Goal: Information Seeking & Learning: Learn about a topic

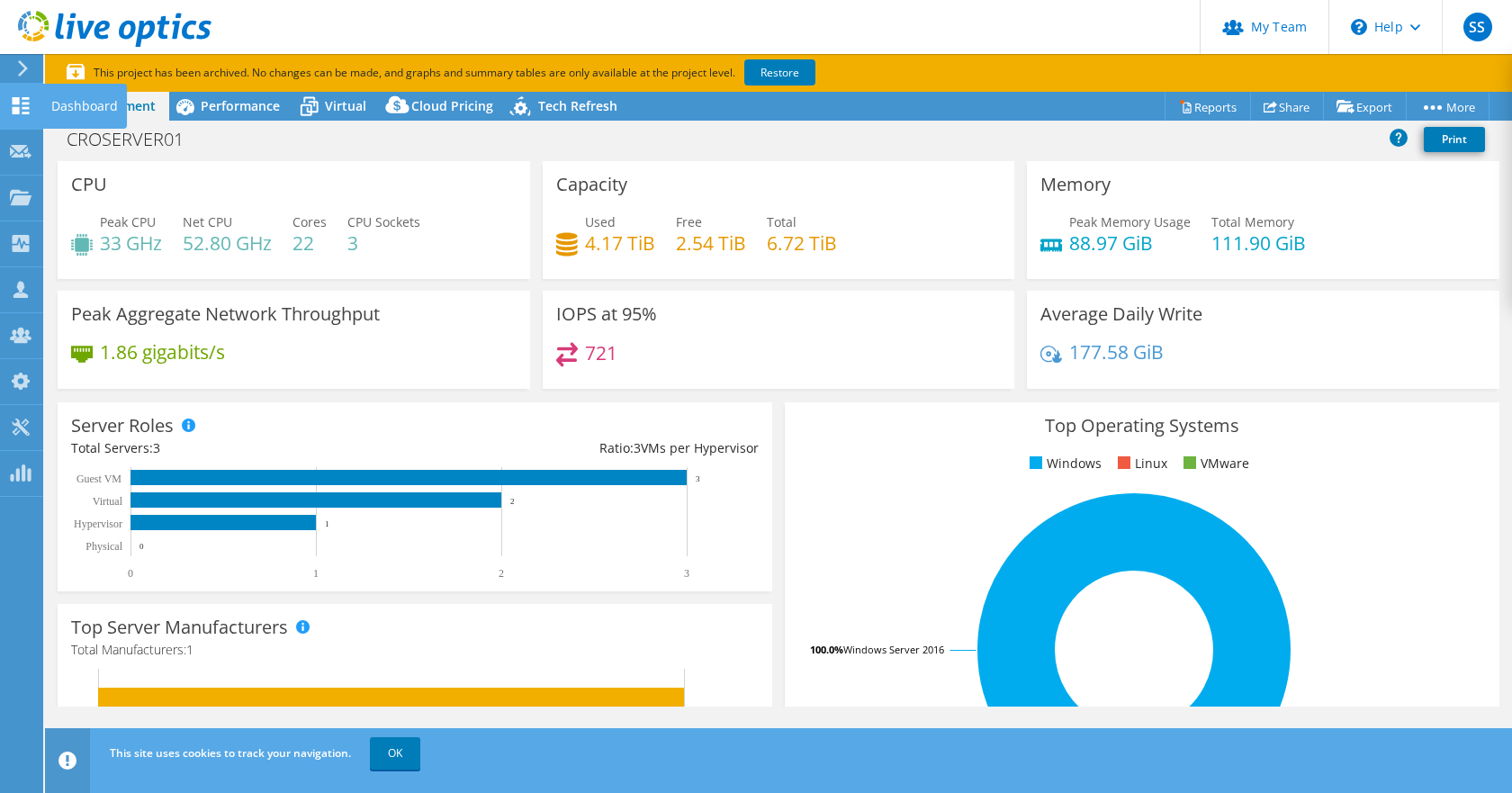
click at [18, 101] on use at bounding box center [21, 106] width 18 height 18
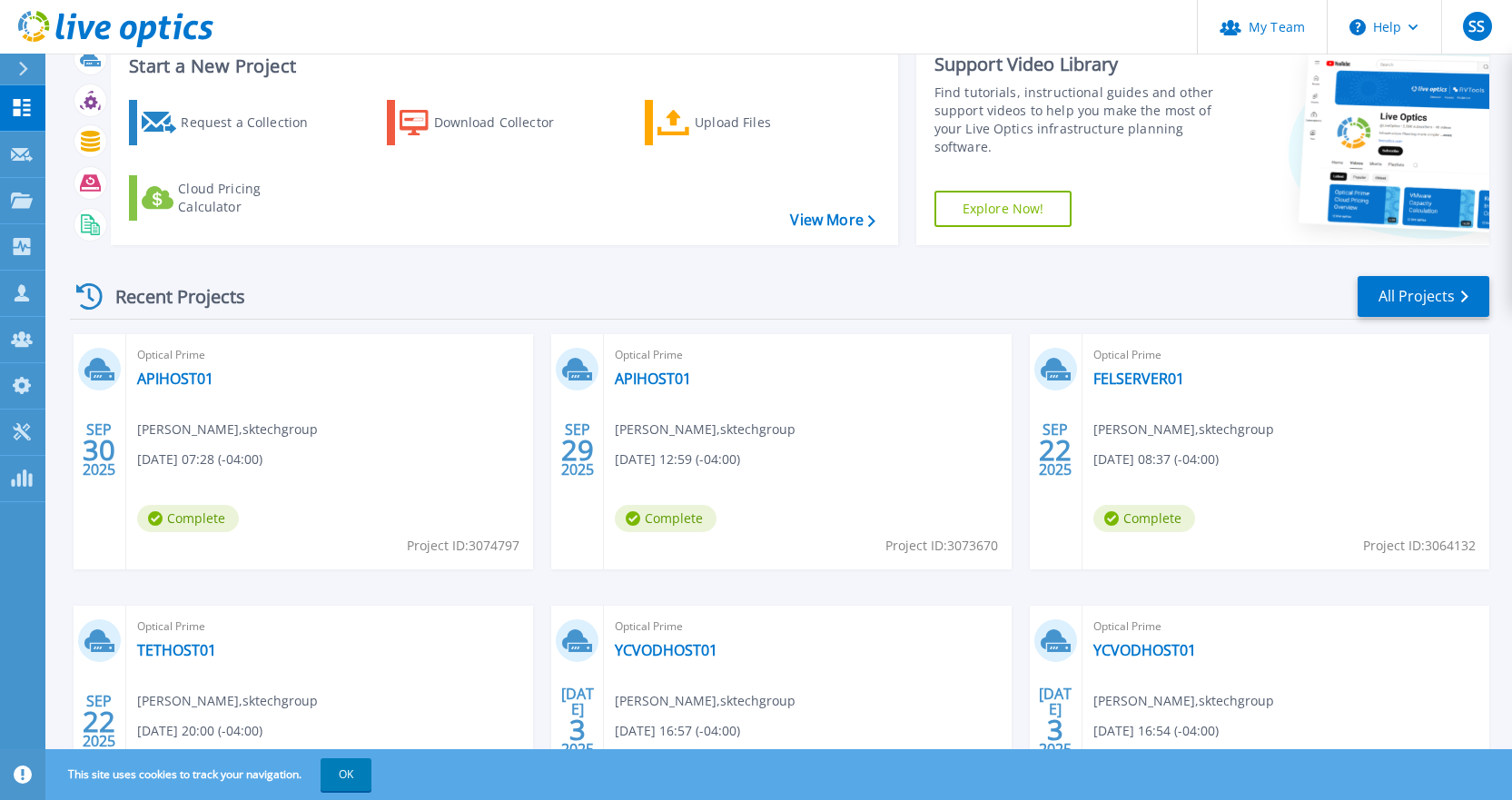
scroll to position [91, 0]
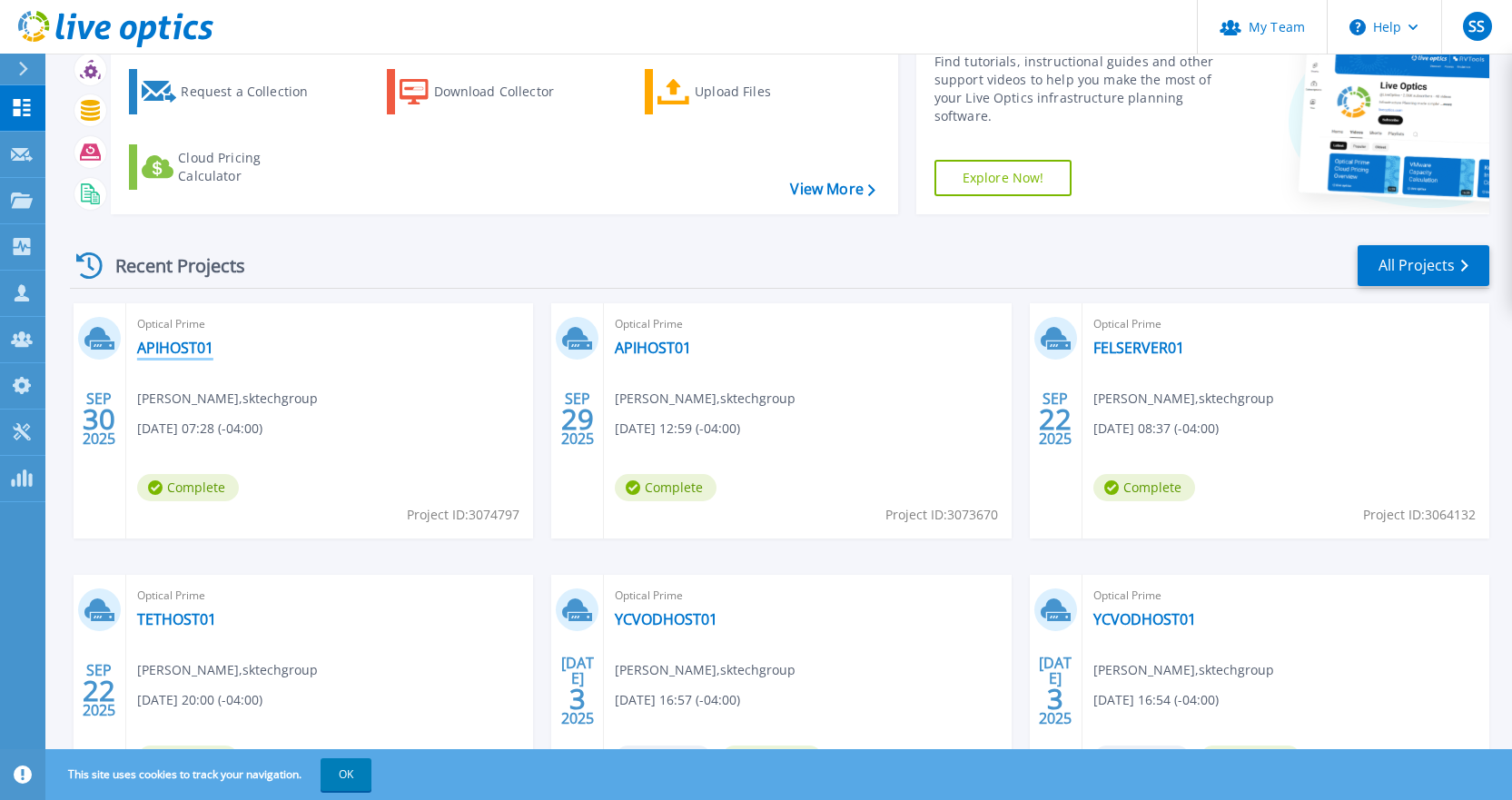
click at [167, 340] on link "APIHOST01" at bounding box center [175, 347] width 77 height 18
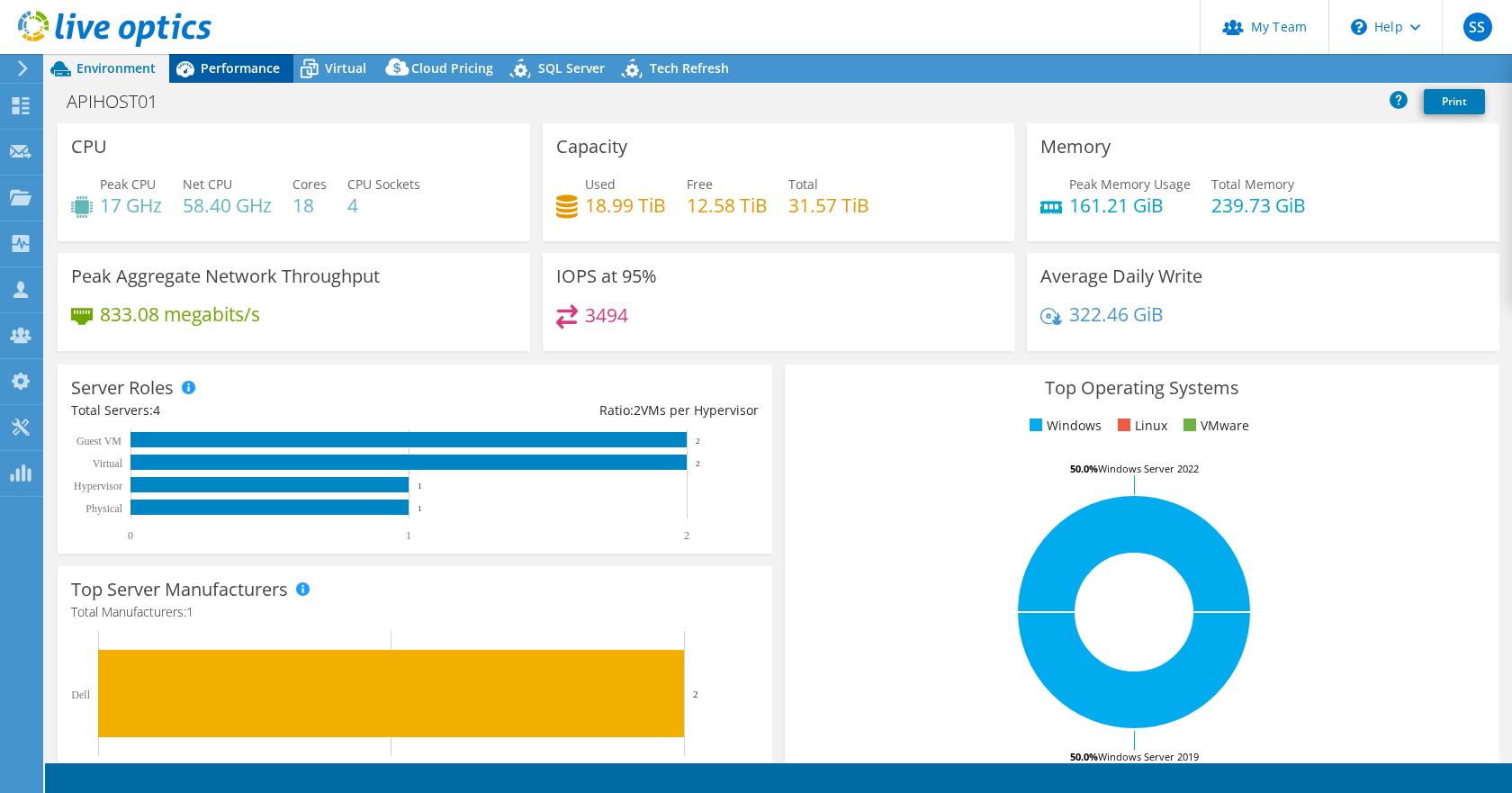
select select "USD"
click at [233, 60] on span "Performance" at bounding box center [240, 68] width 79 height 18
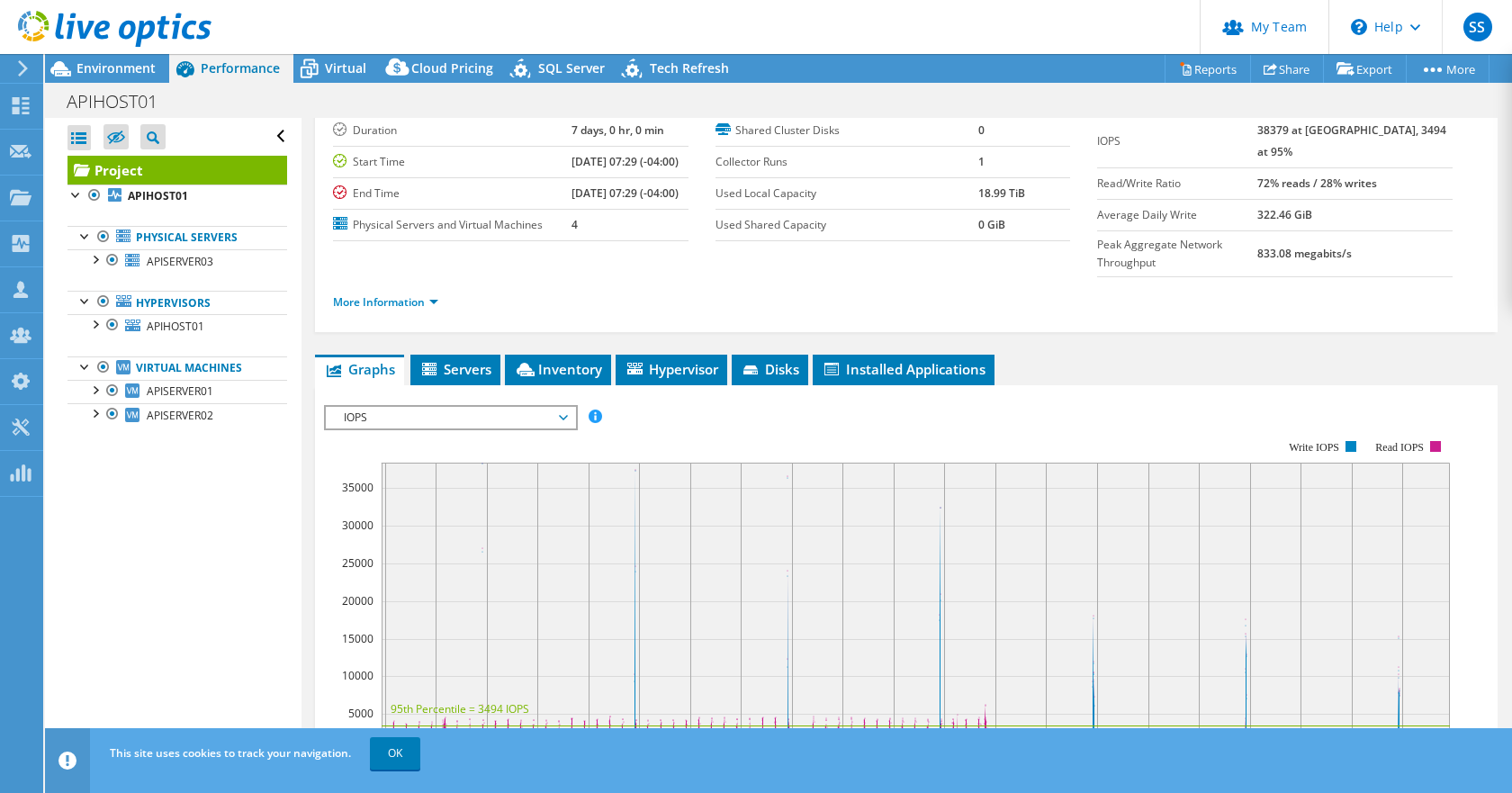
scroll to position [180, 0]
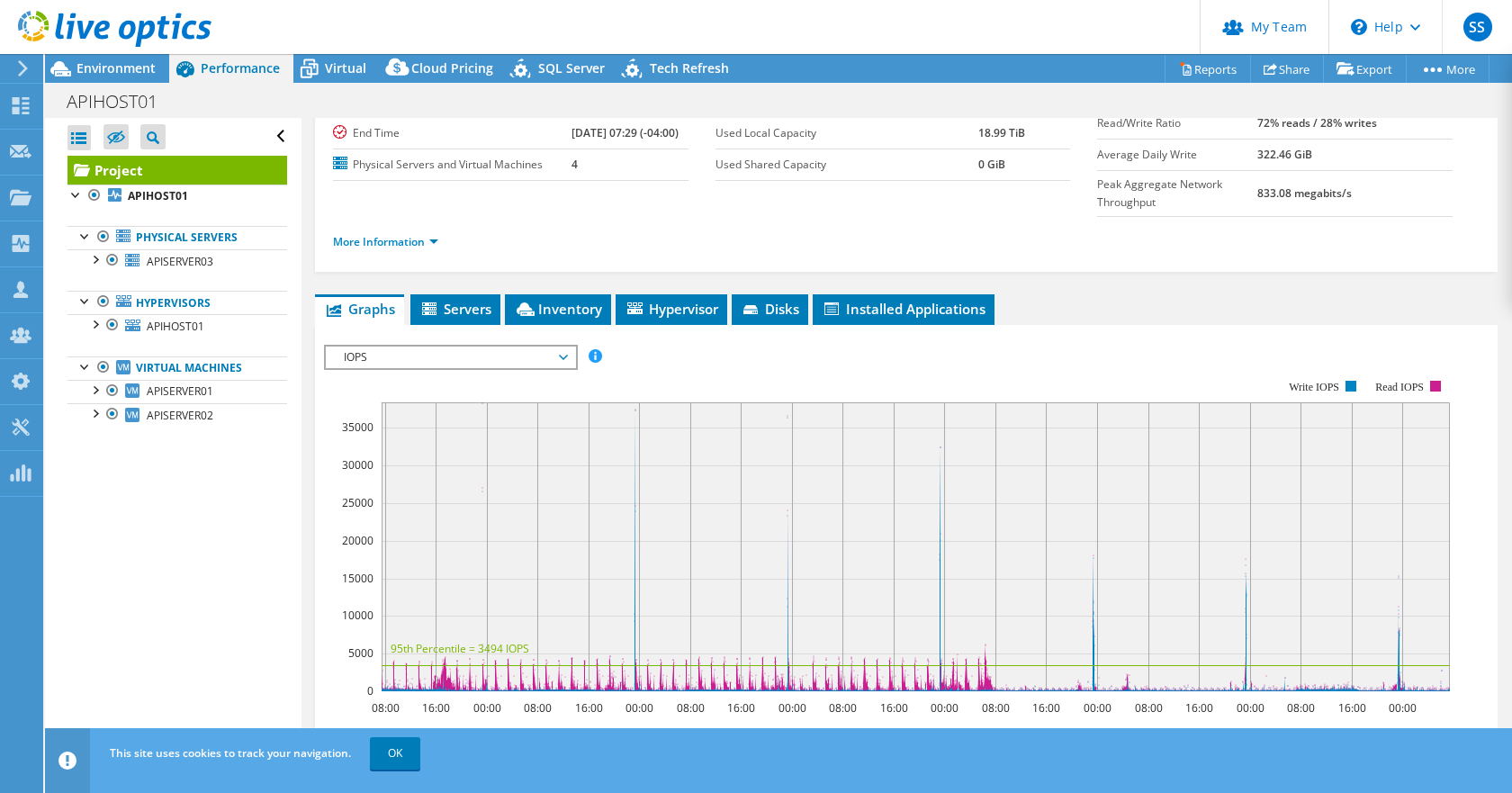
click at [520, 346] on span "IOPS" at bounding box center [449, 357] width 231 height 21
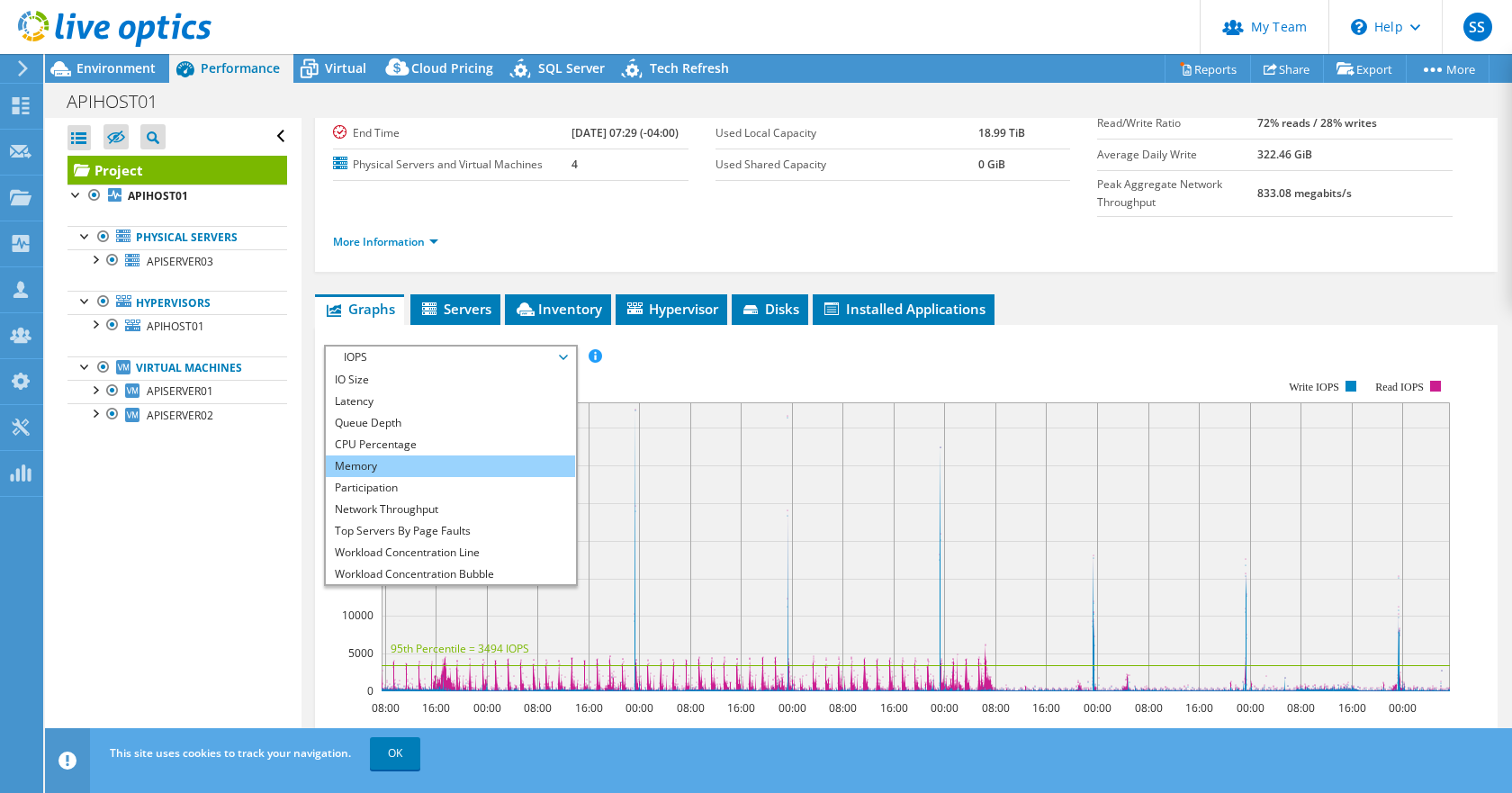
scroll to position [64, 0]
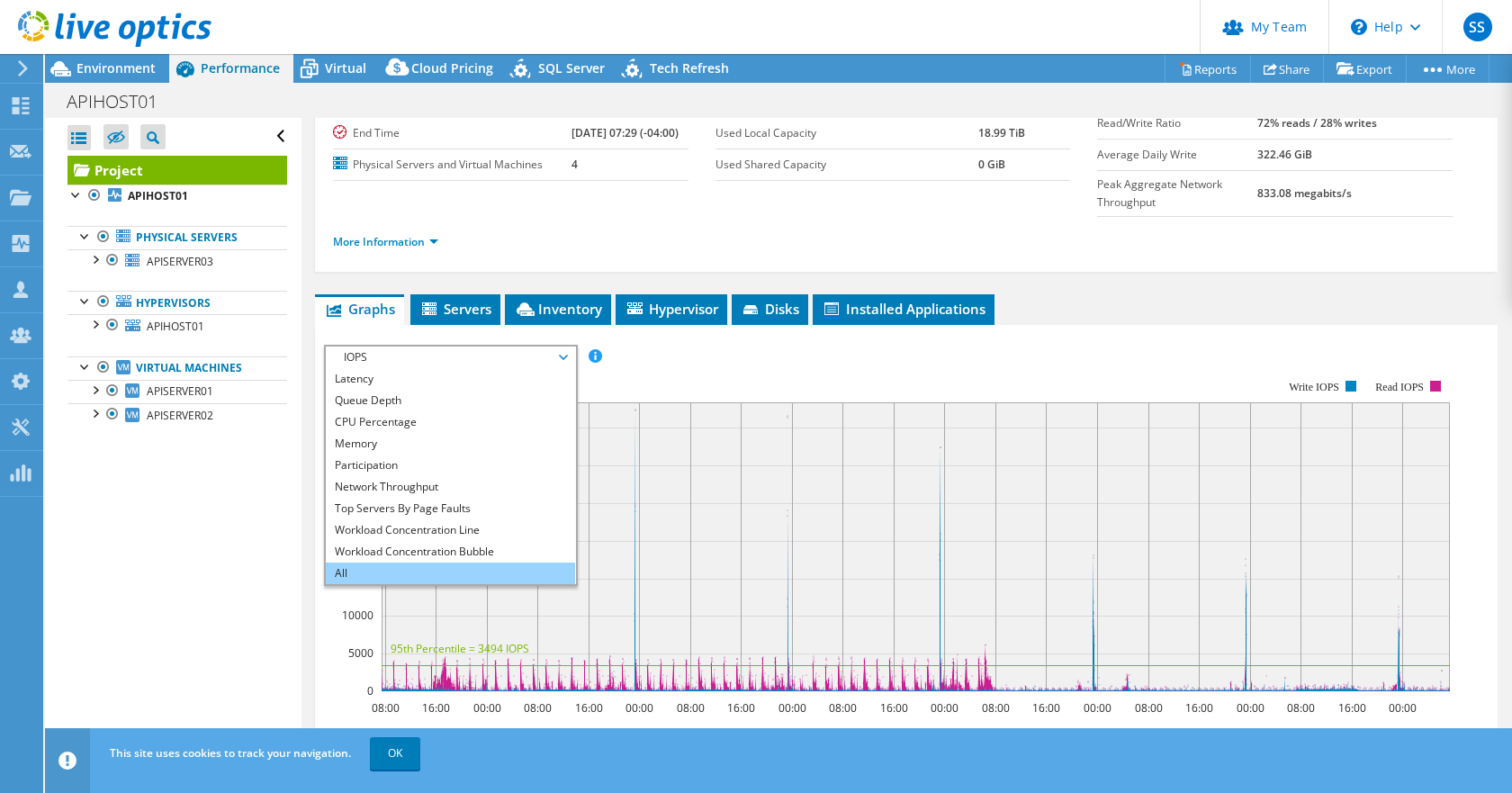
click at [429, 563] on li "All" at bounding box center [450, 574] width 250 height 21
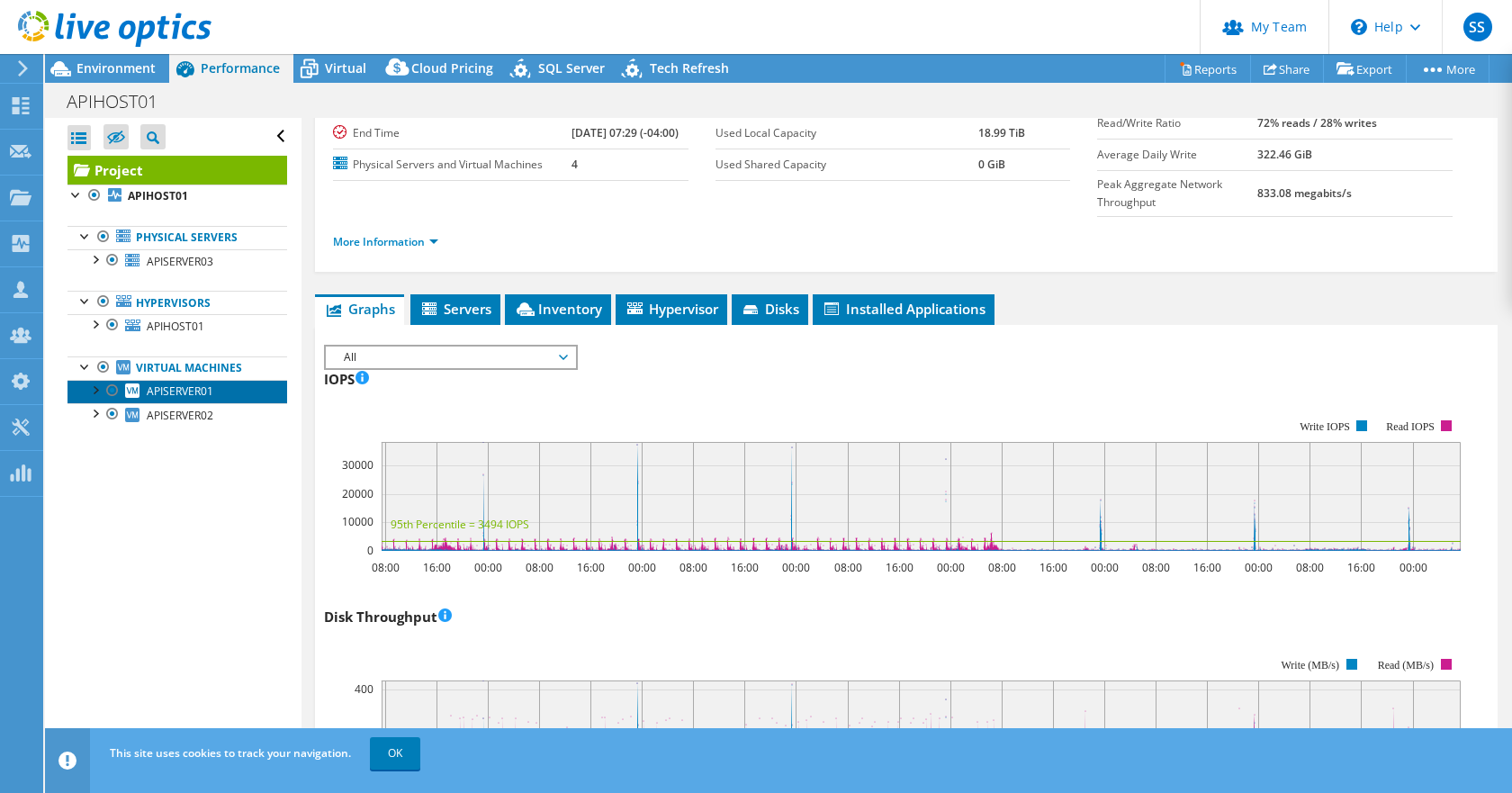
click at [181, 387] on span "APISERVER01" at bounding box center [179, 391] width 66 height 16
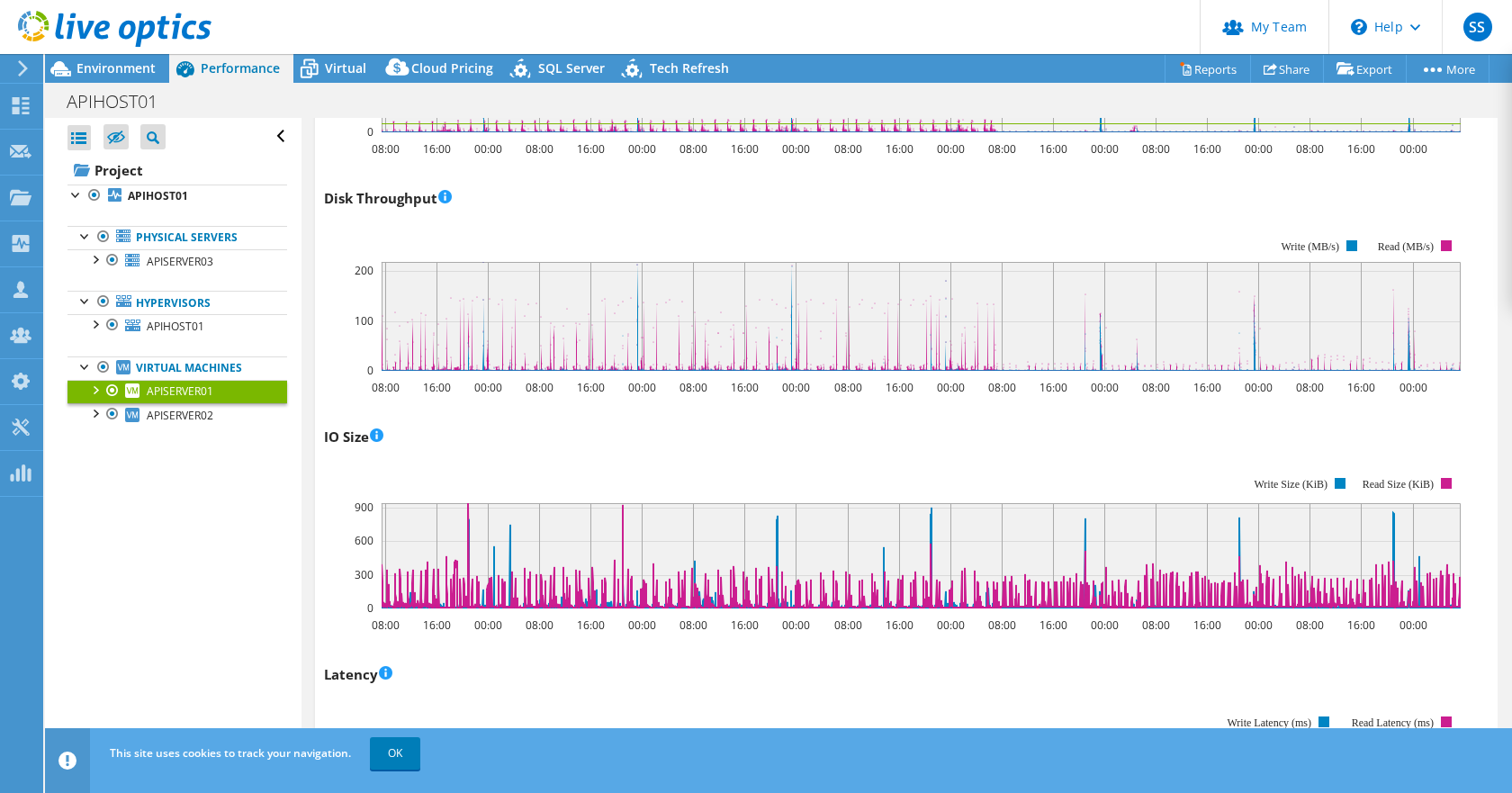
scroll to position [0, 0]
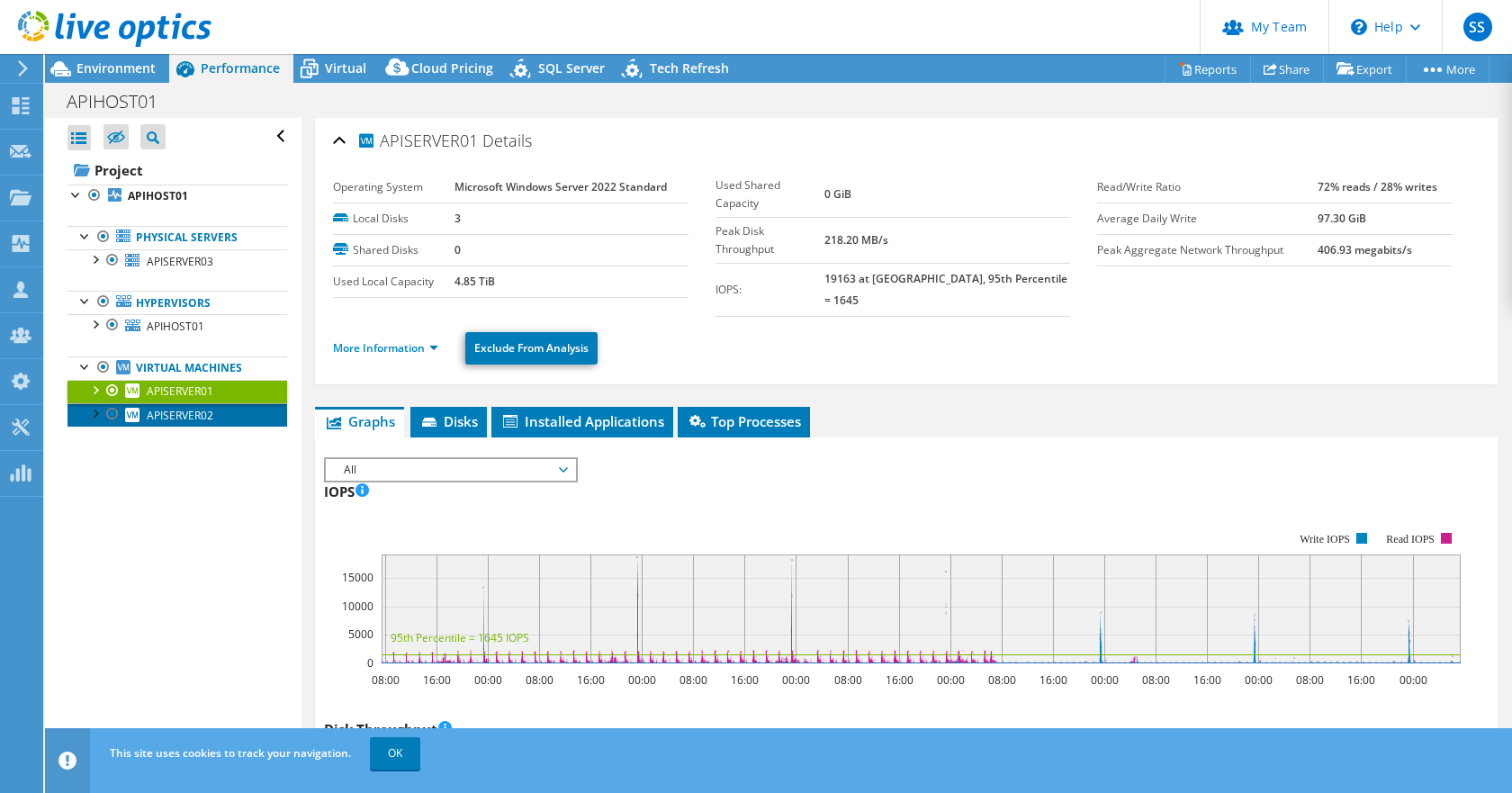
click at [173, 419] on span "APISERVER02" at bounding box center [179, 416] width 66 height 16
select select "USD"
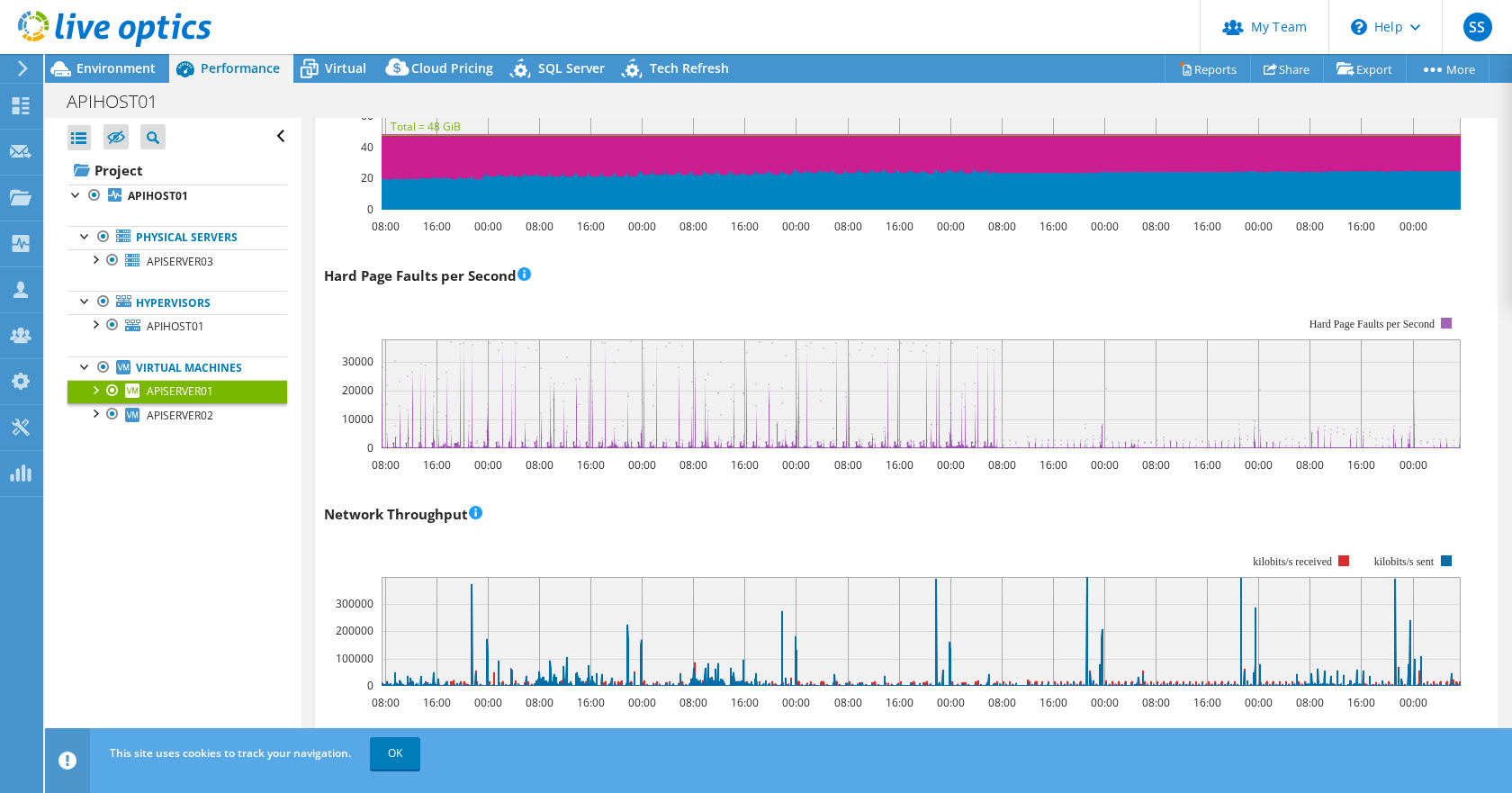
scroll to position [1523, 0]
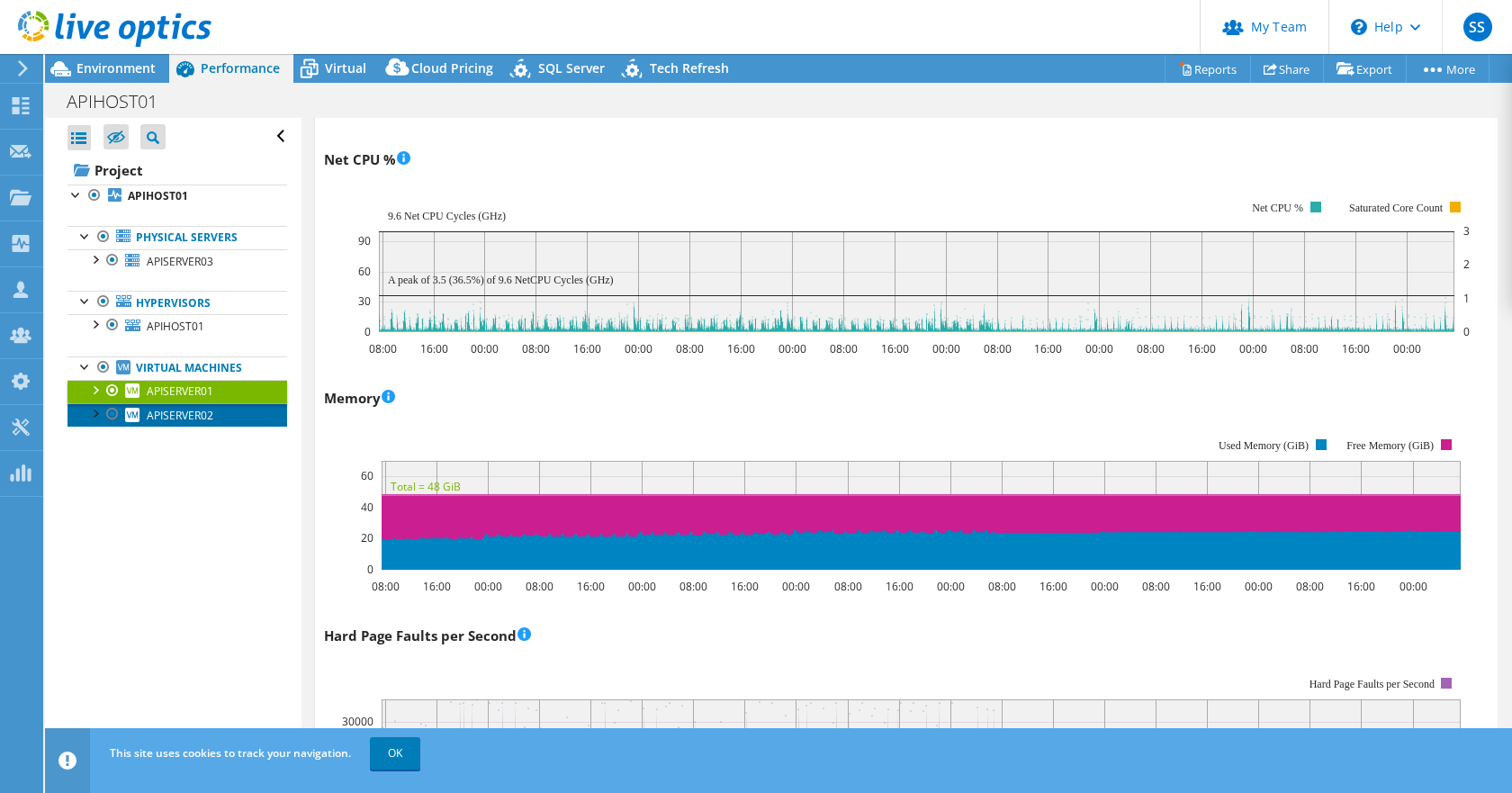
click at [152, 423] on link "APISERVER02" at bounding box center [176, 416] width 219 height 23
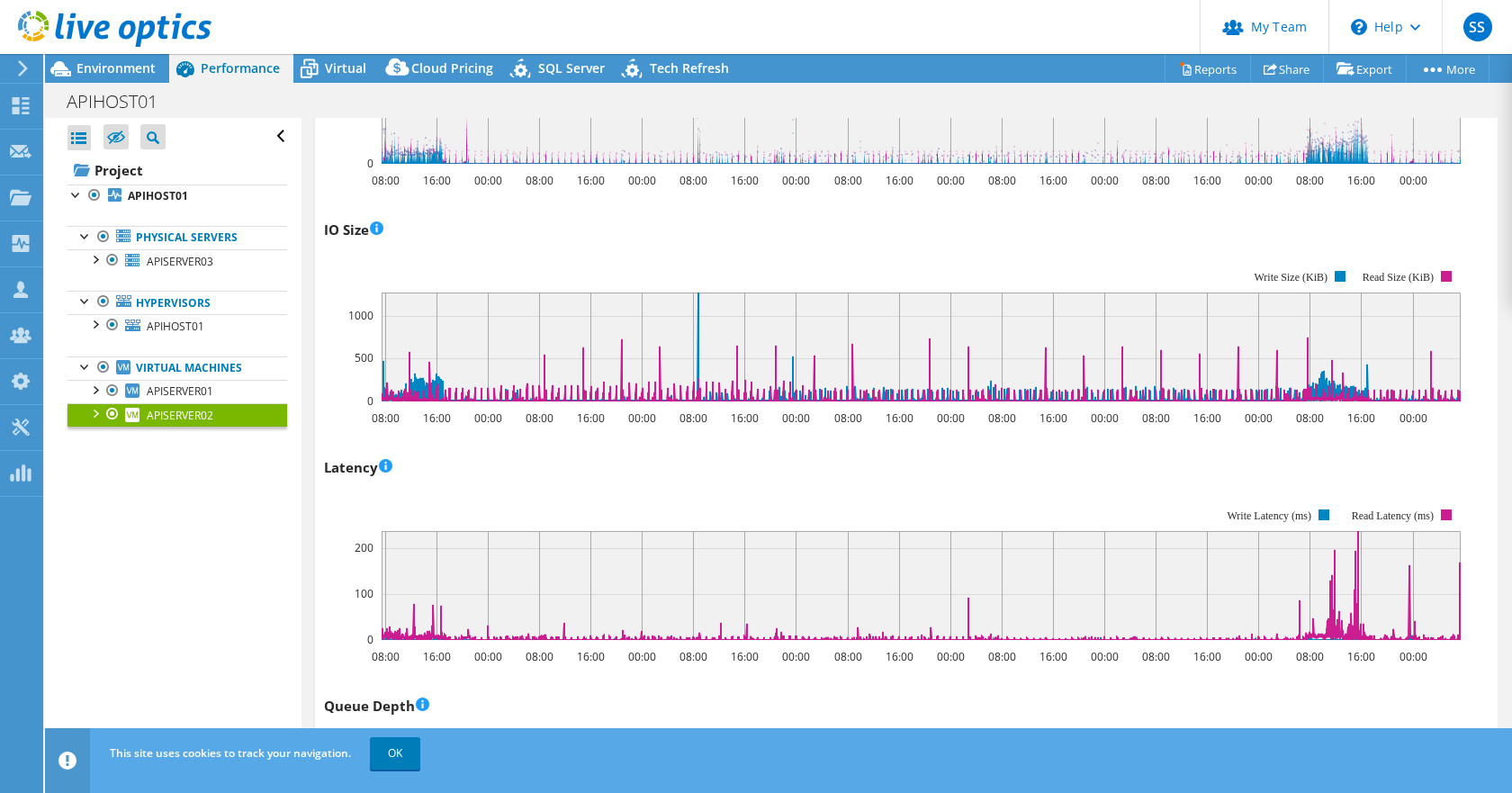
scroll to position [712, 0]
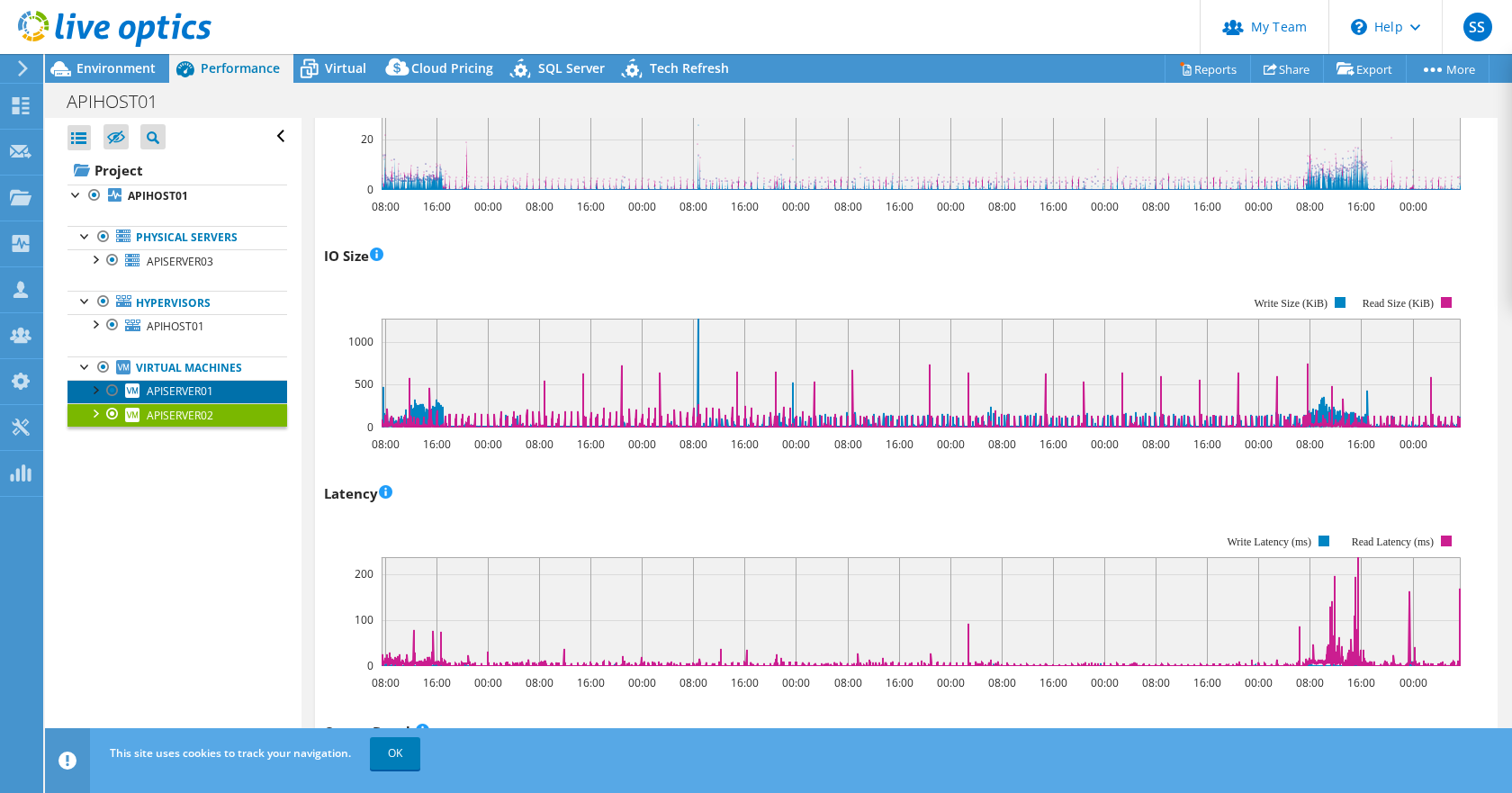
click at [165, 396] on span "APISERVER01" at bounding box center [179, 391] width 66 height 16
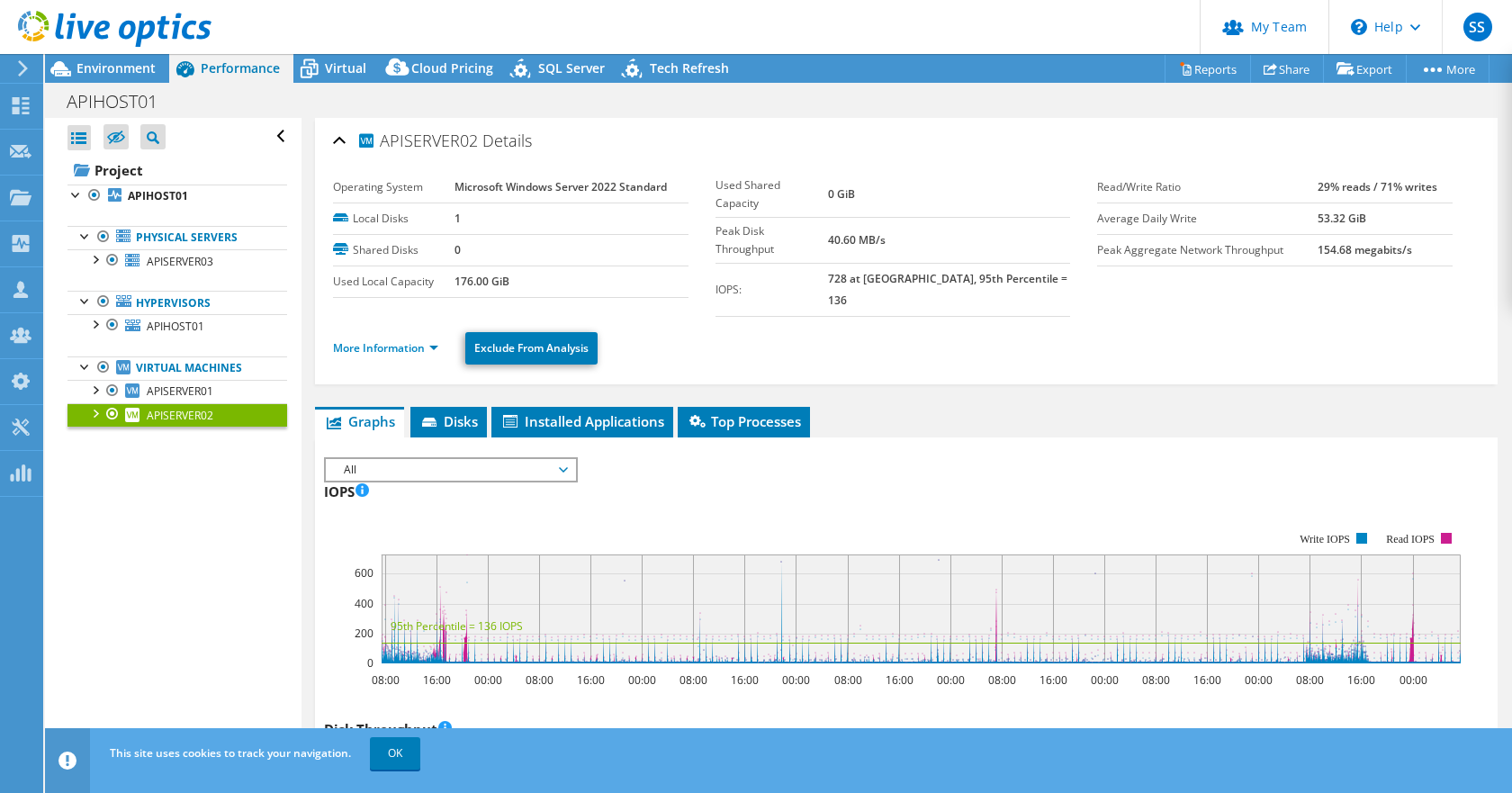
select select "USD"
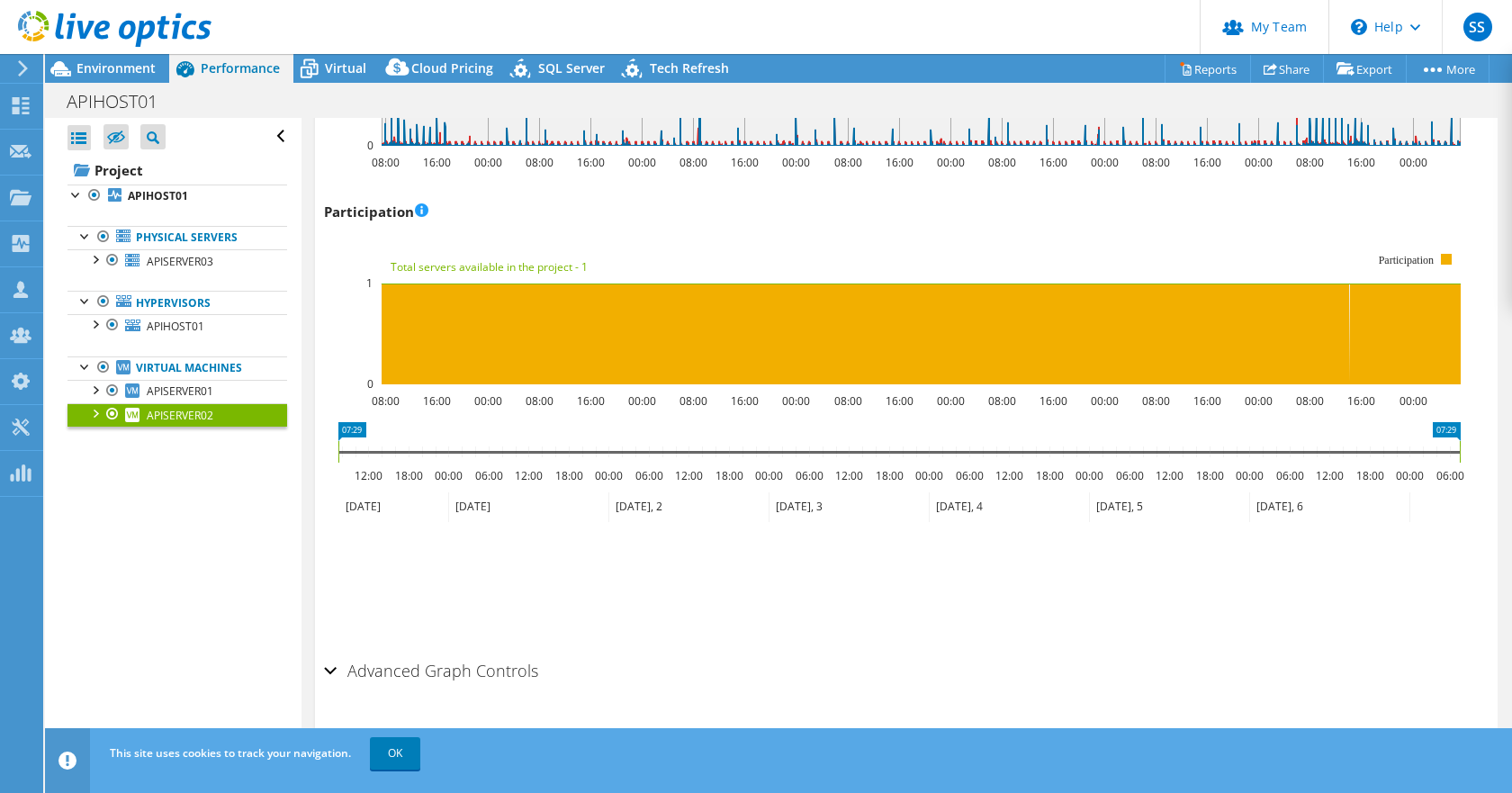
scroll to position [2242, 0]
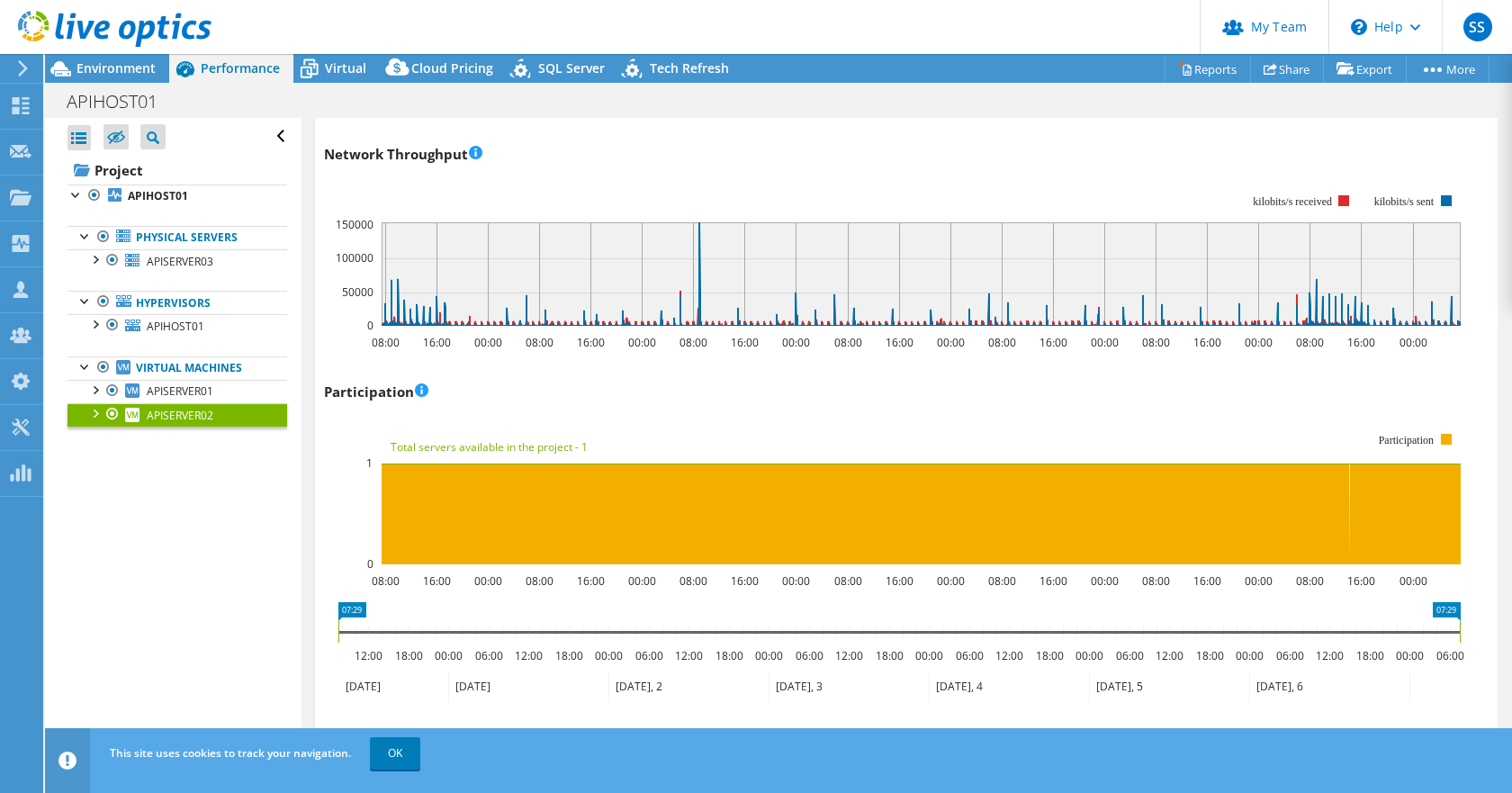
click at [1039, 409] on rect at bounding box center [892, 498] width 1137 height 180
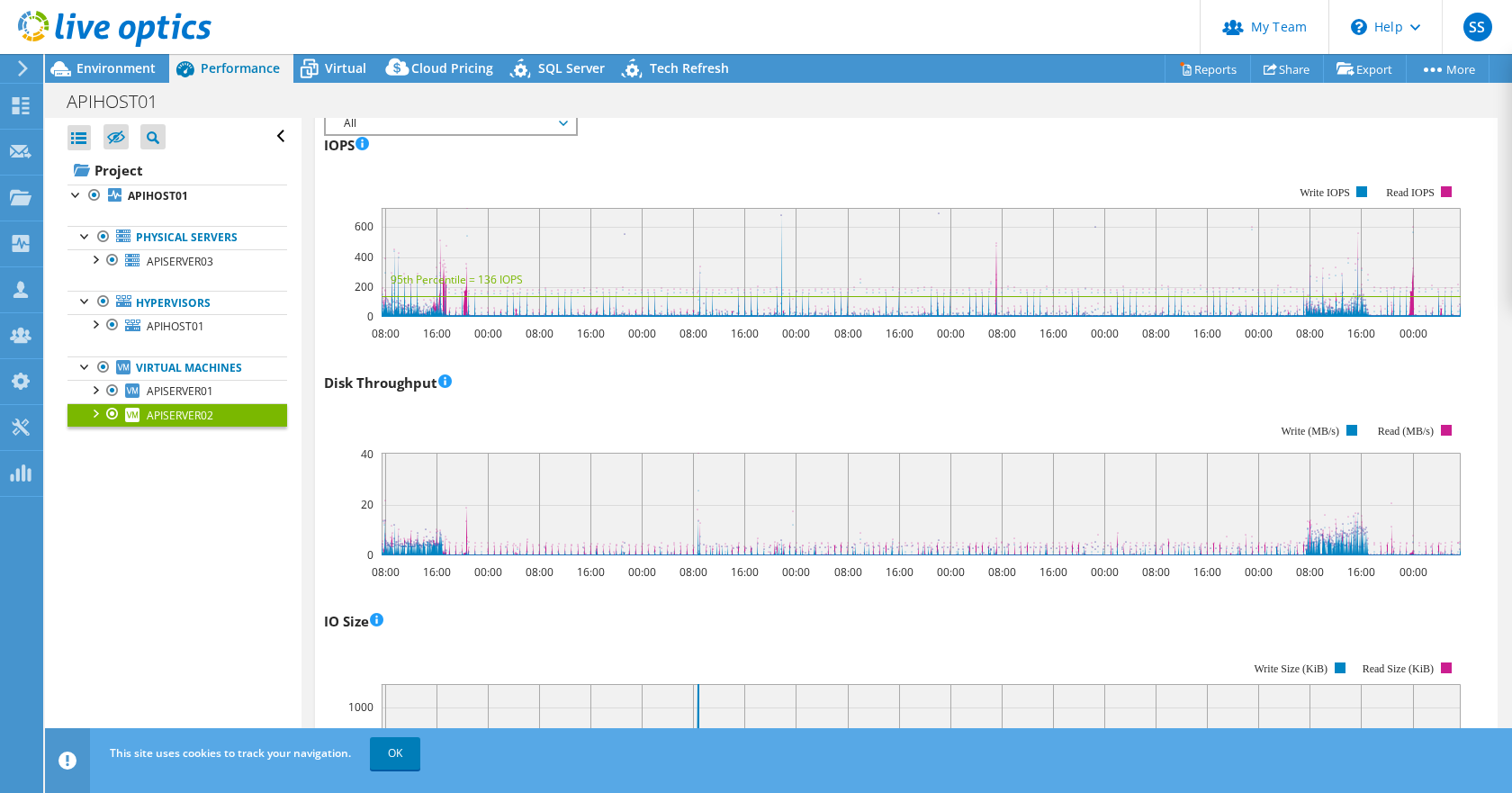
scroll to position [0, 0]
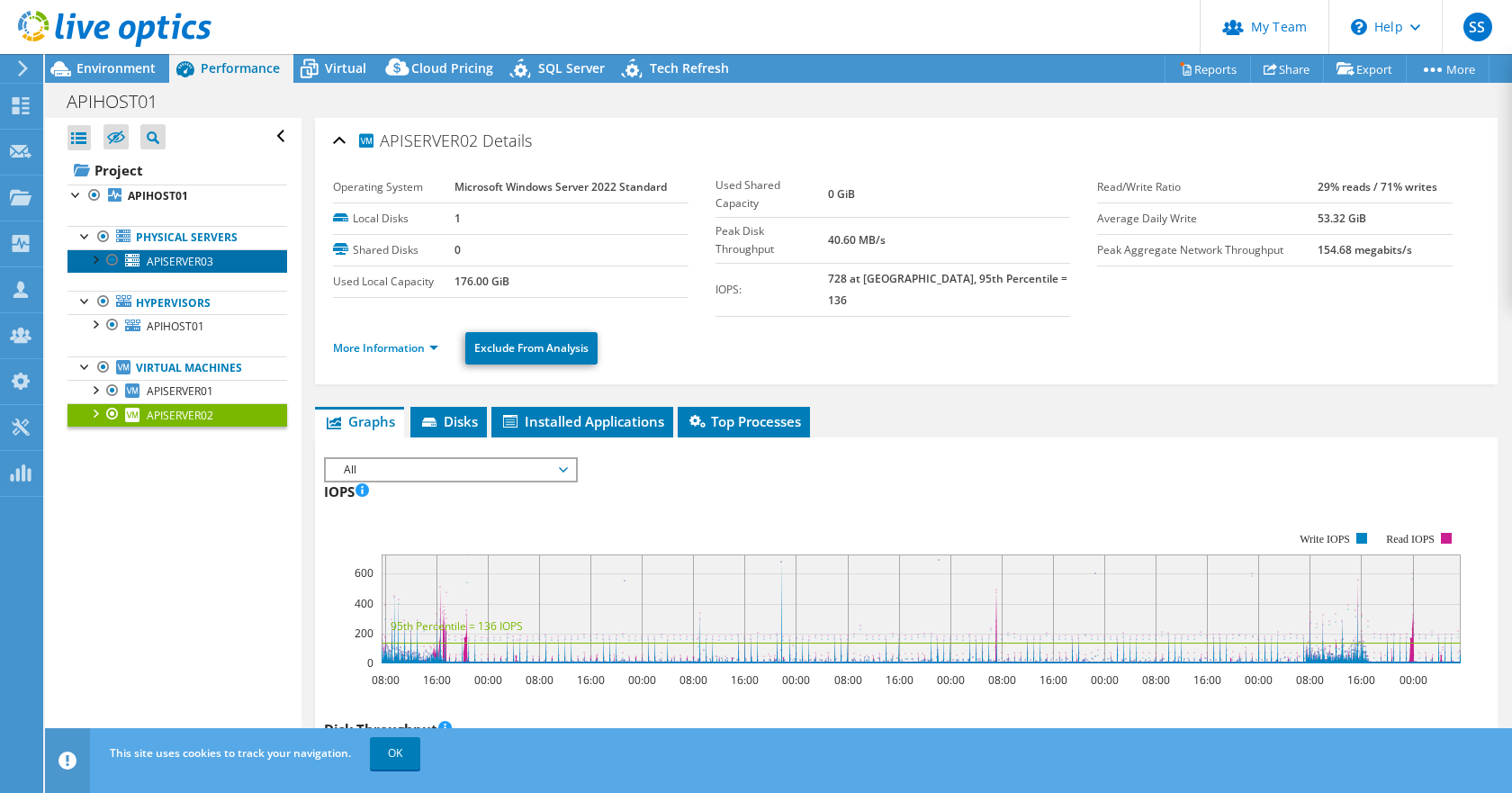
click at [188, 259] on span "APISERVER03" at bounding box center [179, 261] width 66 height 16
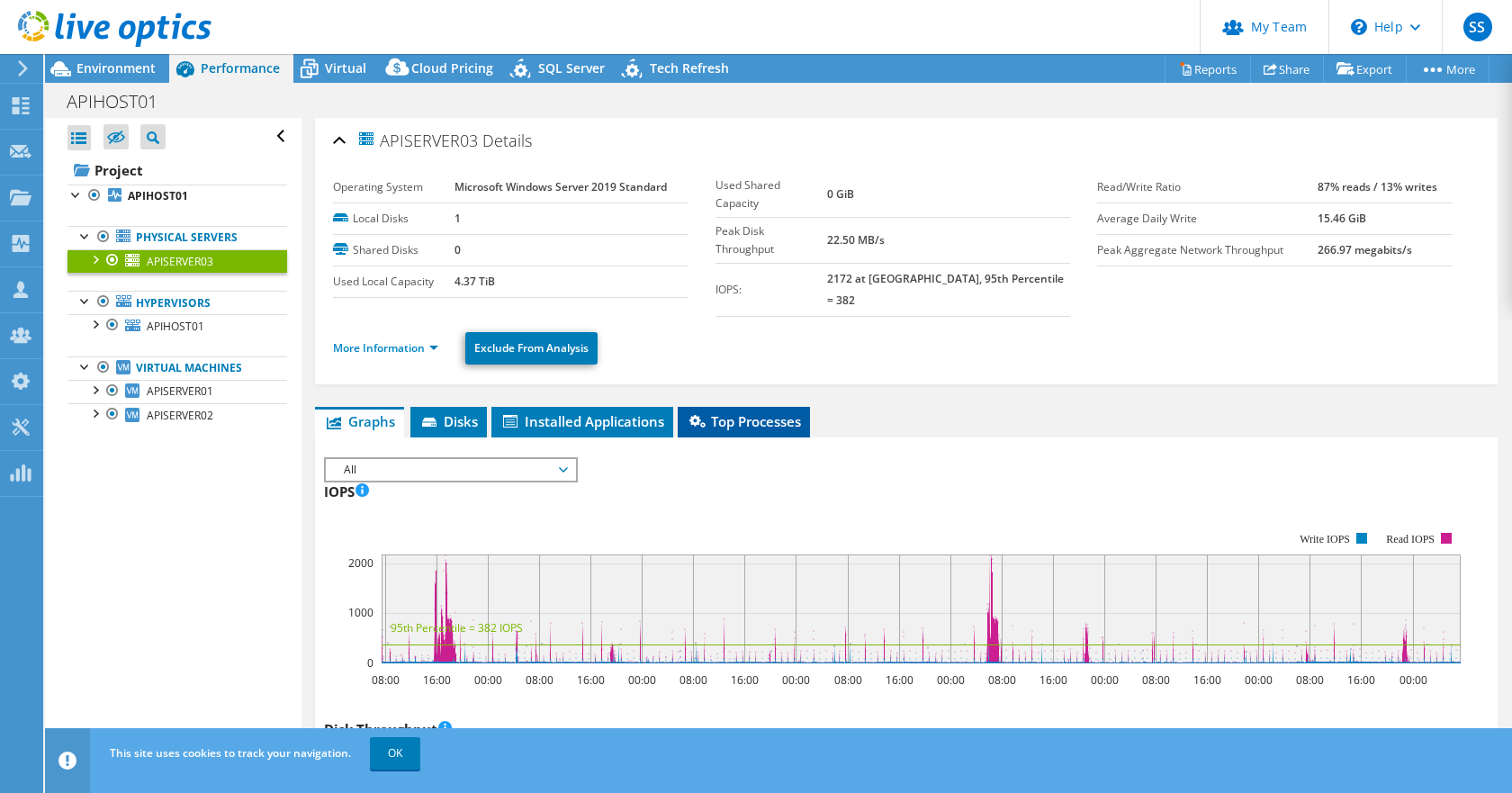
click at [730, 413] on span "Top Processes" at bounding box center [743, 421] width 114 height 18
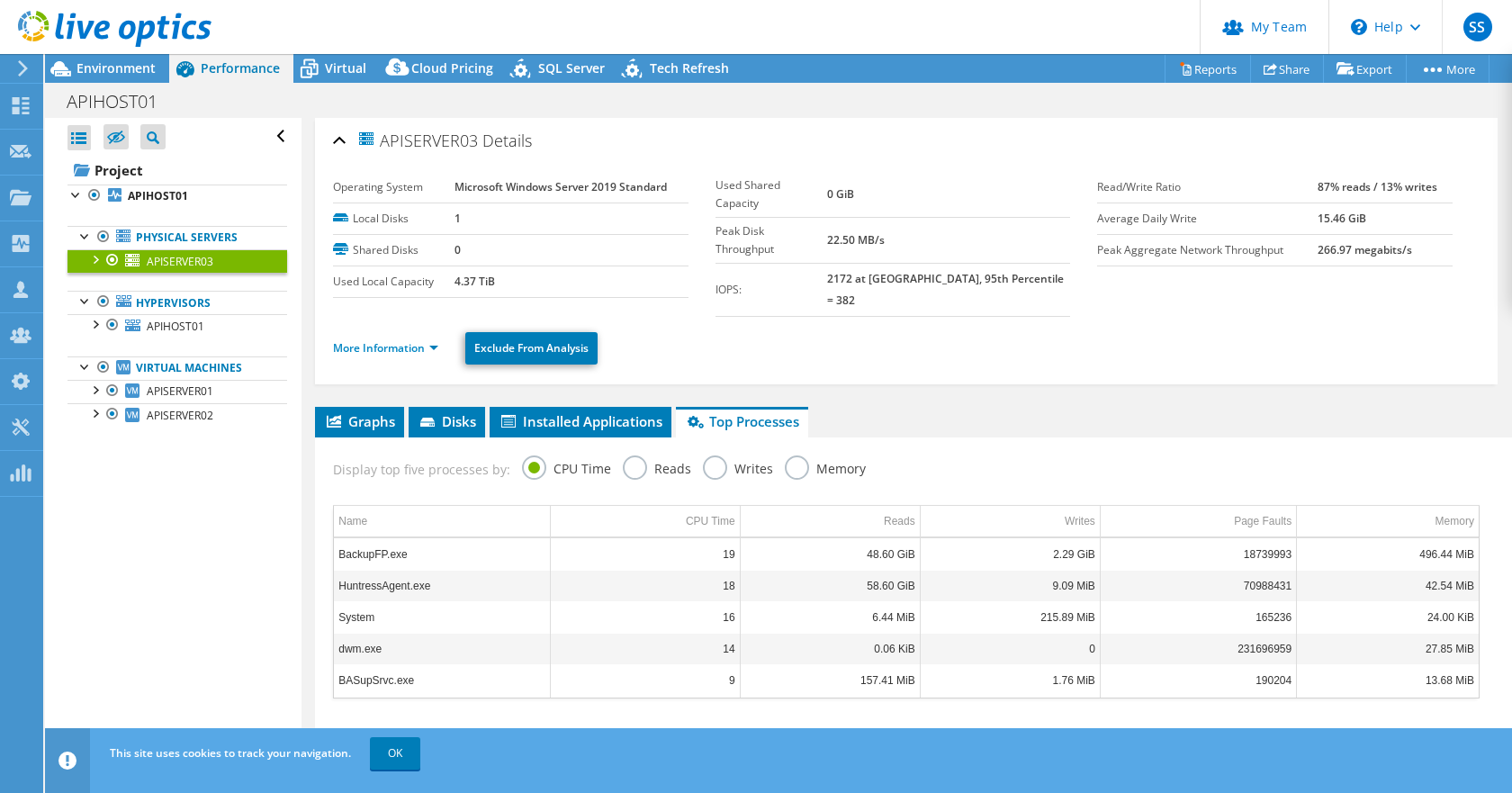
scroll to position [90, 0]
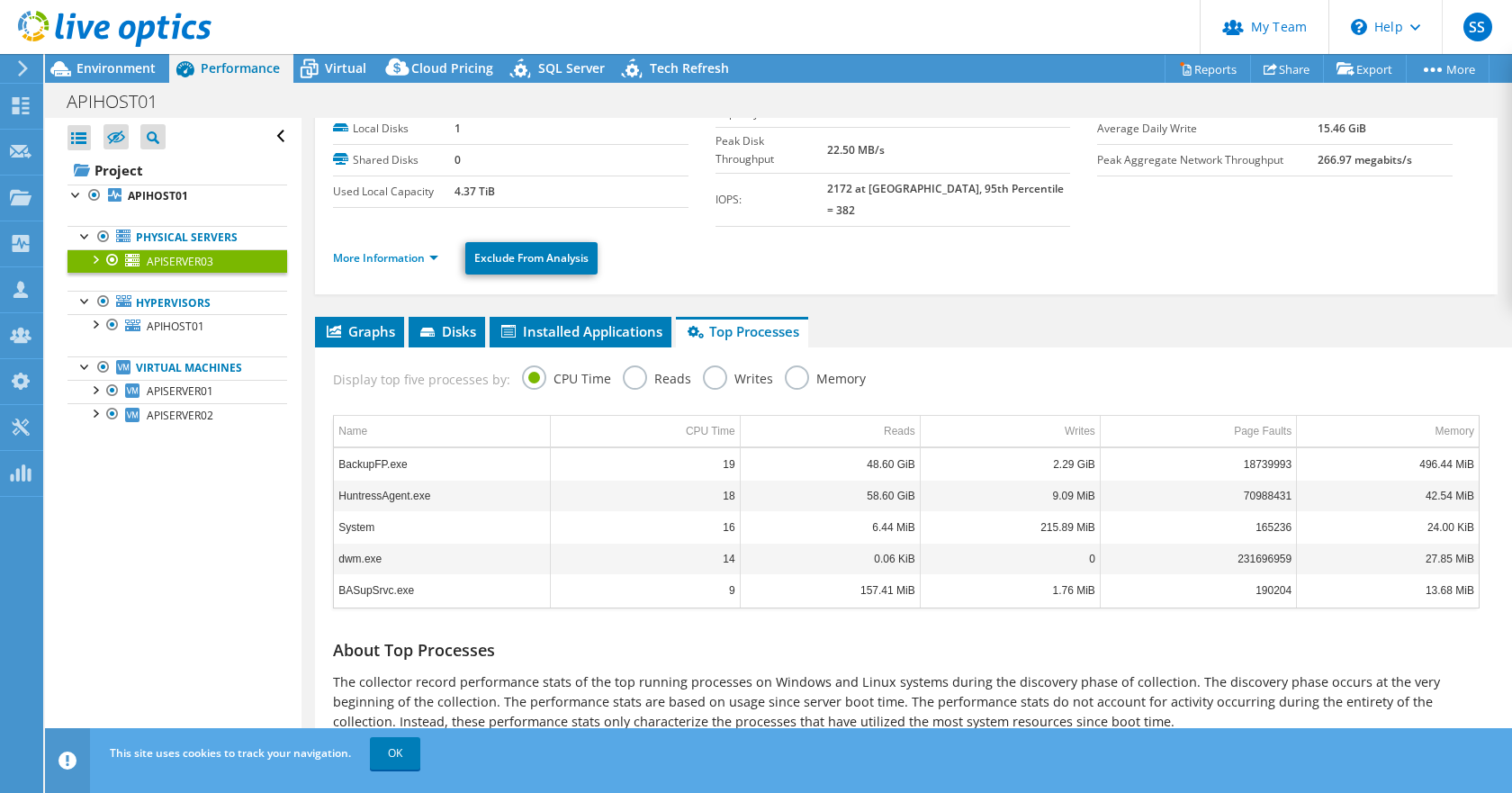
click at [639, 366] on label "Reads" at bounding box center [657, 377] width 68 height 22
click at [0, 0] on input "Reads" at bounding box center [0, 0] width 0 height 0
click at [713, 366] on label "Writes" at bounding box center [738, 377] width 70 height 22
click at [0, 0] on input "Writes" at bounding box center [0, 0] width 0 height 0
click at [804, 366] on label "Memory" at bounding box center [825, 377] width 81 height 22
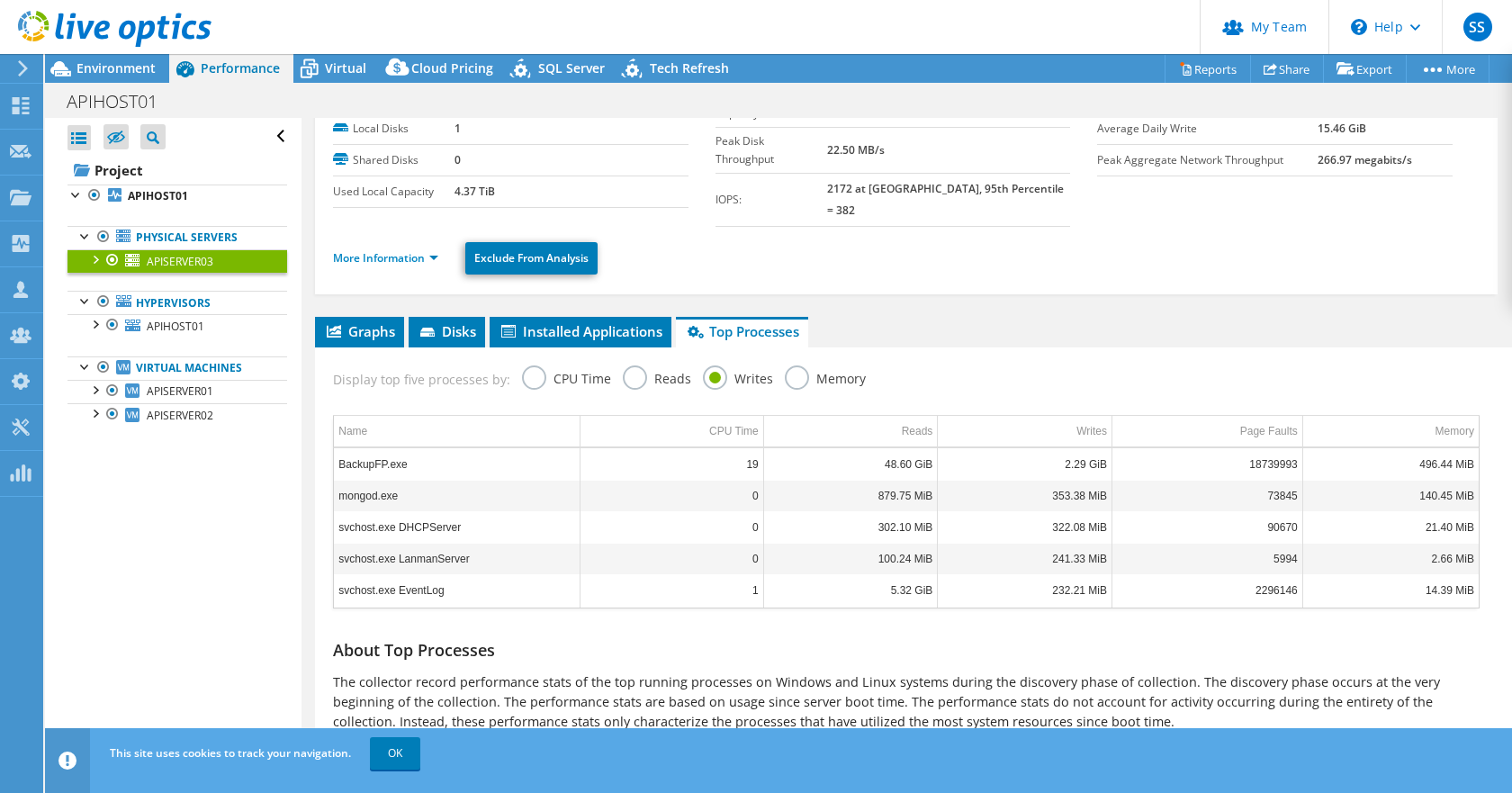
click at [0, 0] on input "Memory" at bounding box center [0, 0] width 0 height 0
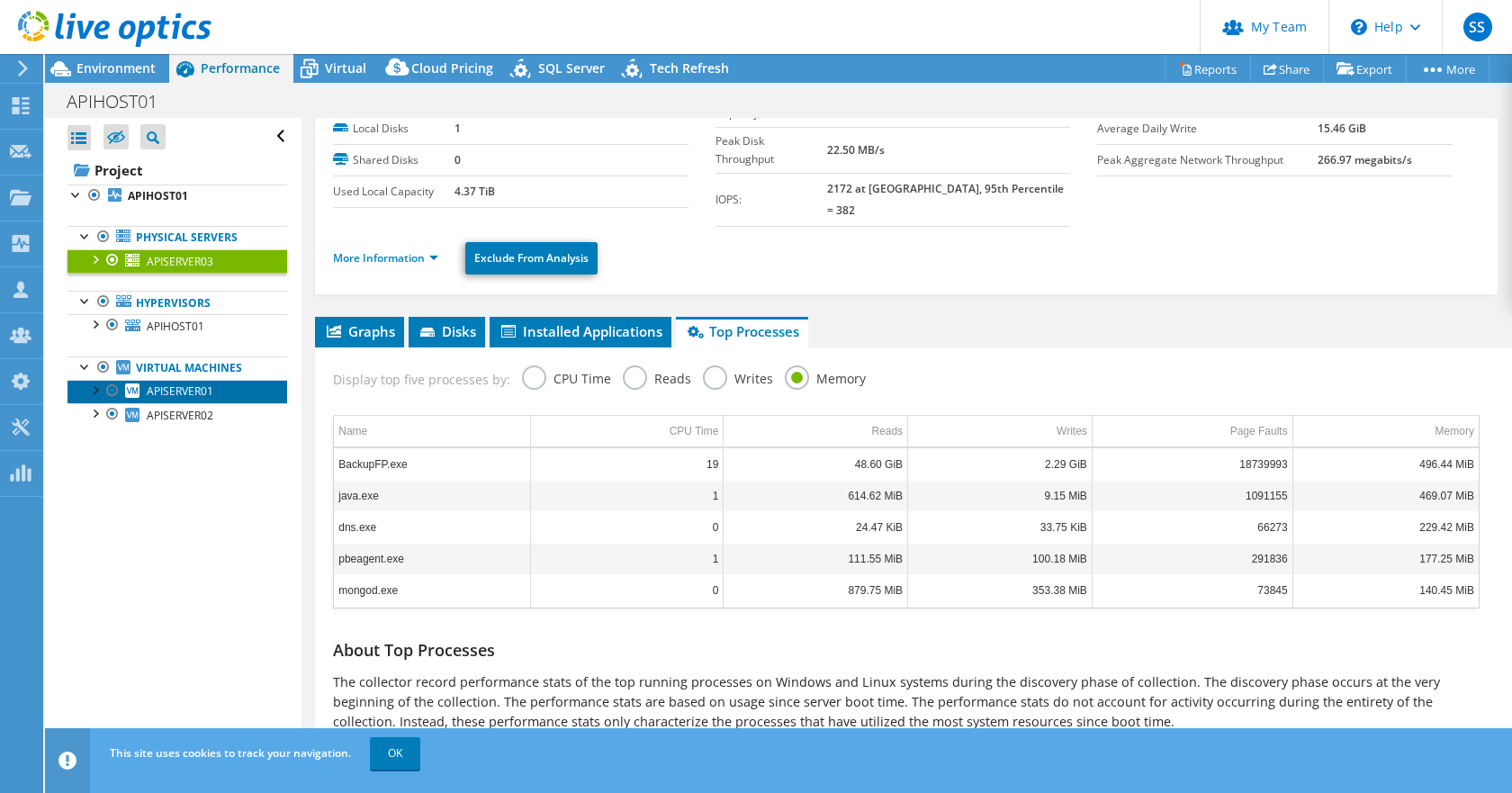
click at [183, 402] on link "APISERVER01" at bounding box center [176, 392] width 219 height 23
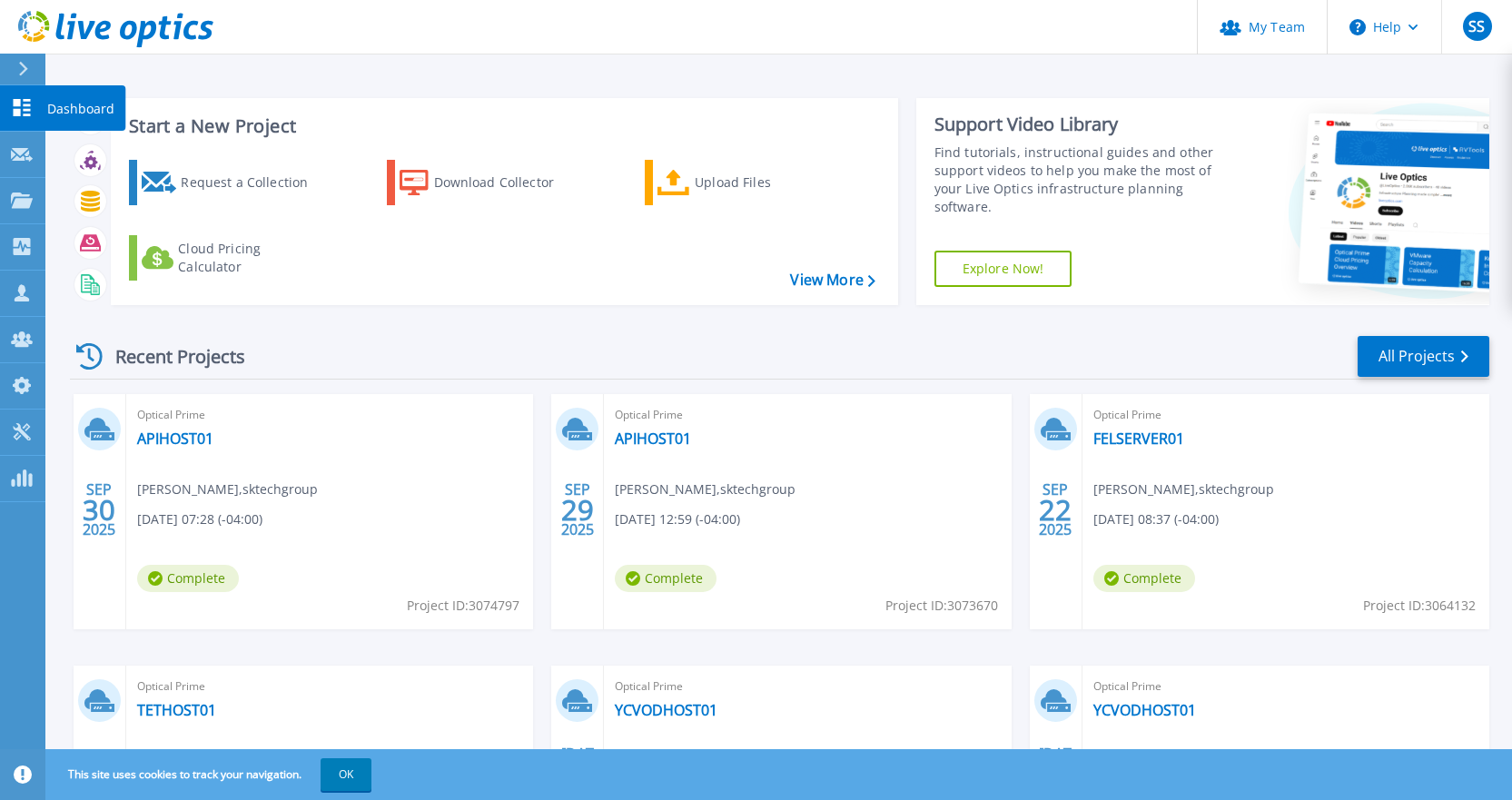
click at [20, 103] on icon at bounding box center [23, 108] width 18 height 18
click at [202, 440] on link "APIHOST01" at bounding box center [175, 439] width 77 height 18
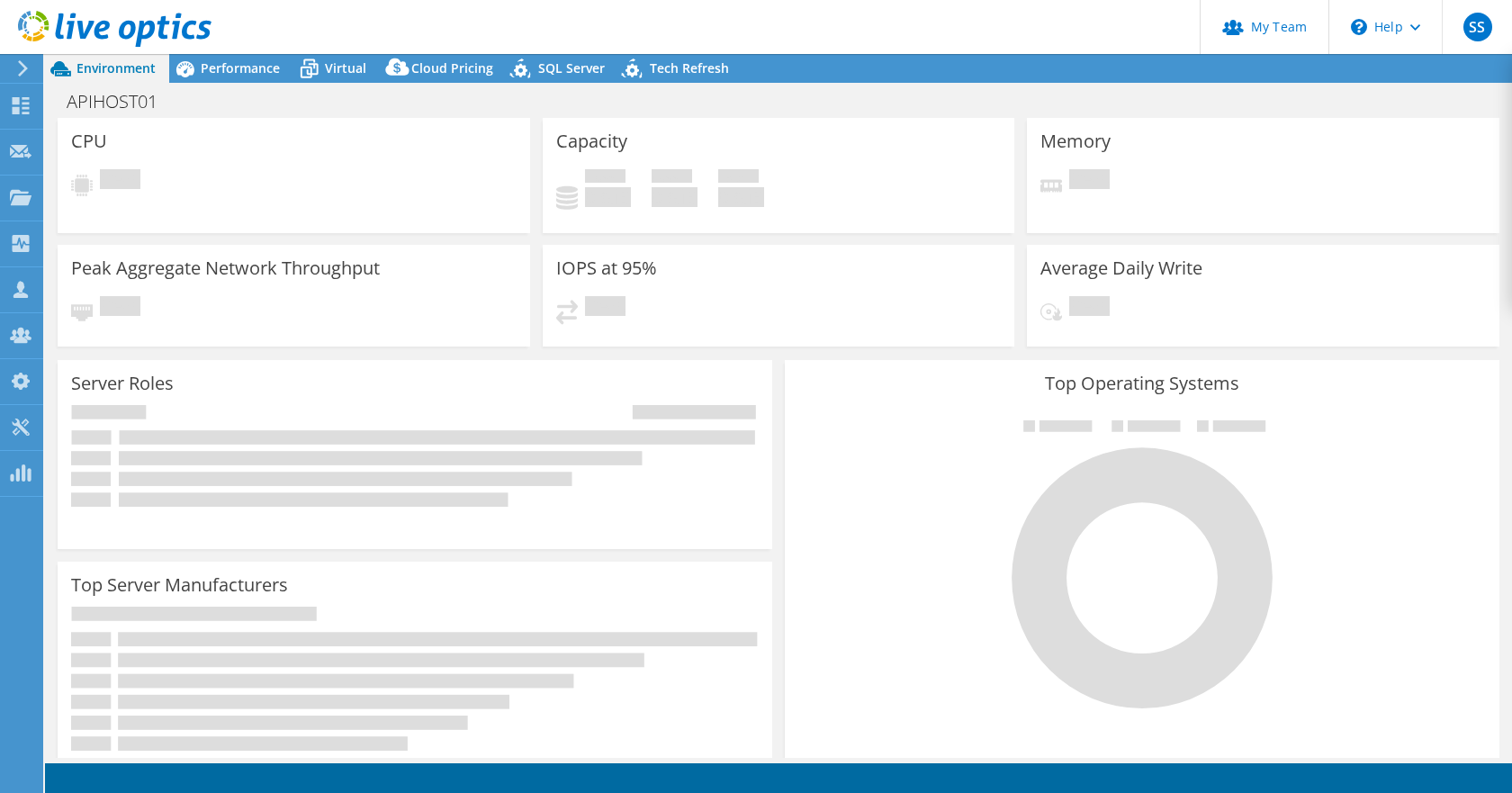
select select "USD"
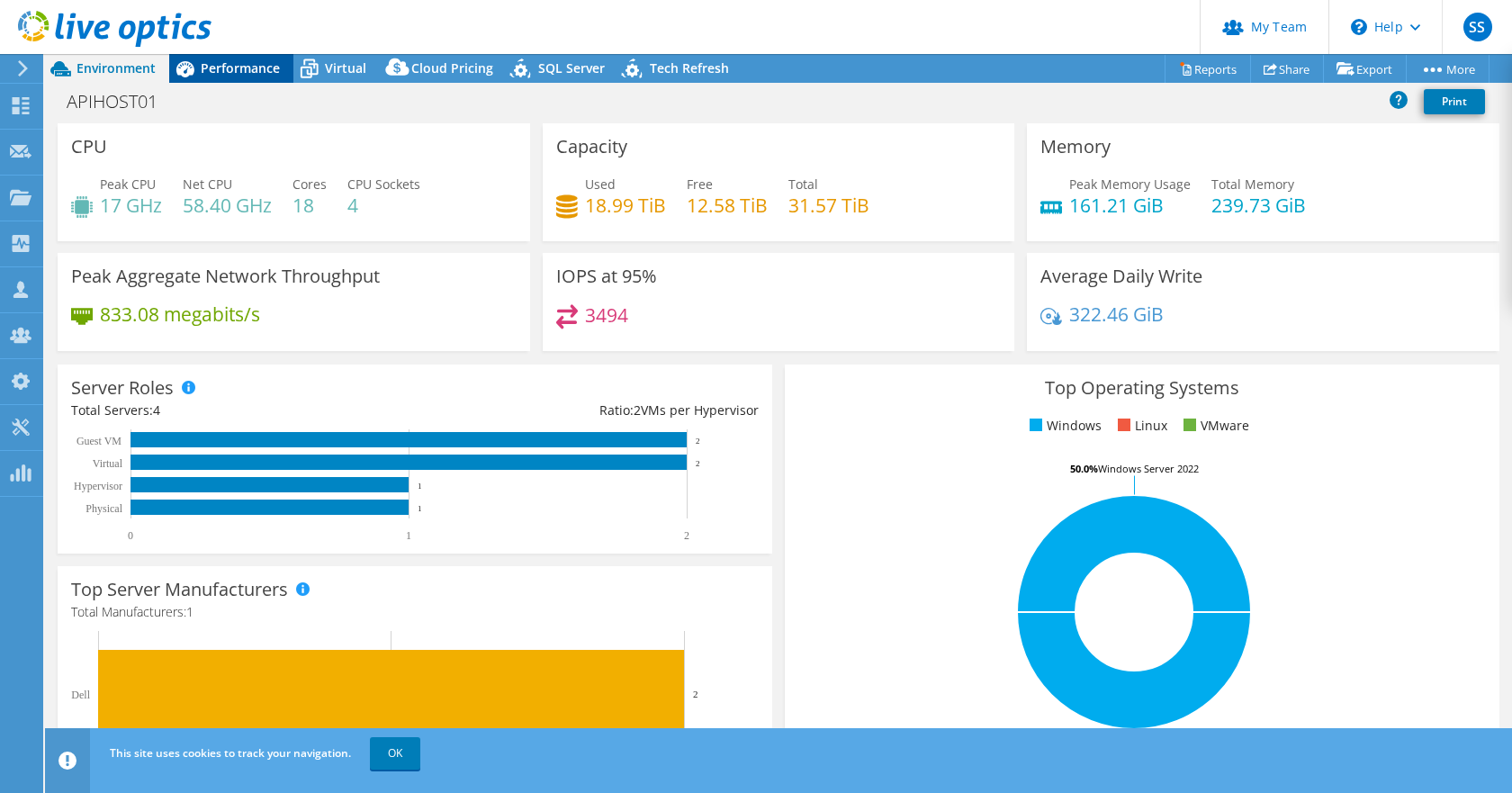
click at [202, 71] on span "Performance" at bounding box center [240, 68] width 79 height 18
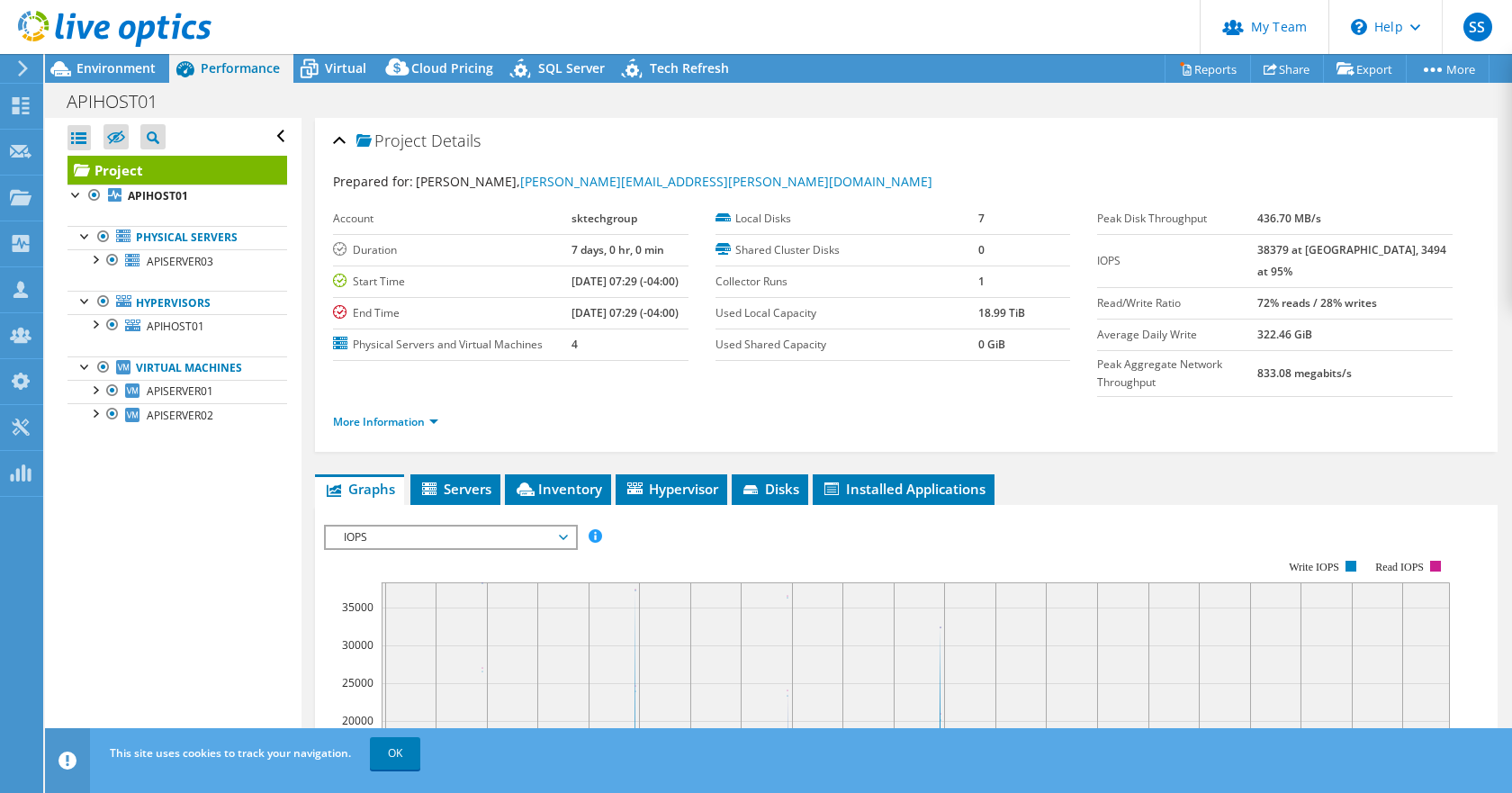
click at [490, 527] on span "IOPS" at bounding box center [449, 537] width 231 height 21
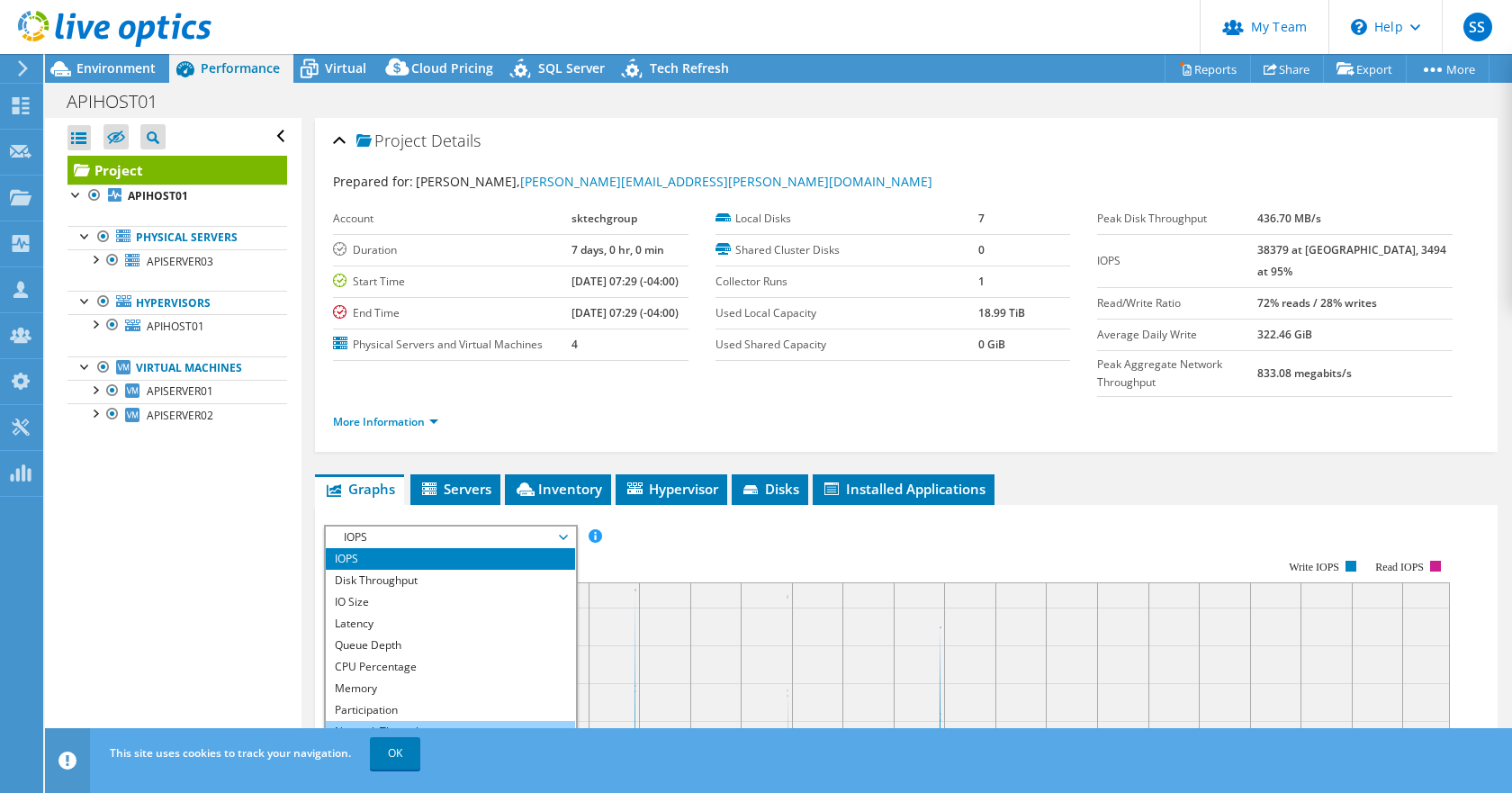
scroll to position [64, 0]
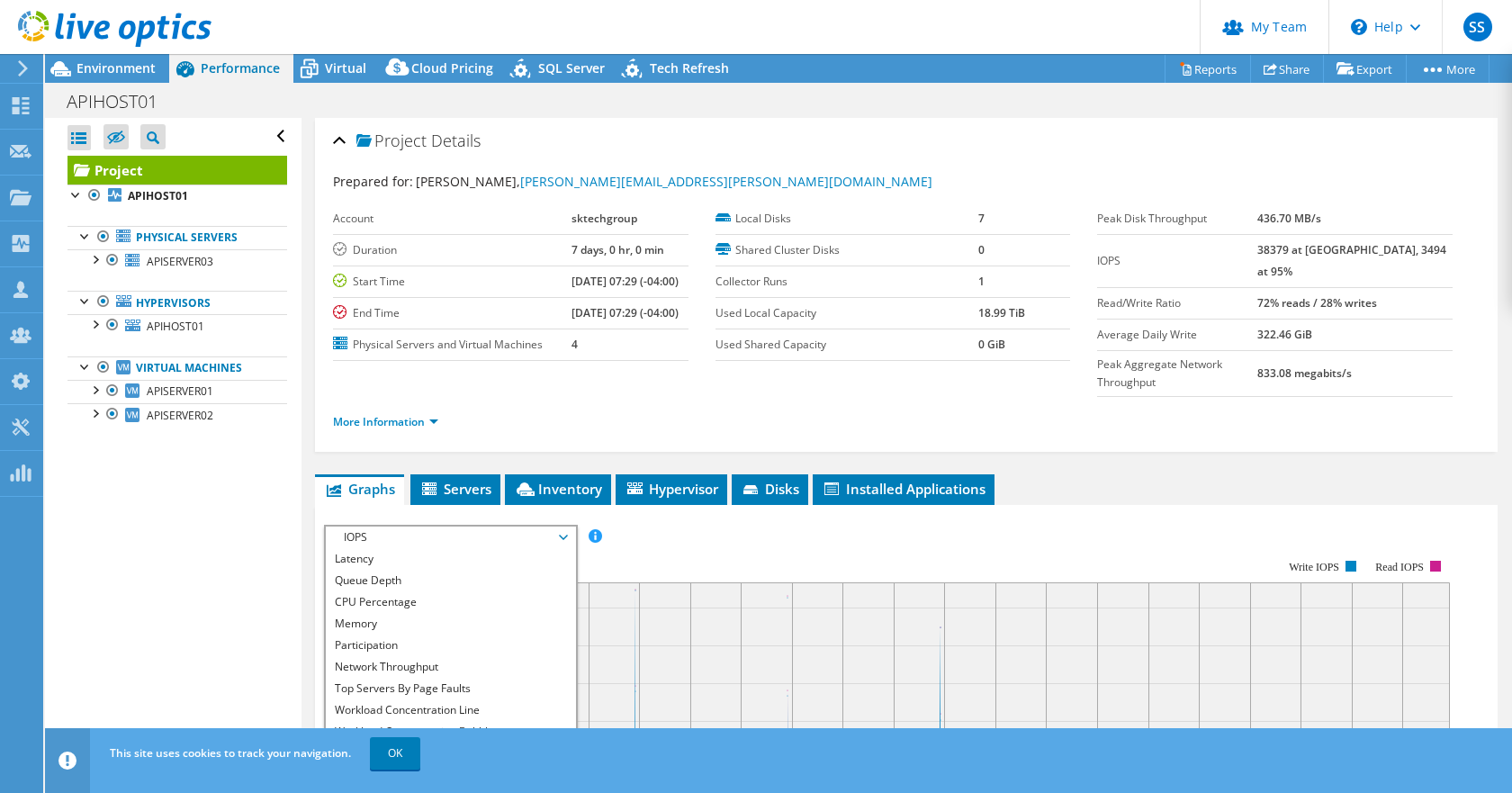
click at [411, 743] on li "All" at bounding box center [450, 754] width 250 height 21
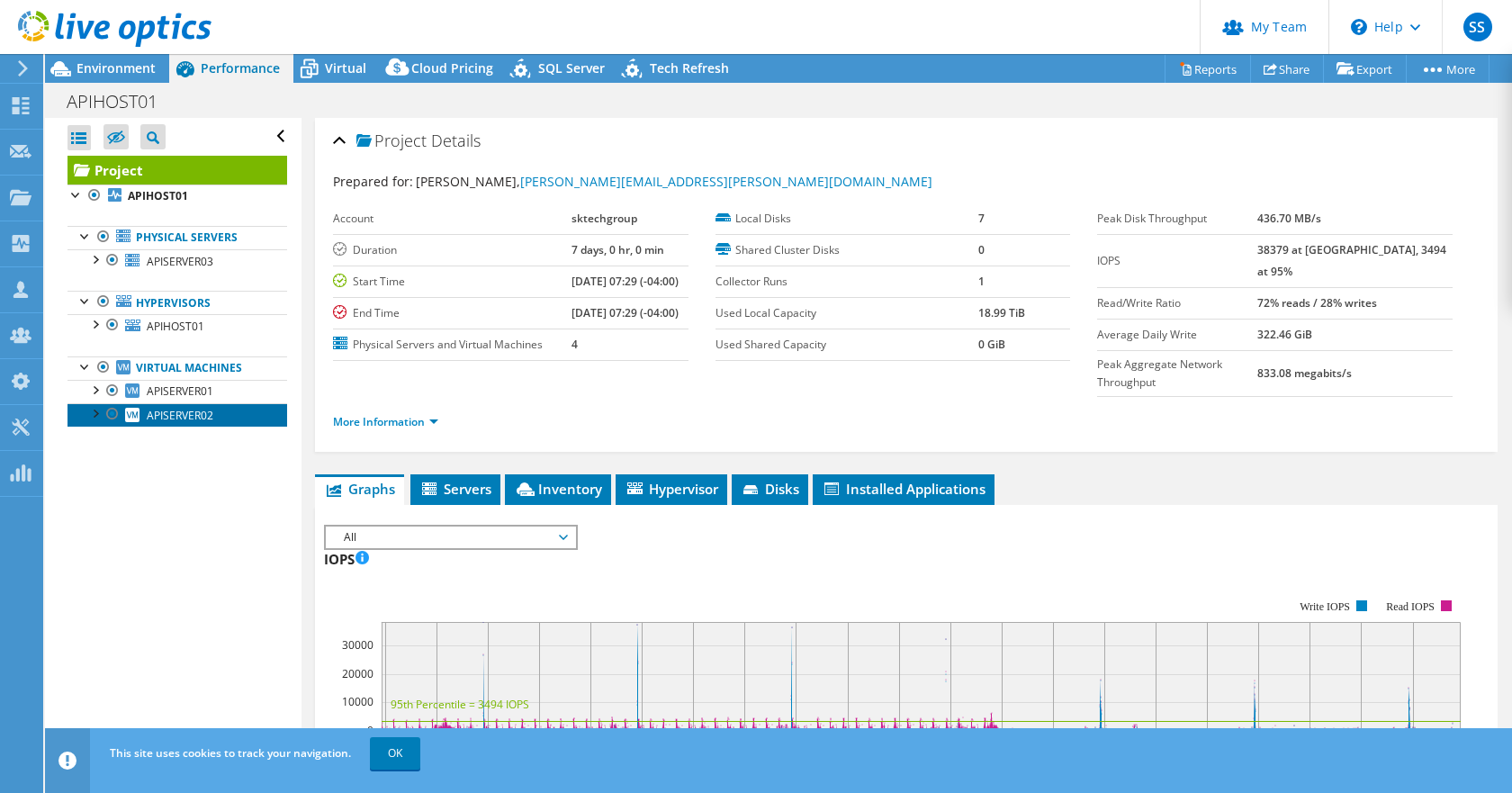
click at [189, 404] on link "APISERVER02" at bounding box center [176, 416] width 219 height 23
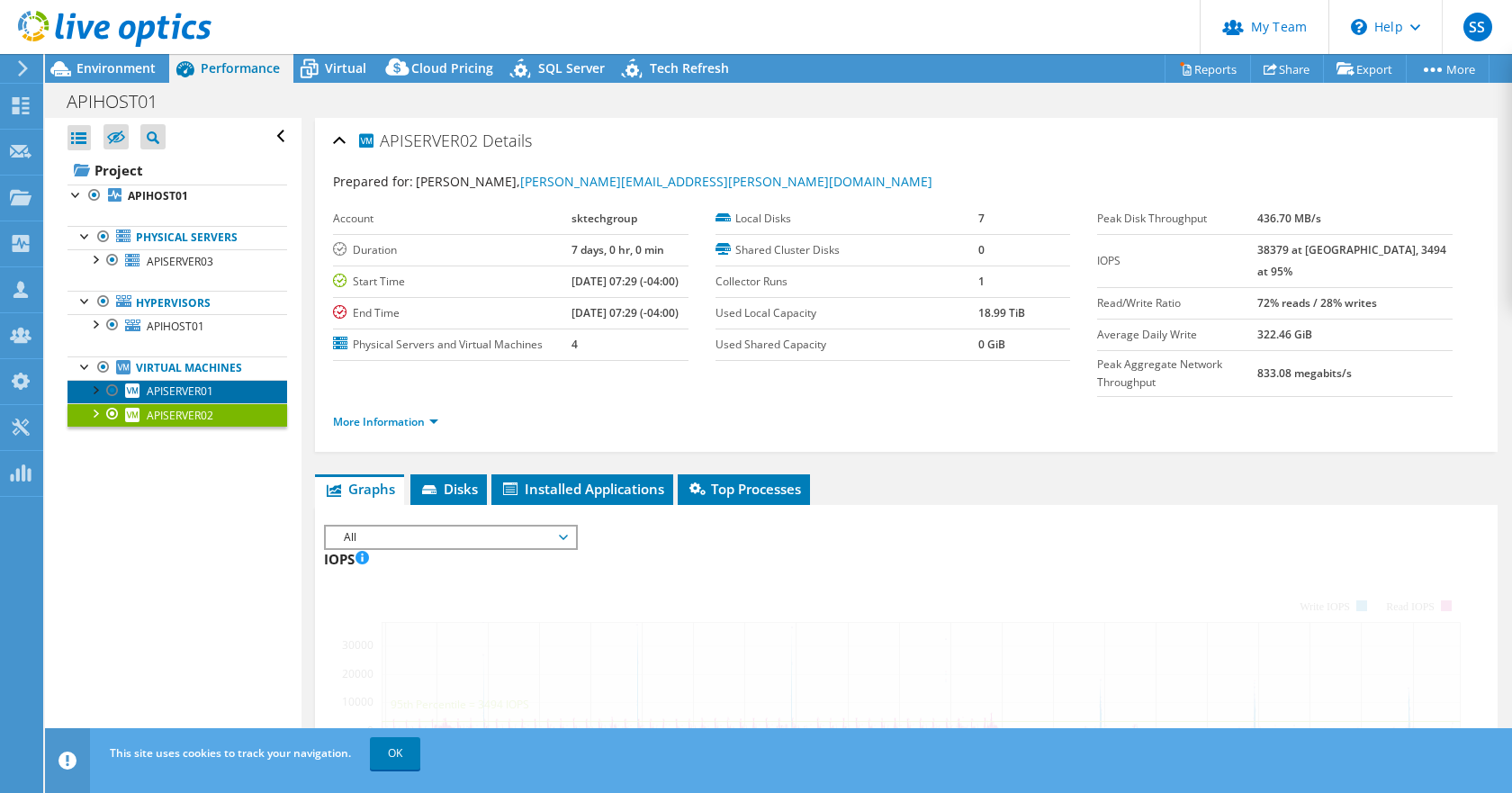
click at [187, 392] on span "APISERVER01" at bounding box center [179, 391] width 66 height 16
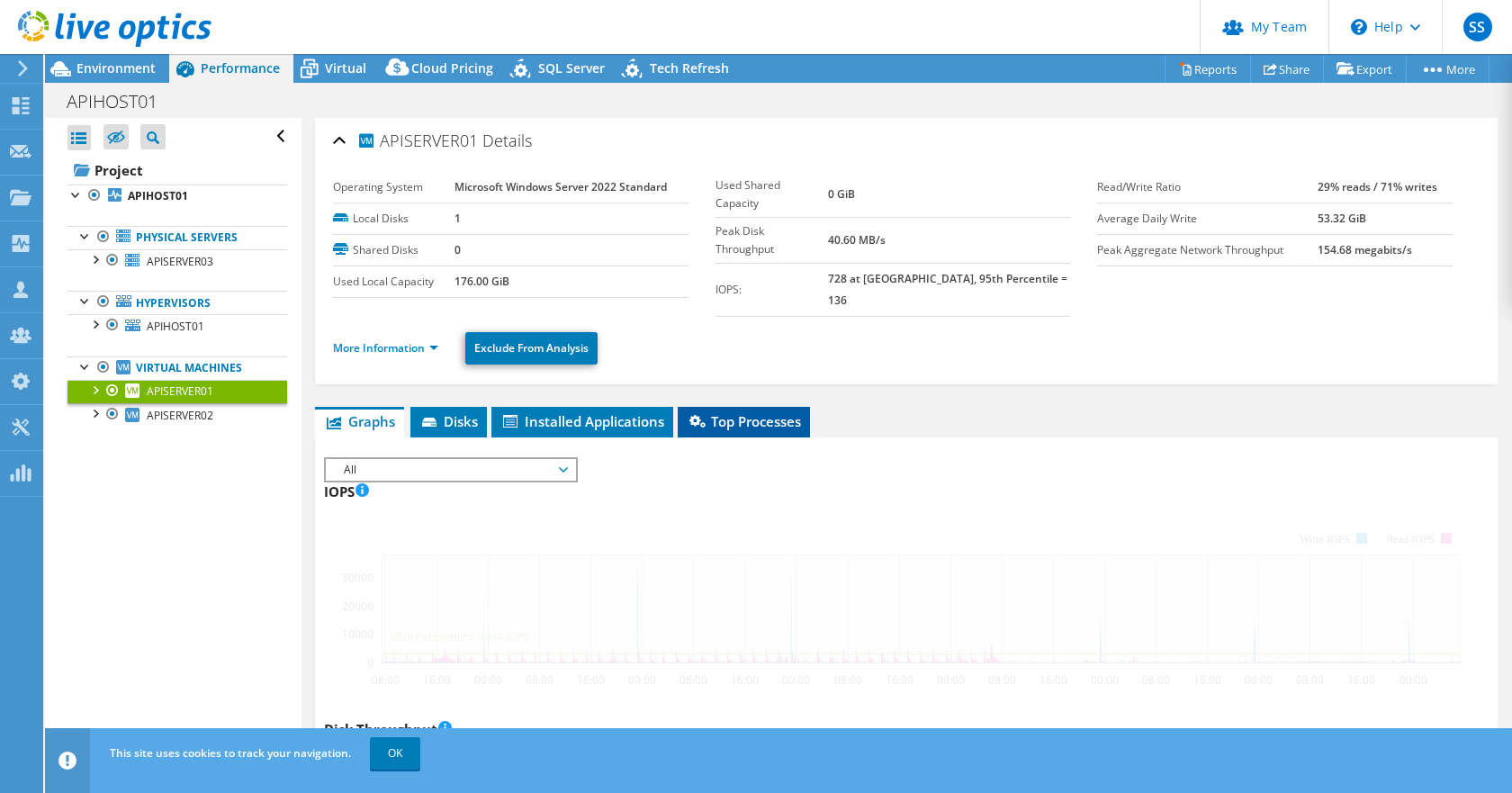
click at [756, 413] on span "Top Processes" at bounding box center [743, 421] width 114 height 18
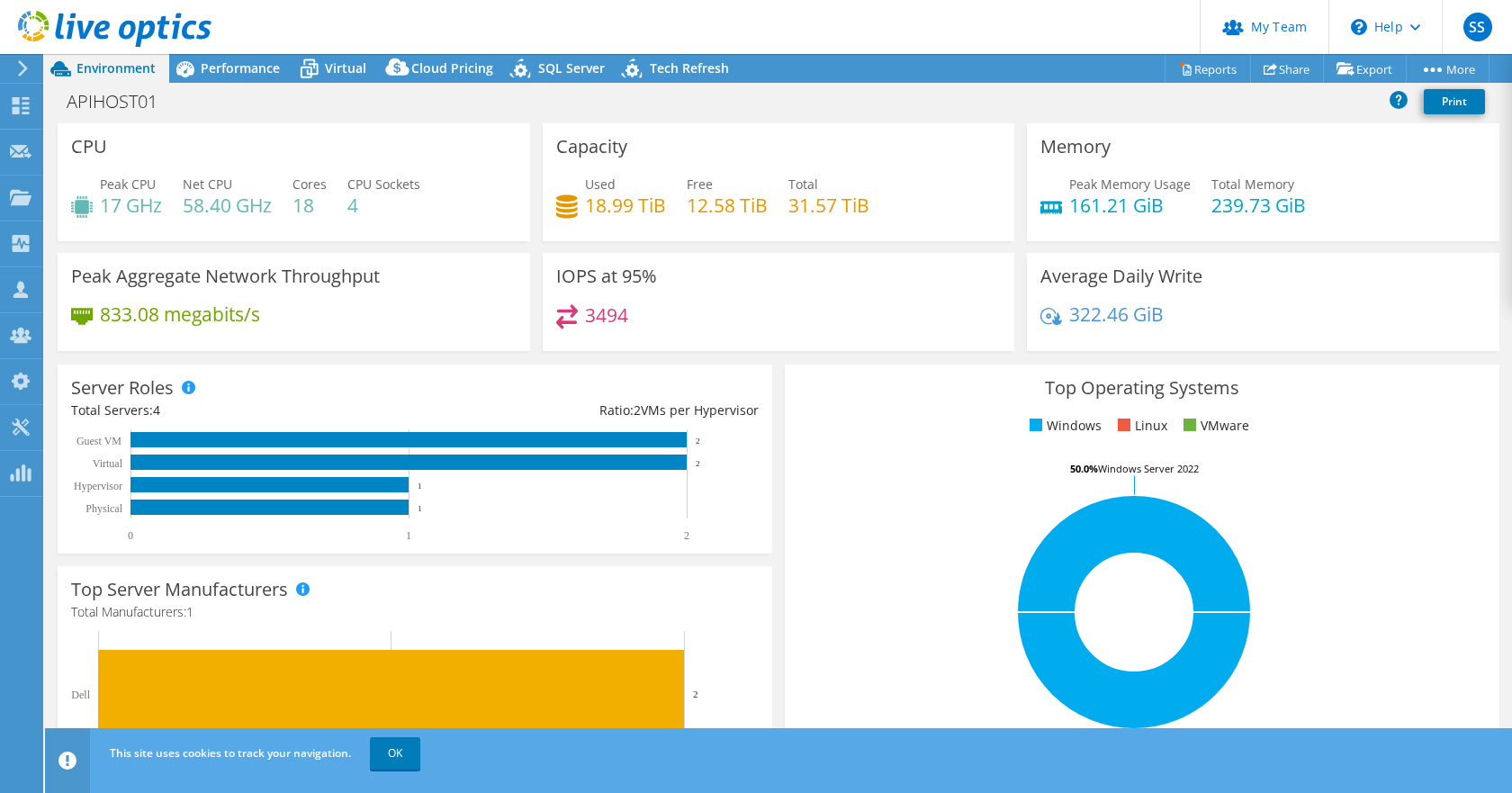
select select "USD"
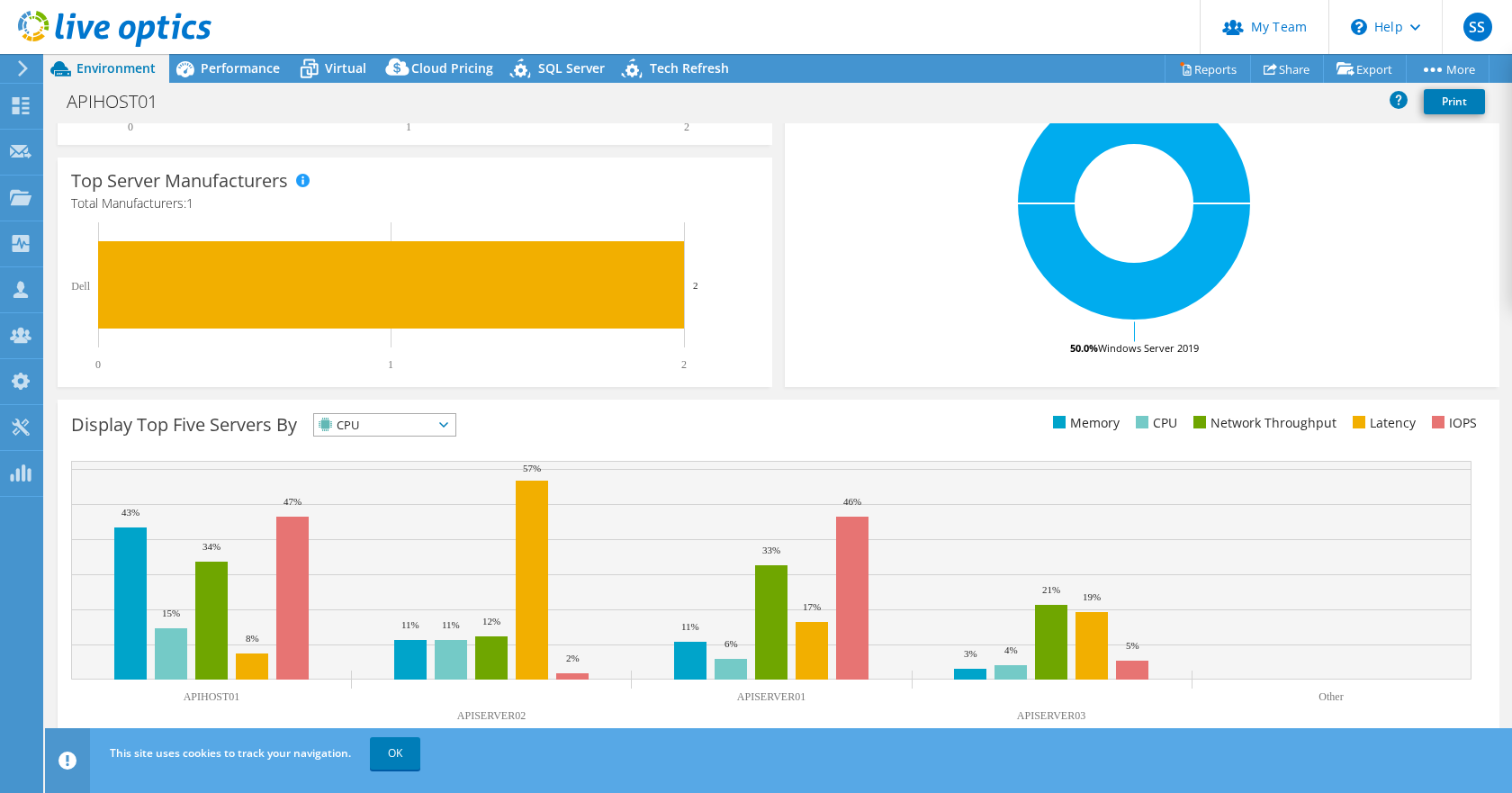
click at [433, 429] on span "CPU" at bounding box center [373, 425] width 119 height 21
click at [411, 480] on li "Memory" at bounding box center [384, 474] width 141 height 25
click at [428, 427] on span "Memory" at bounding box center [373, 425] width 119 height 21
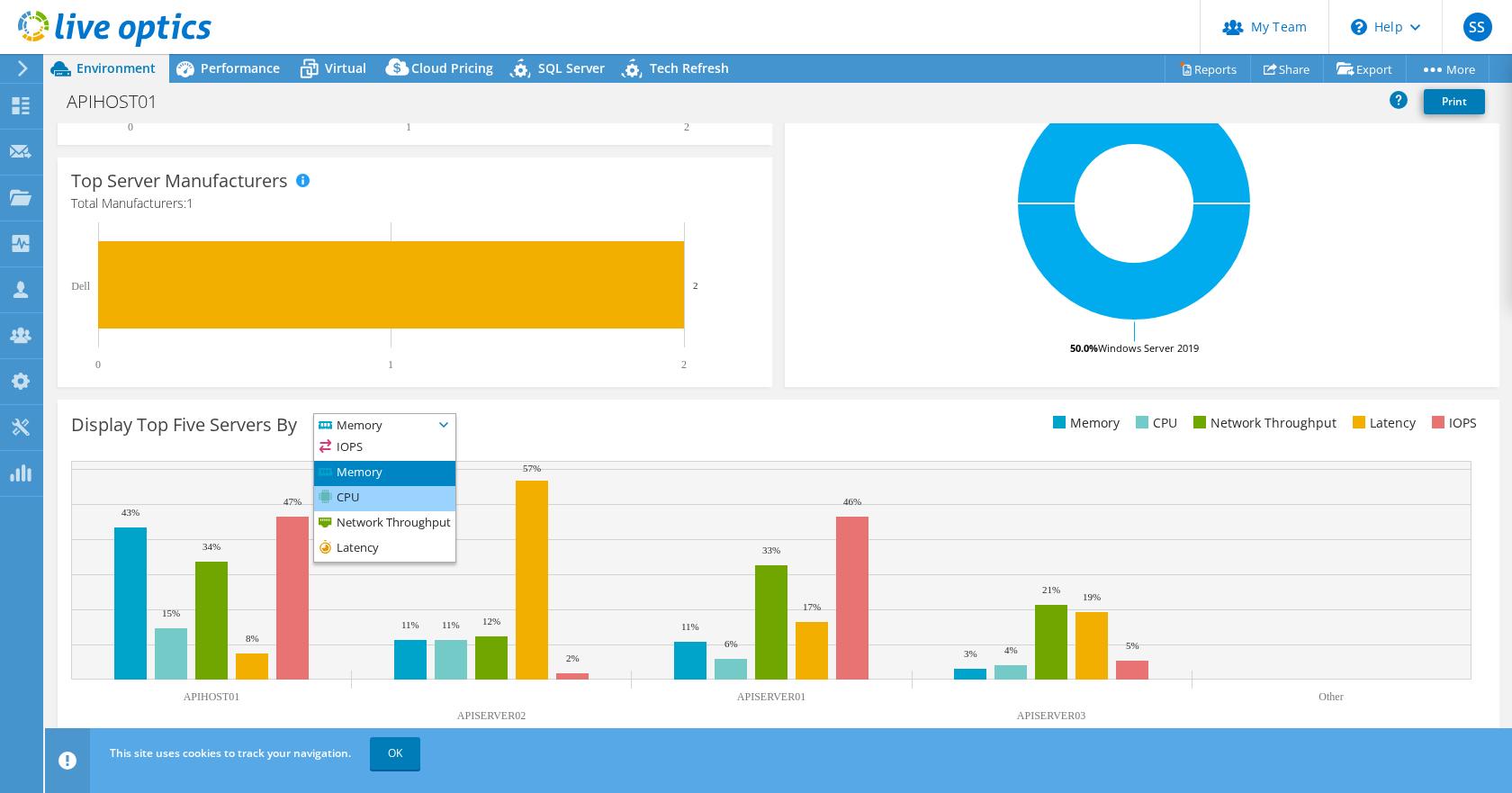
click at [399, 503] on li "CPU" at bounding box center [384, 498] width 141 height 25
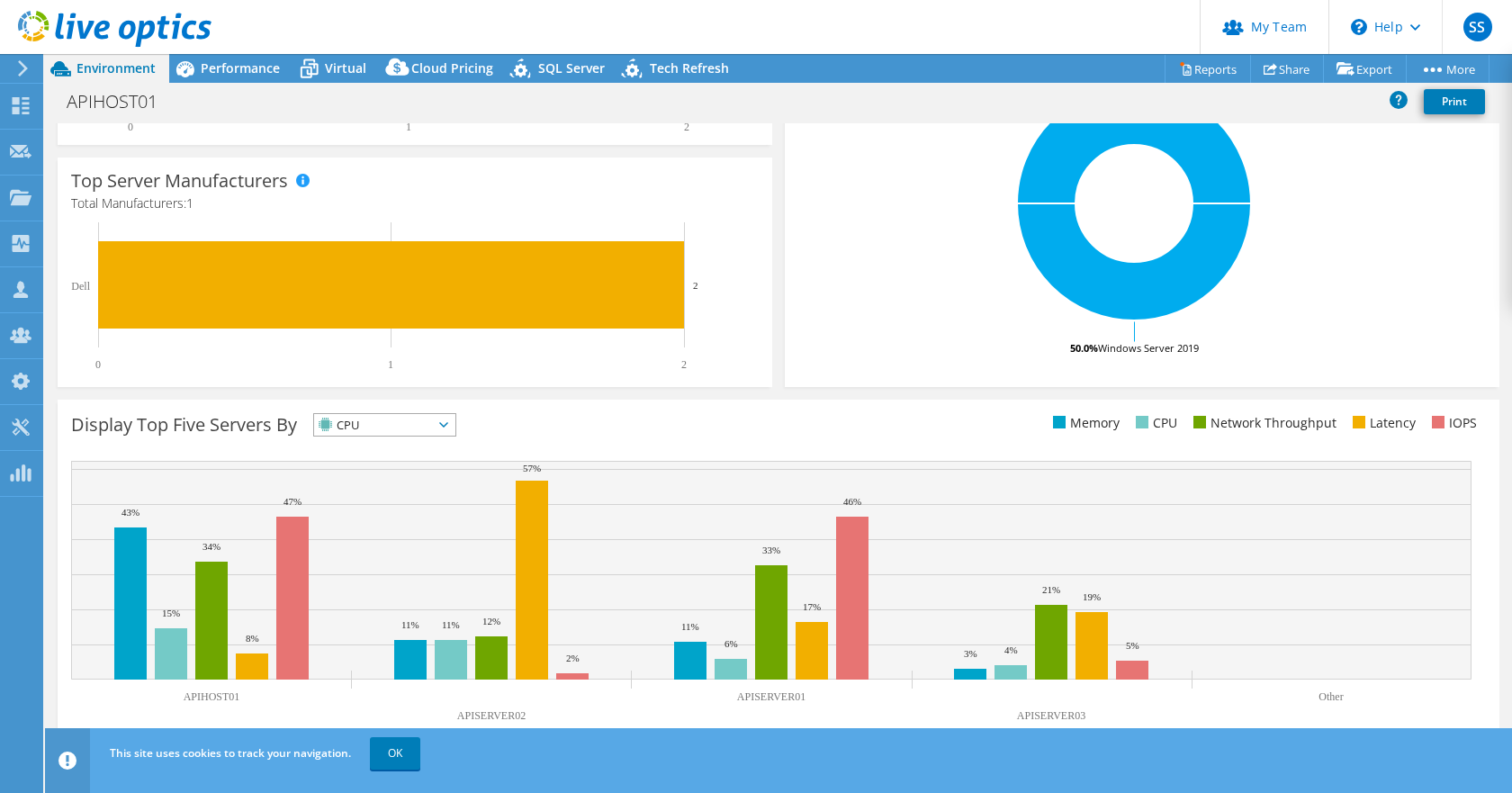
click at [432, 420] on span "CPU" at bounding box center [373, 425] width 119 height 21
click at [404, 521] on li "Network Throughput" at bounding box center [384, 524] width 141 height 25
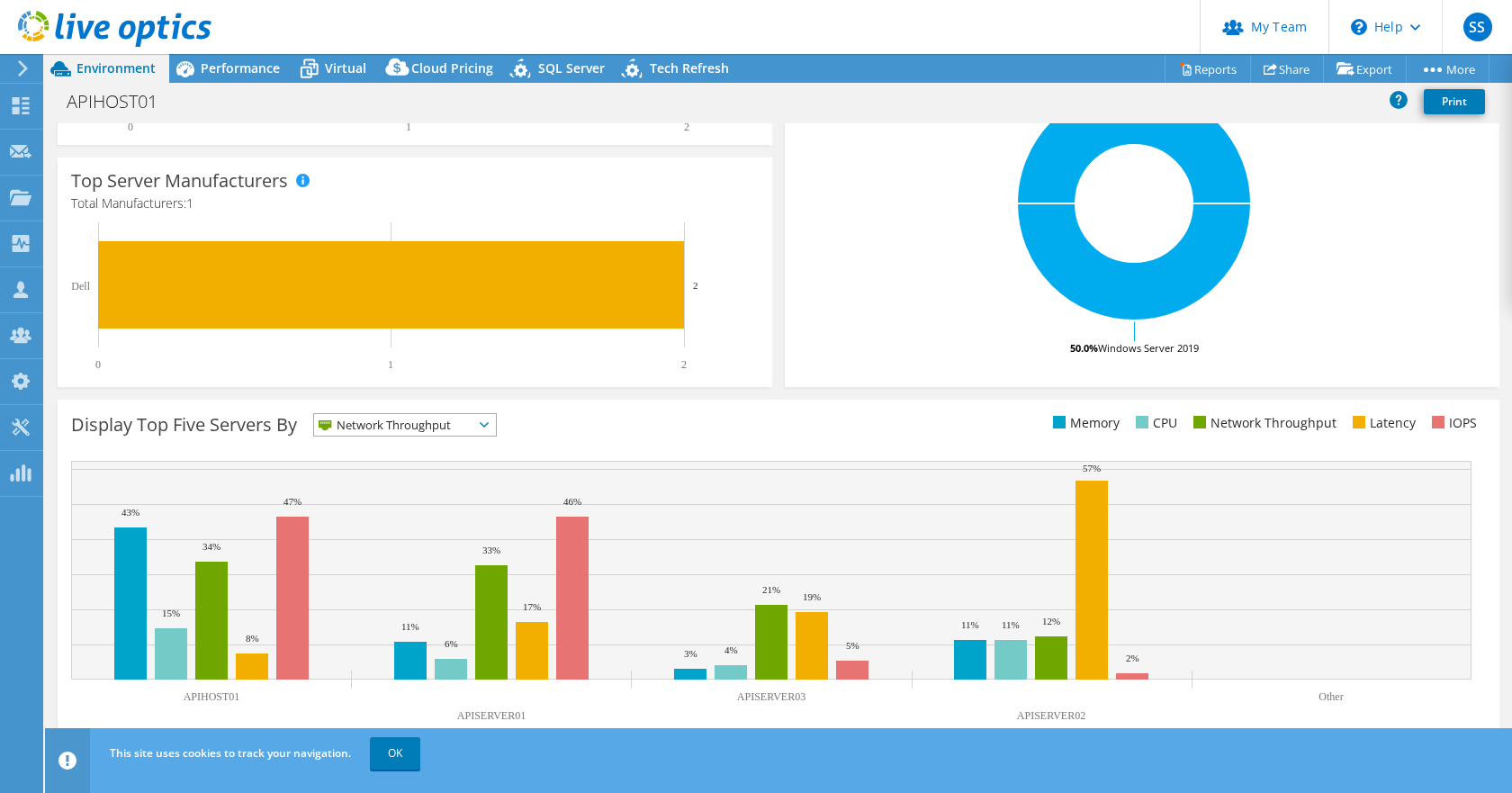
drag, startPoint x: 444, startPoint y: 425, endPoint x: 410, endPoint y: 471, distance: 57.2
click at [437, 436] on div "Network Throughput IOPS" at bounding box center [405, 425] width 183 height 23
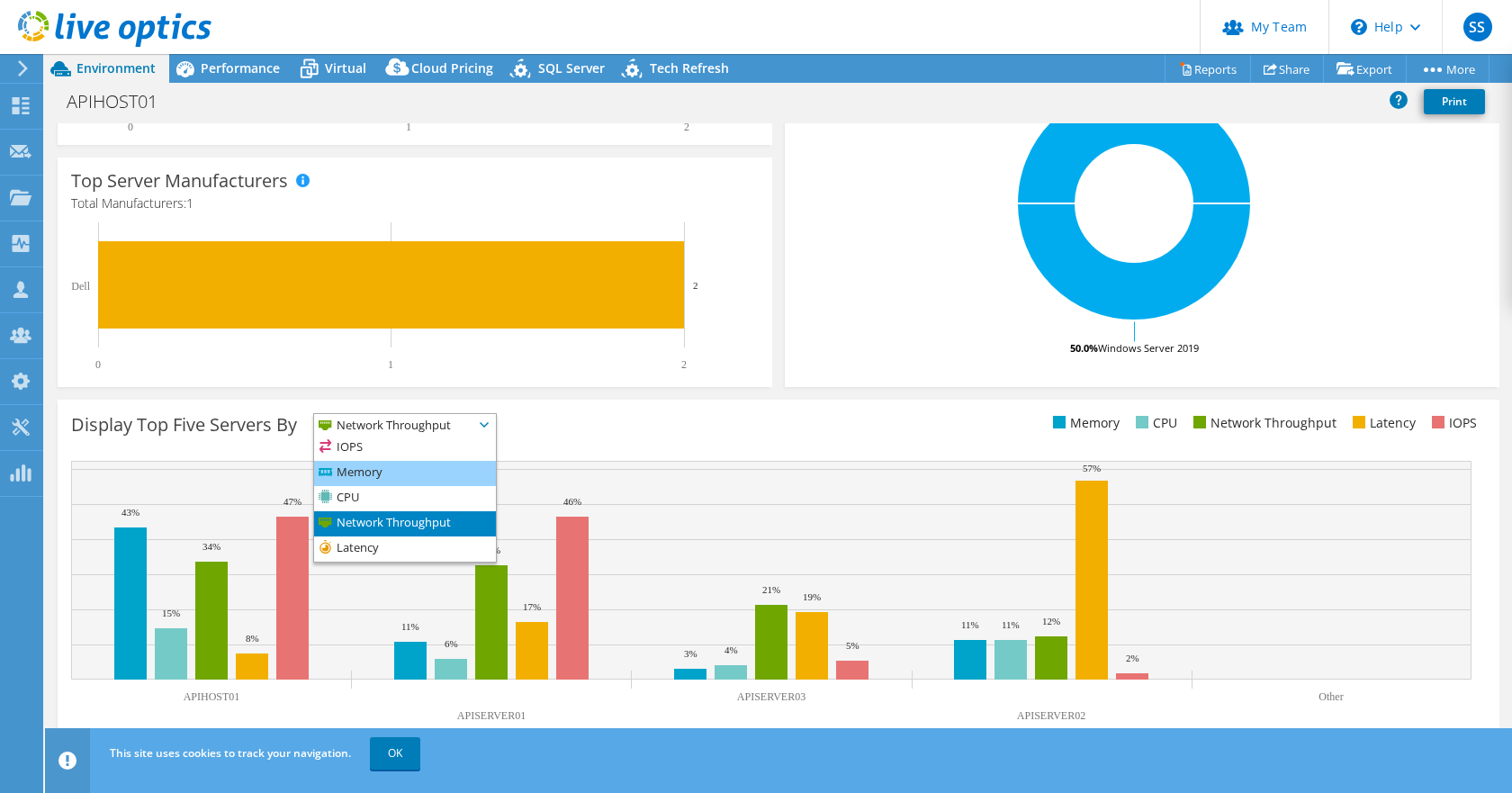
click at [393, 476] on li "Memory" at bounding box center [405, 474] width 181 height 25
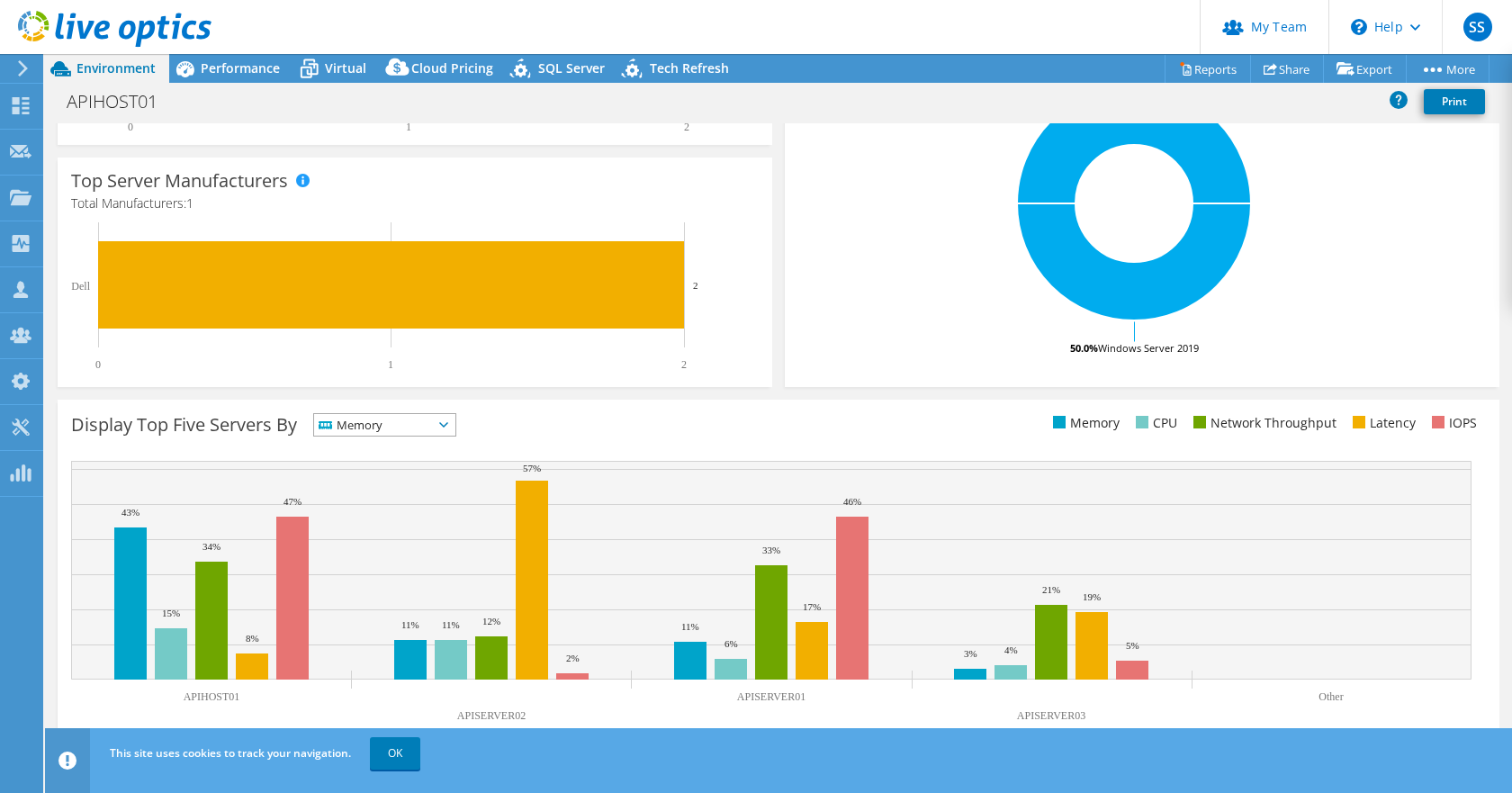
click at [426, 427] on span "Memory" at bounding box center [373, 425] width 119 height 21
click at [395, 455] on li "IOPS" at bounding box center [384, 449] width 141 height 25
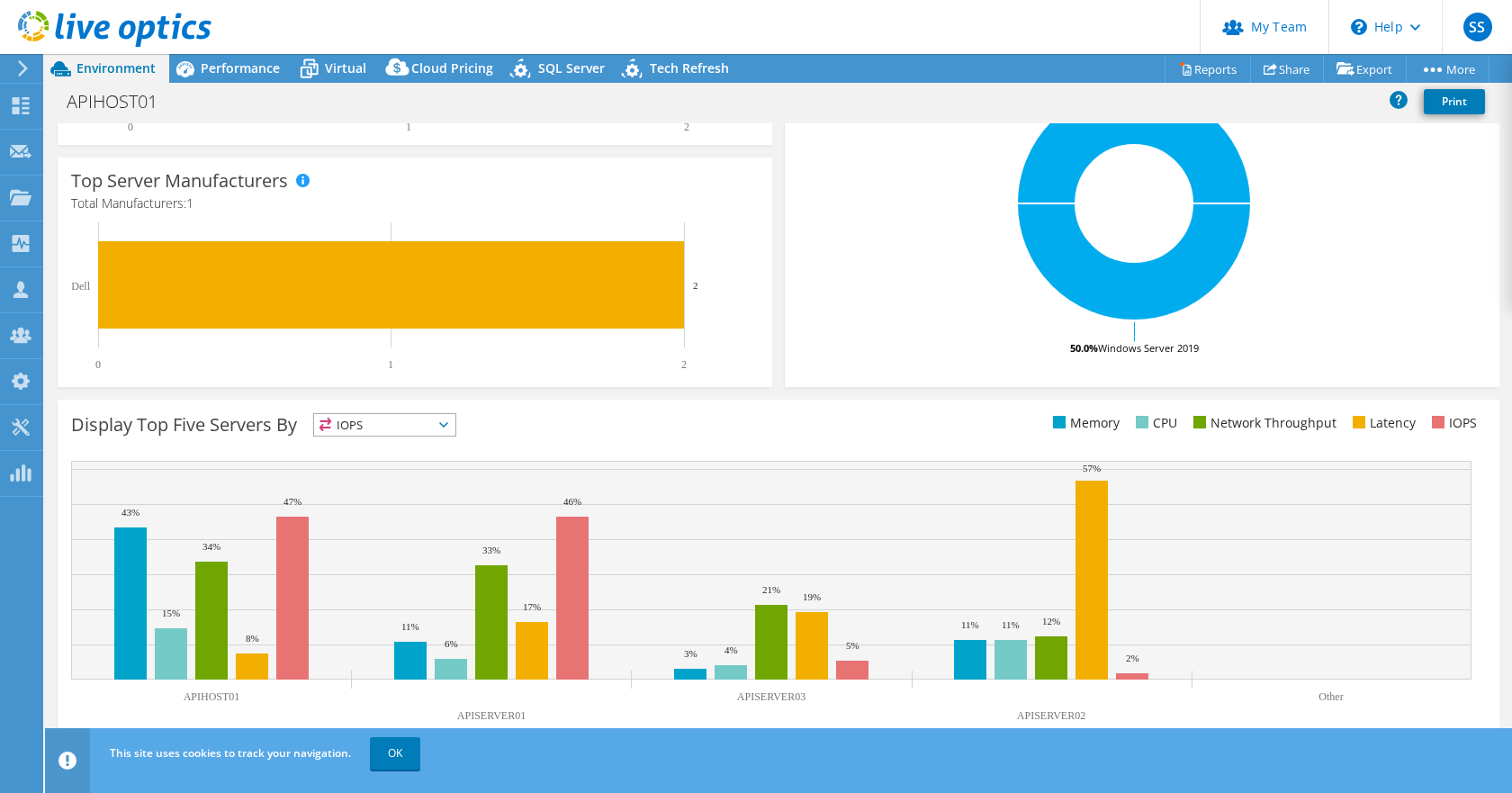
click at [417, 427] on span "IOPS" at bounding box center [373, 425] width 119 height 21
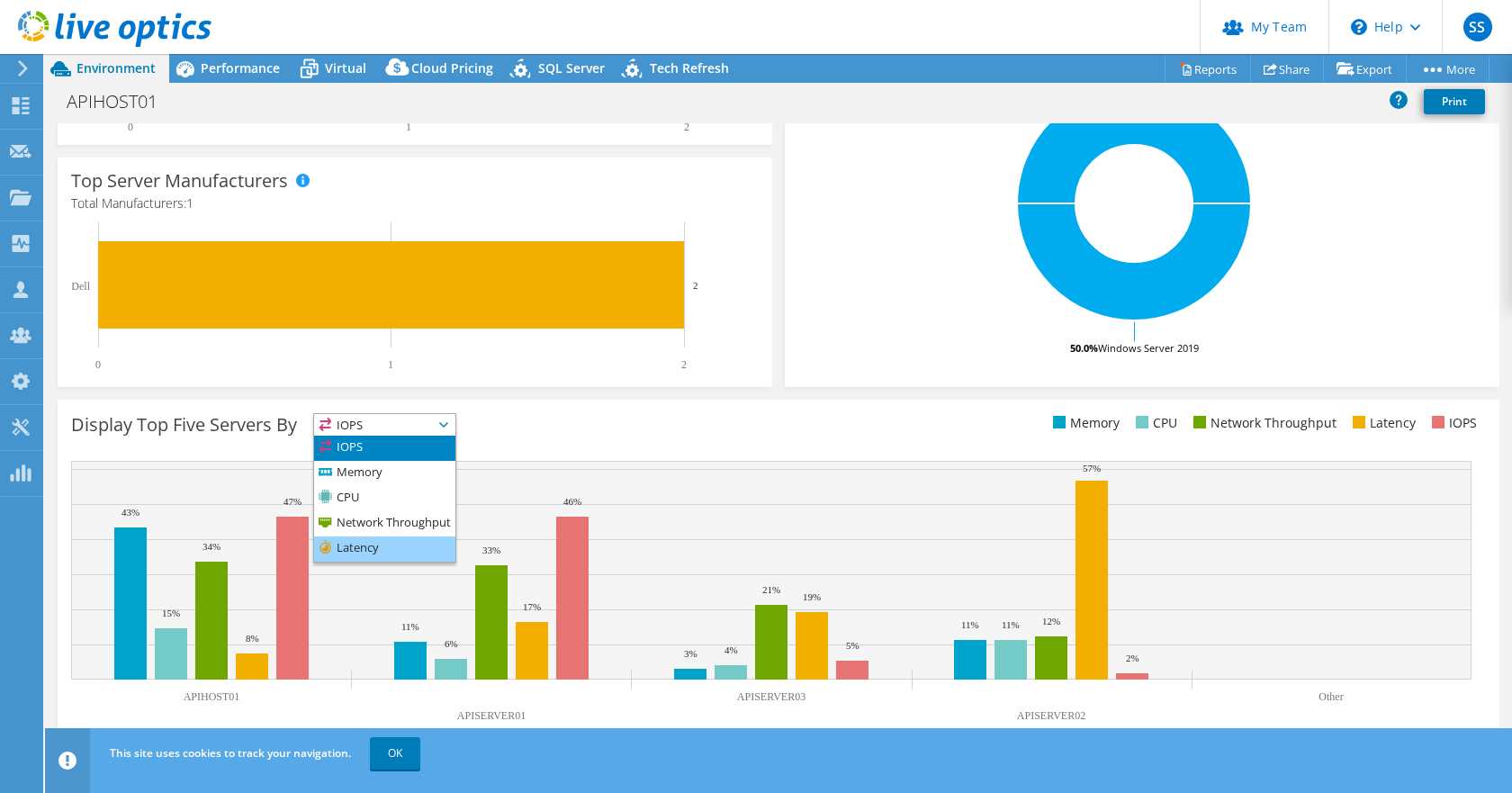
click at [407, 557] on li "Latency" at bounding box center [384, 549] width 141 height 25
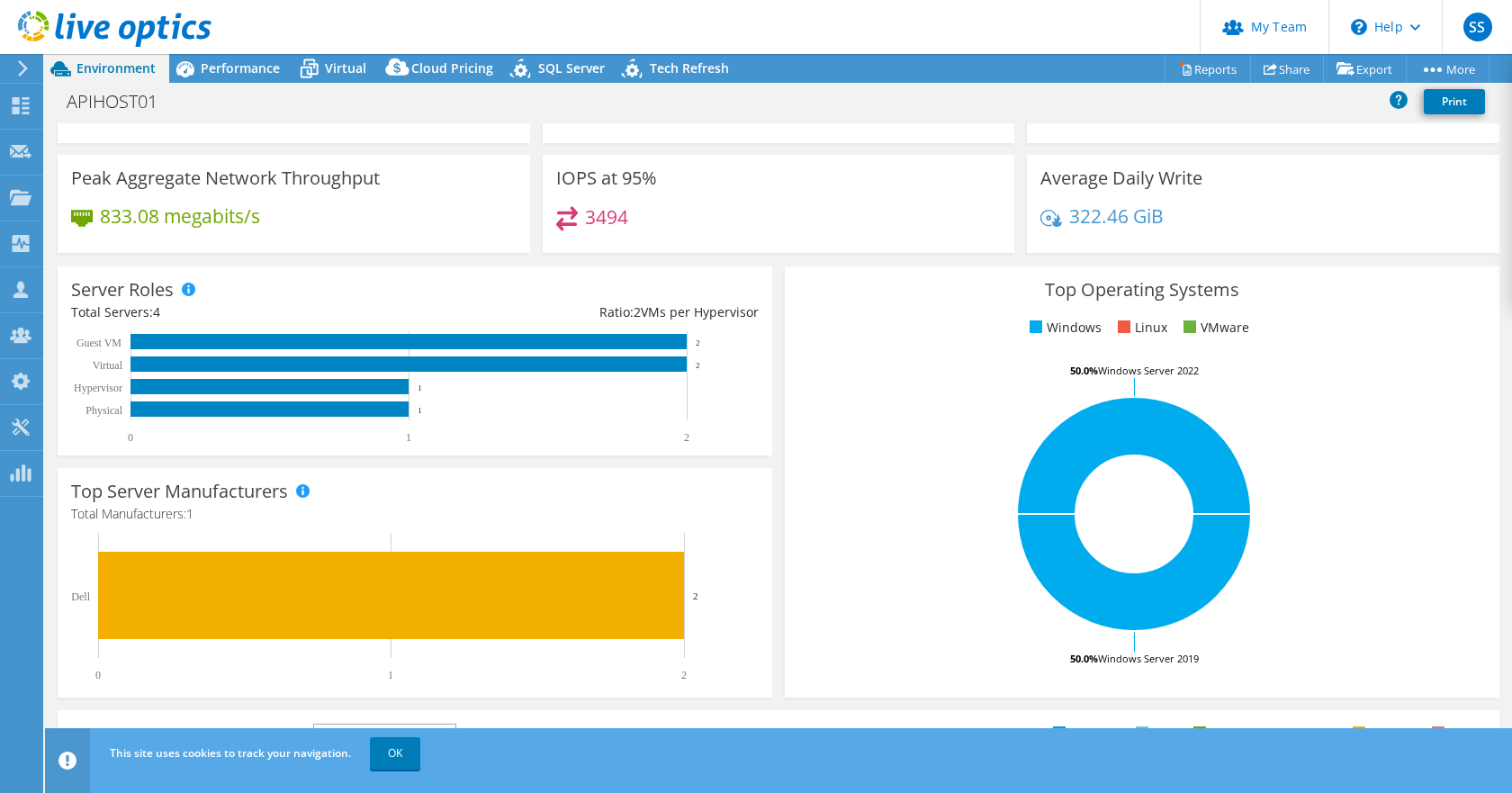
scroll to position [0, 0]
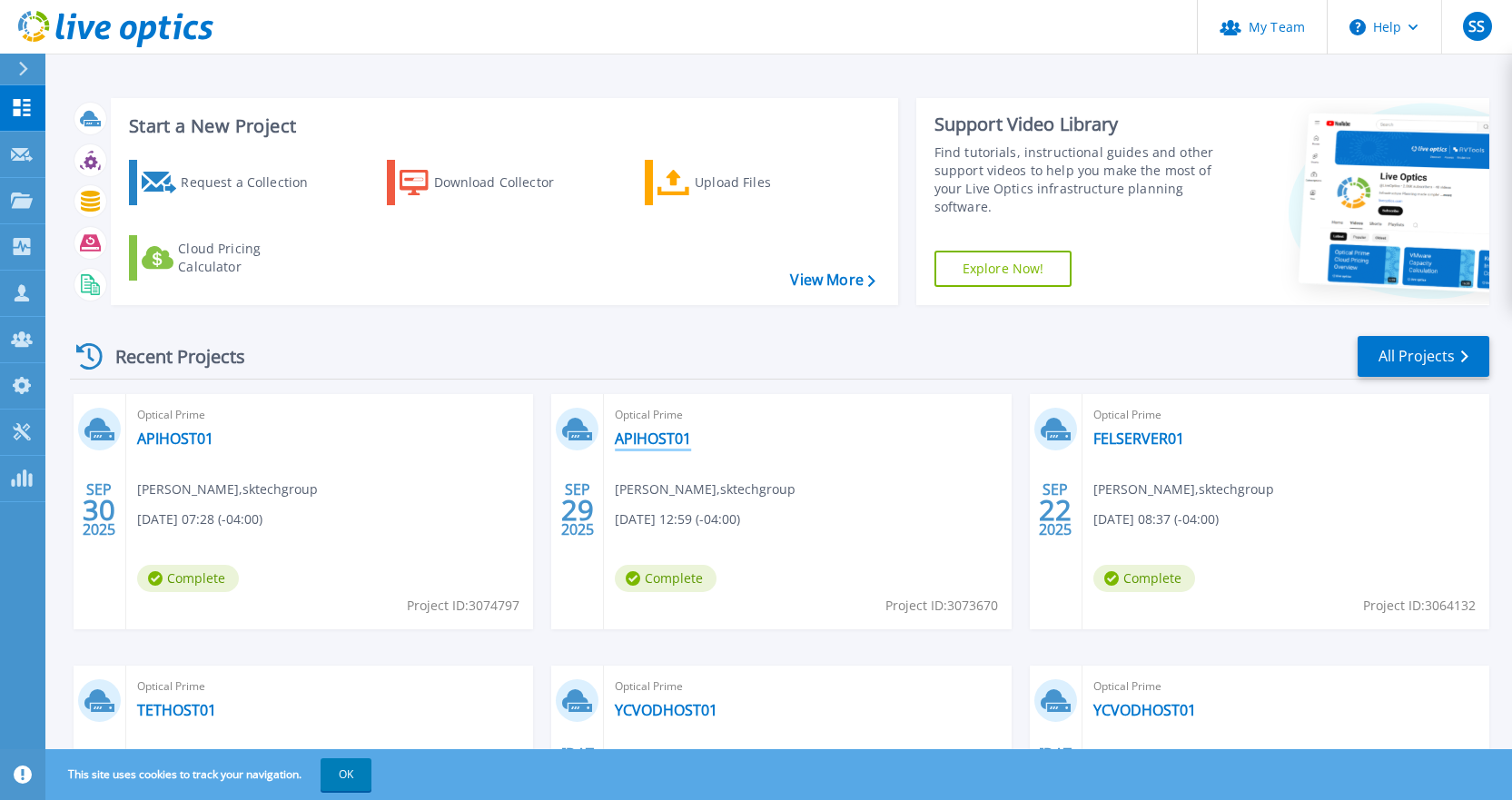
click at [664, 431] on link "APIHOST01" at bounding box center [653, 439] width 77 height 18
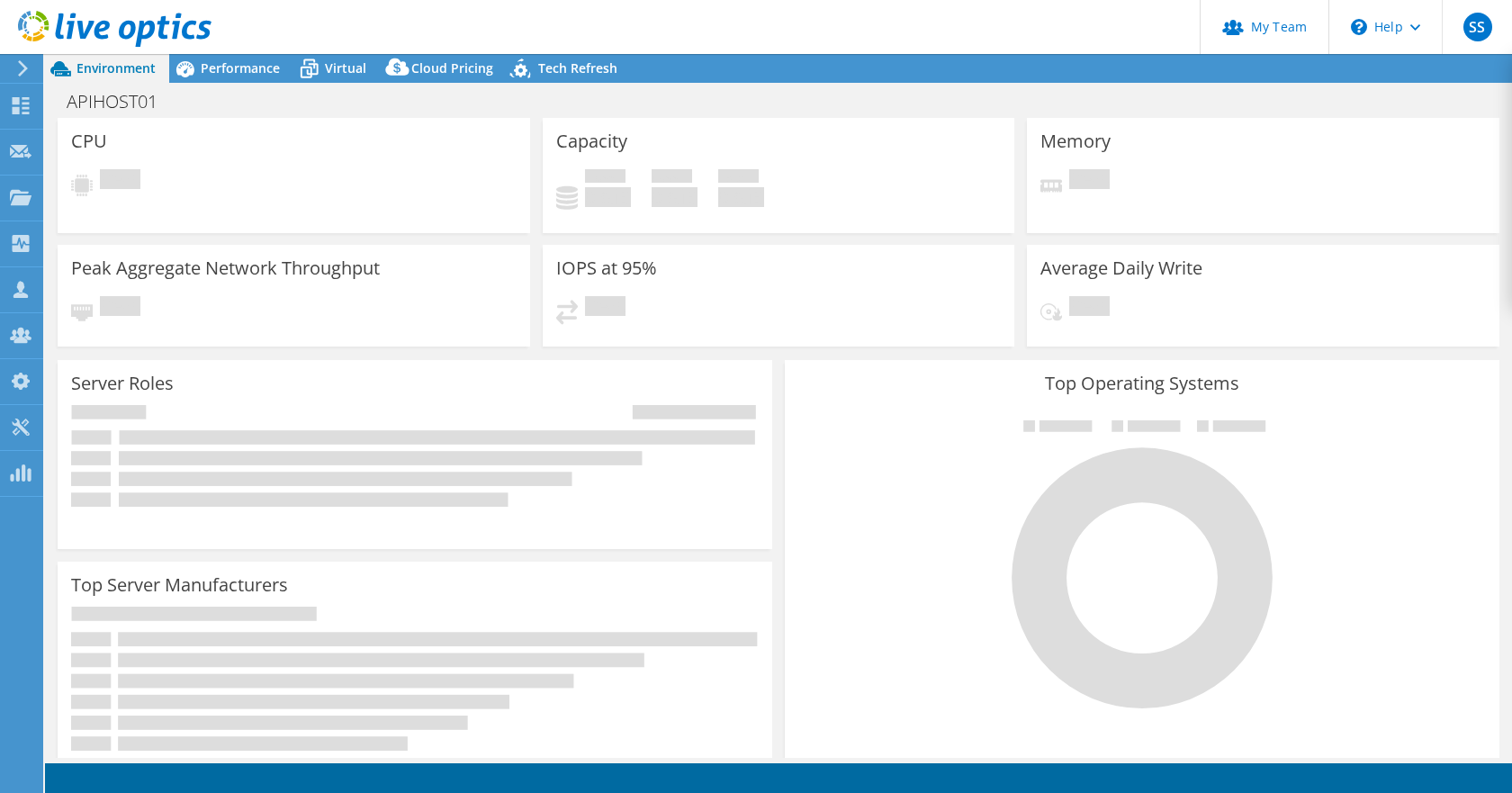
select select "USD"
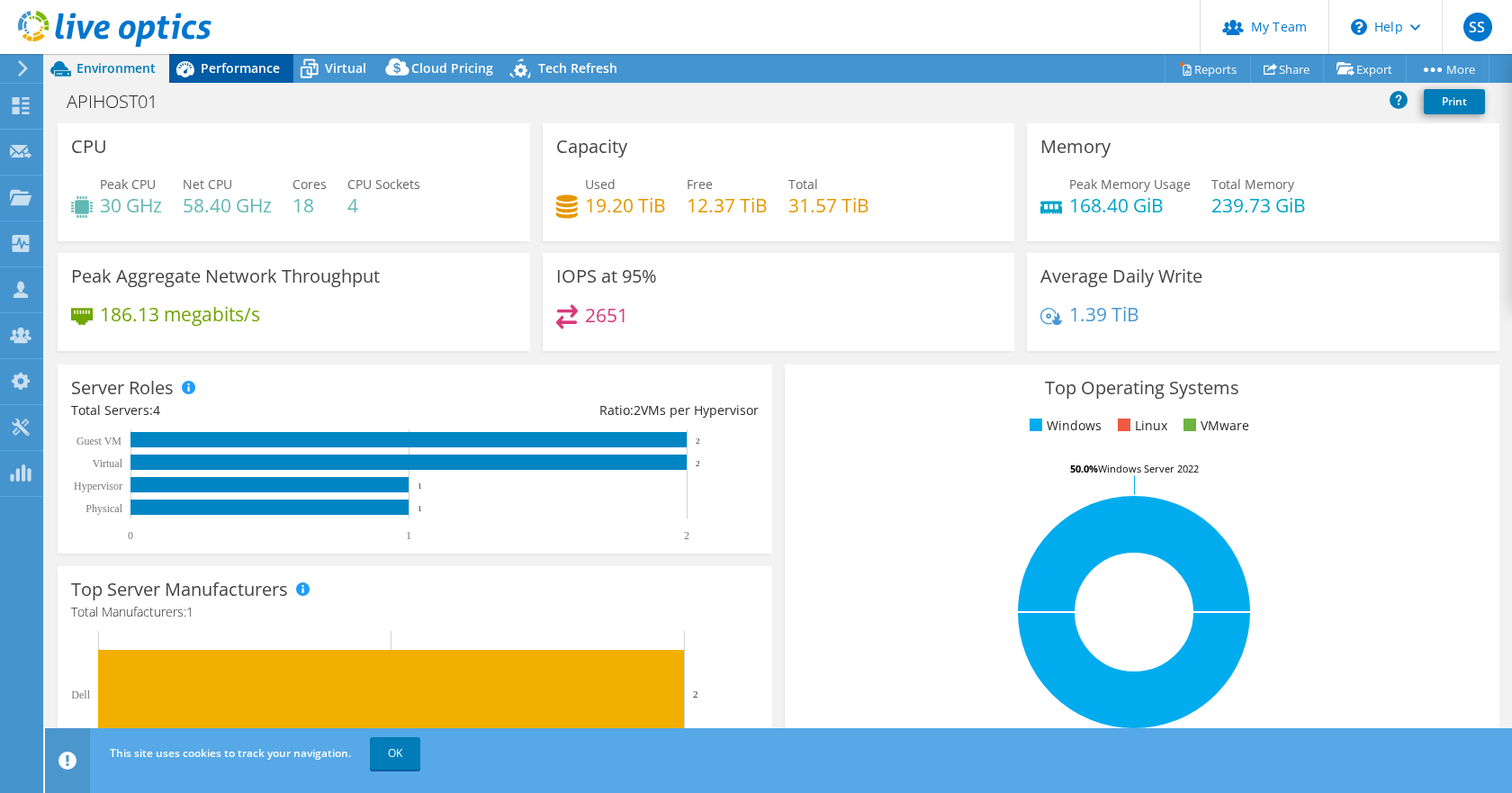
click at [215, 74] on span "Performance" at bounding box center [240, 68] width 79 height 18
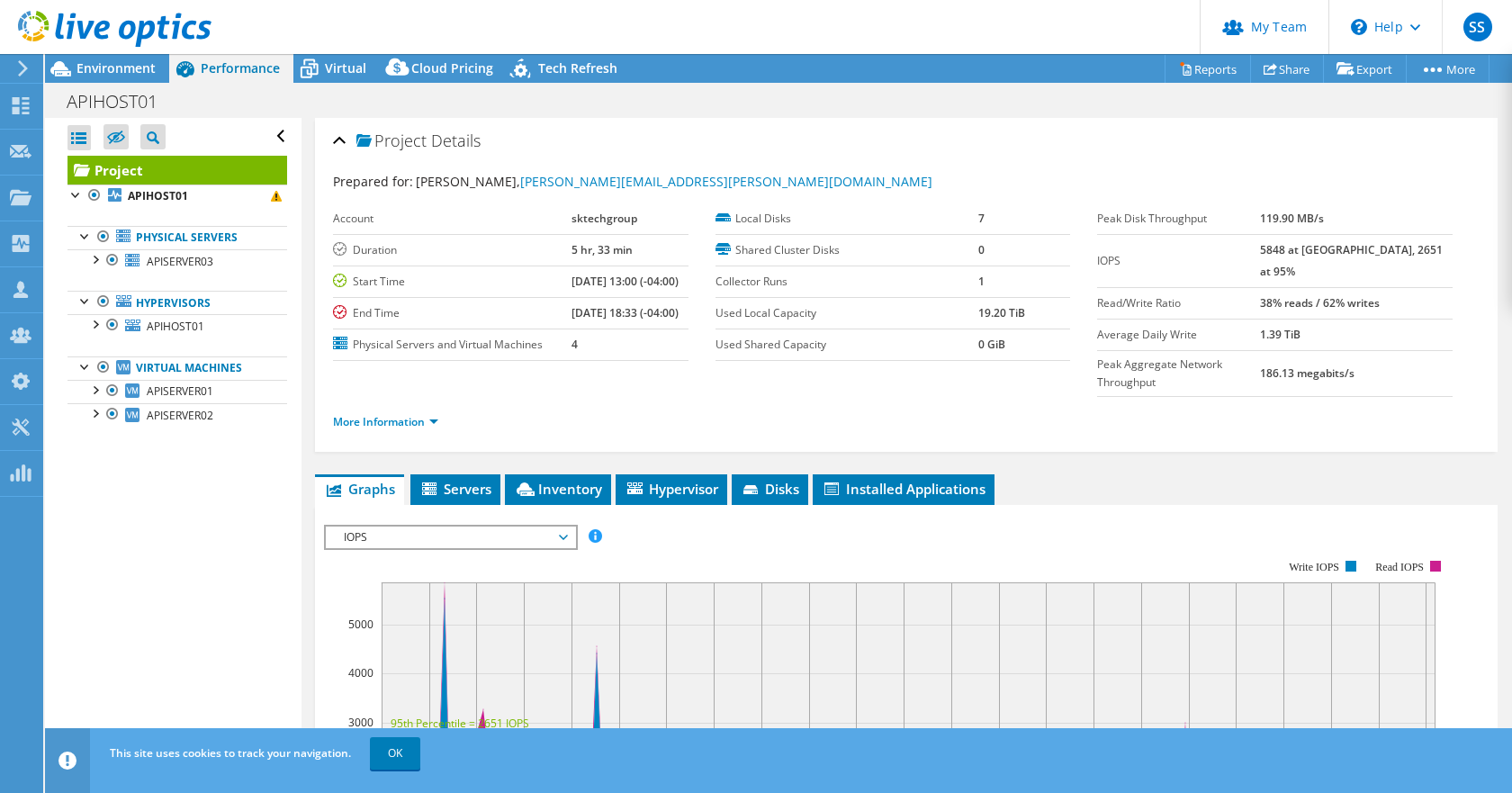
click at [541, 527] on span "IOPS" at bounding box center [449, 537] width 231 height 21
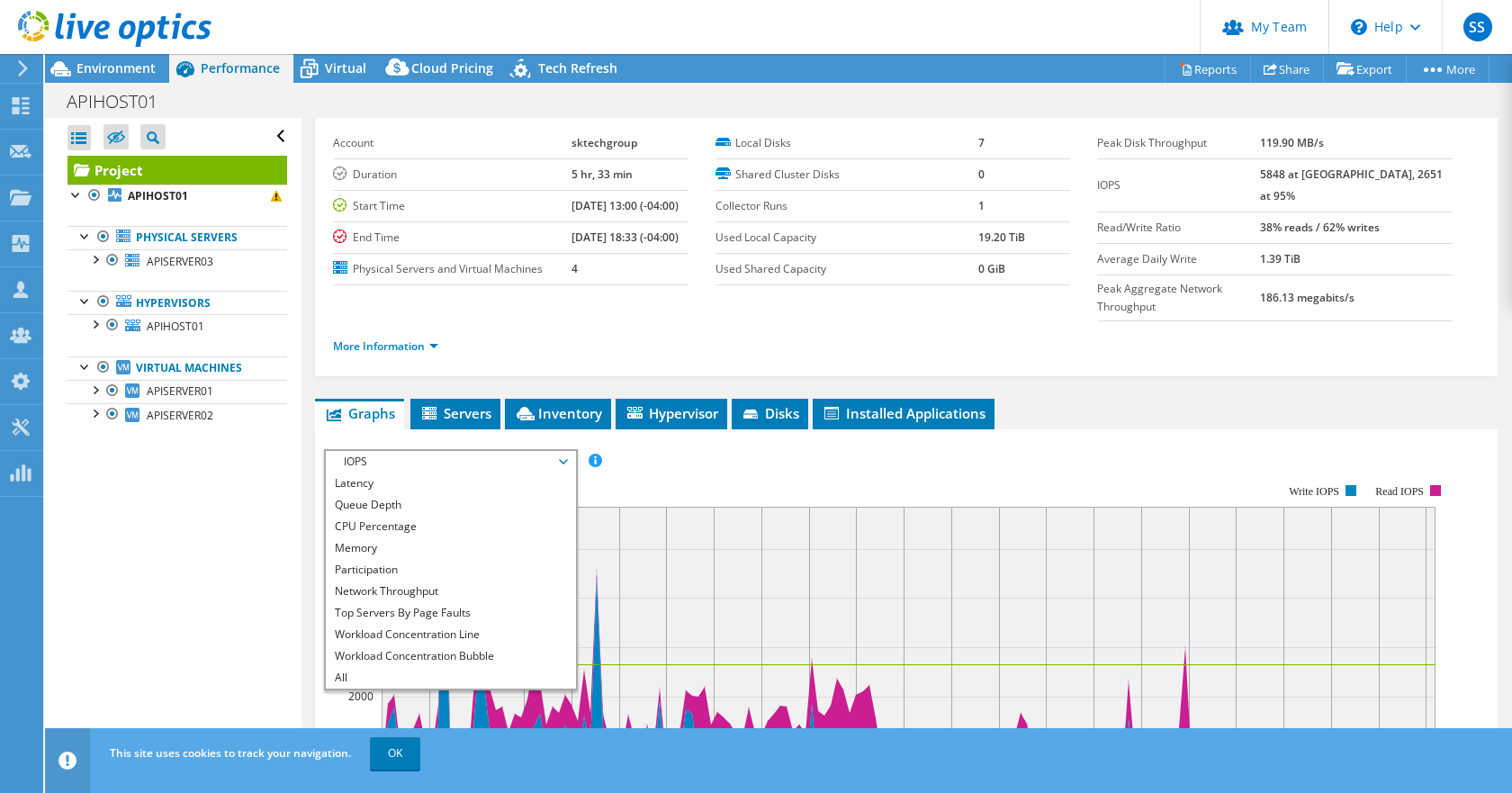
scroll to position [90, 0]
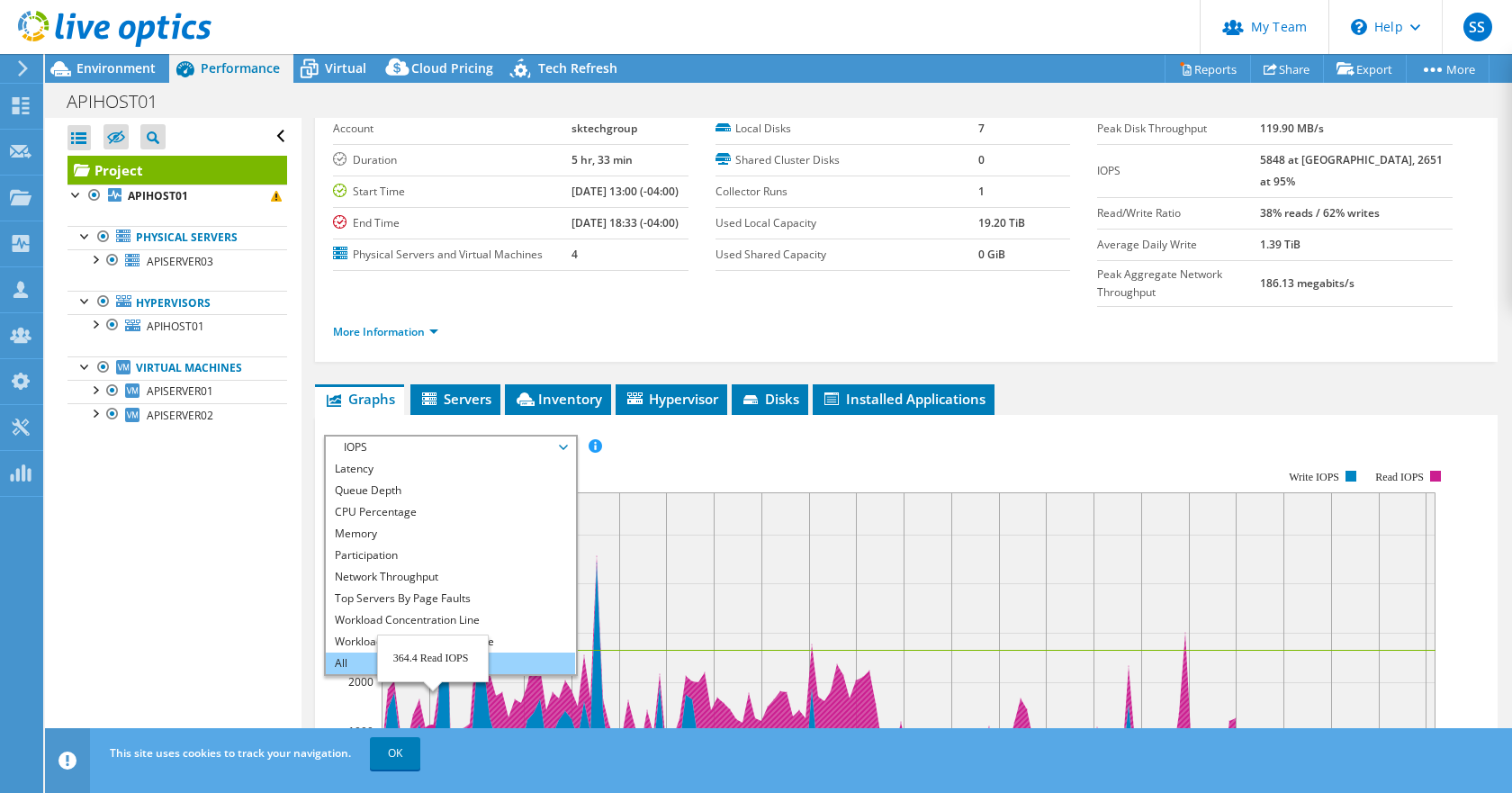
click at [439, 653] on li "All" at bounding box center [450, 663] width 250 height 21
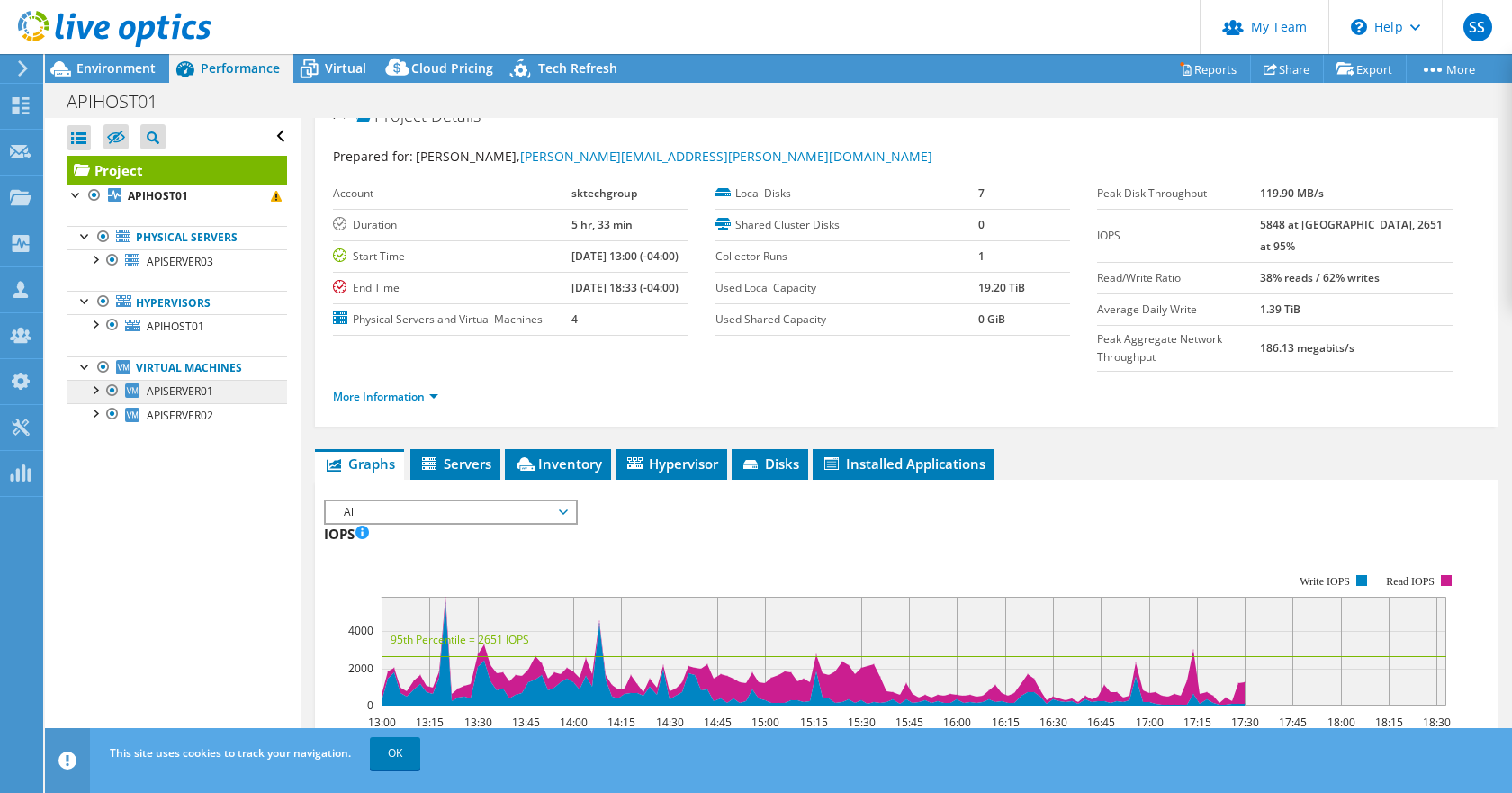
scroll to position [0, 0]
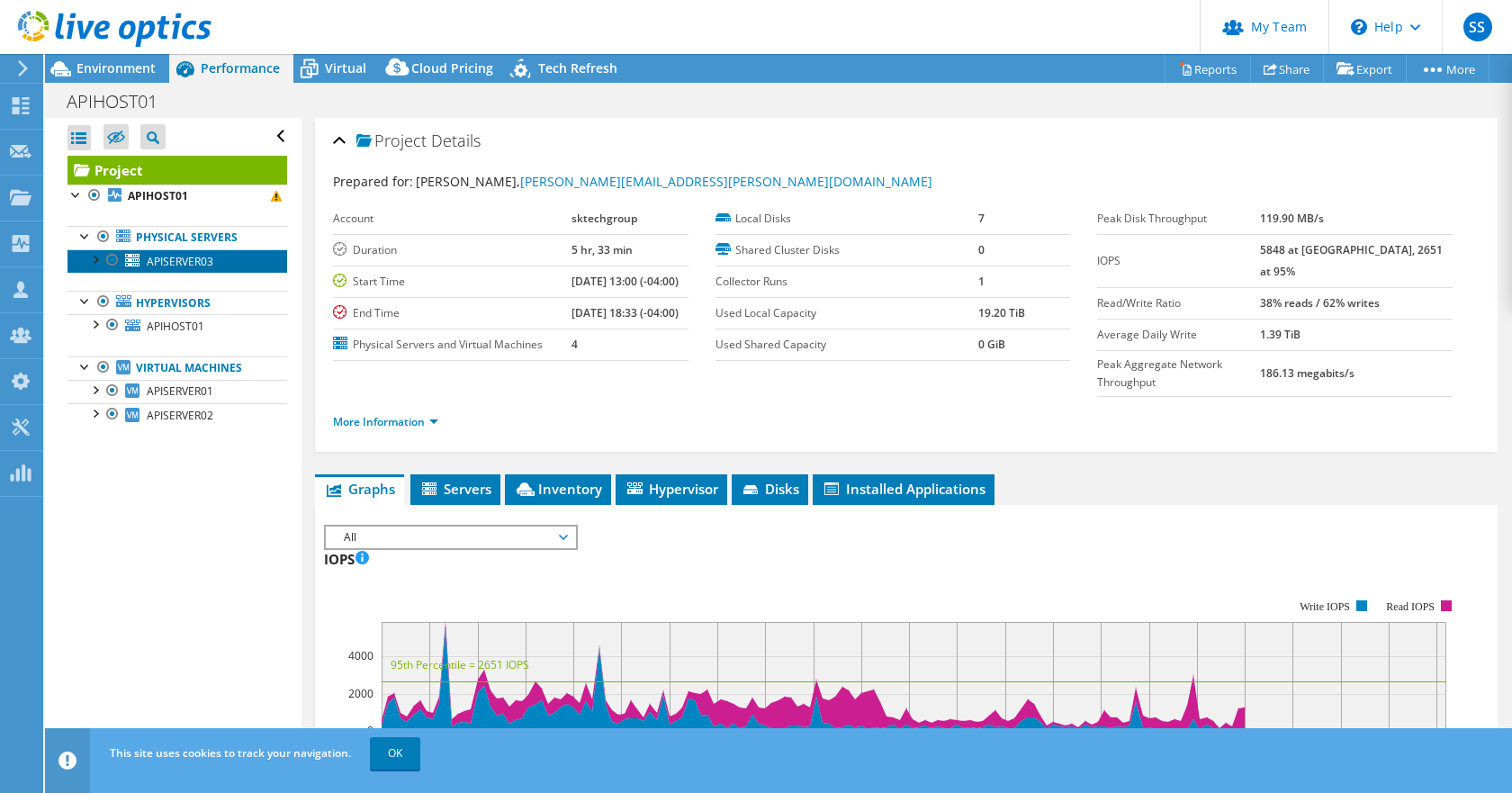
click at [181, 260] on span "APISERVER03" at bounding box center [179, 261] width 66 height 16
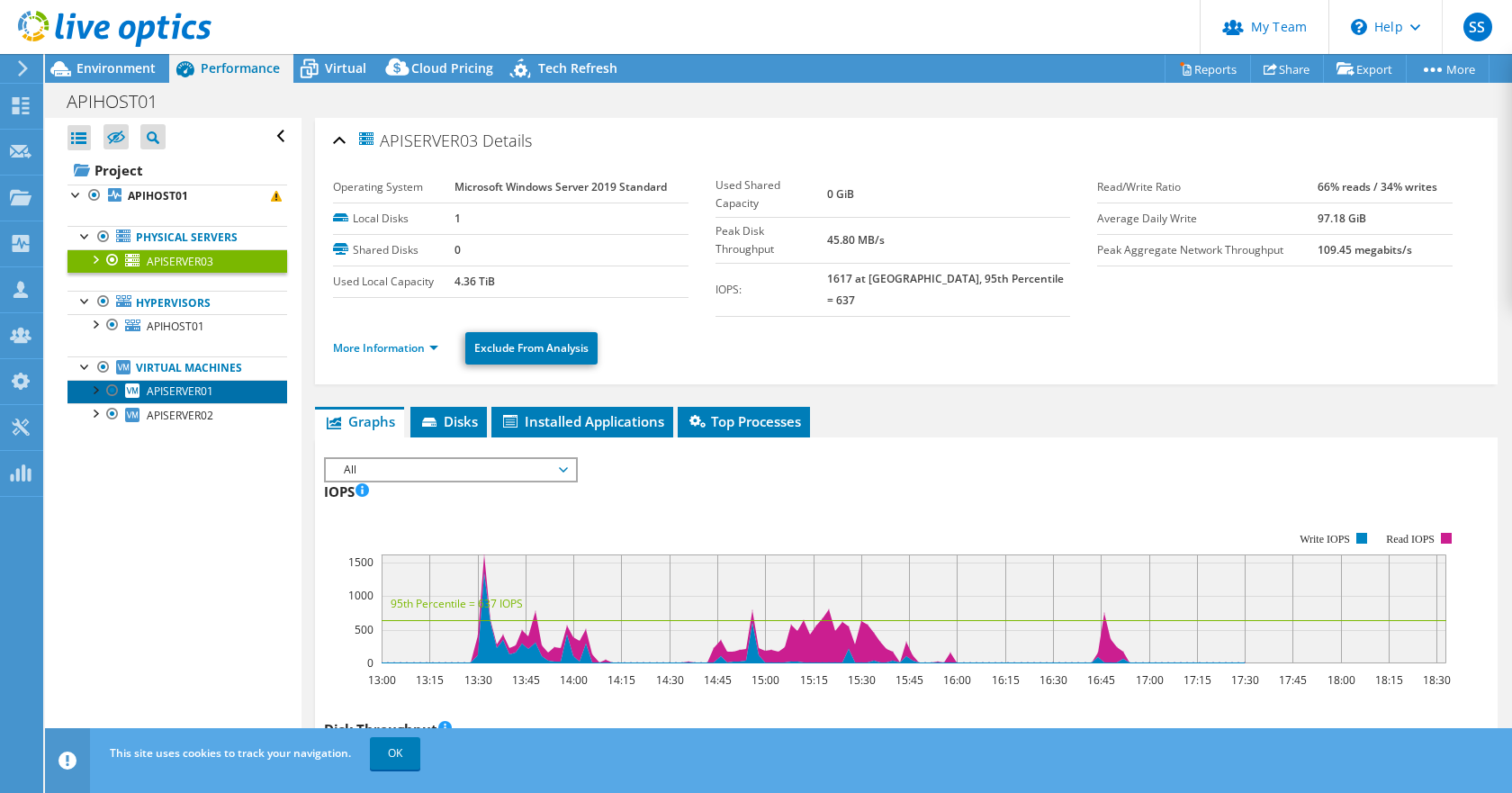
click at [181, 388] on span "APISERVER01" at bounding box center [179, 391] width 66 height 16
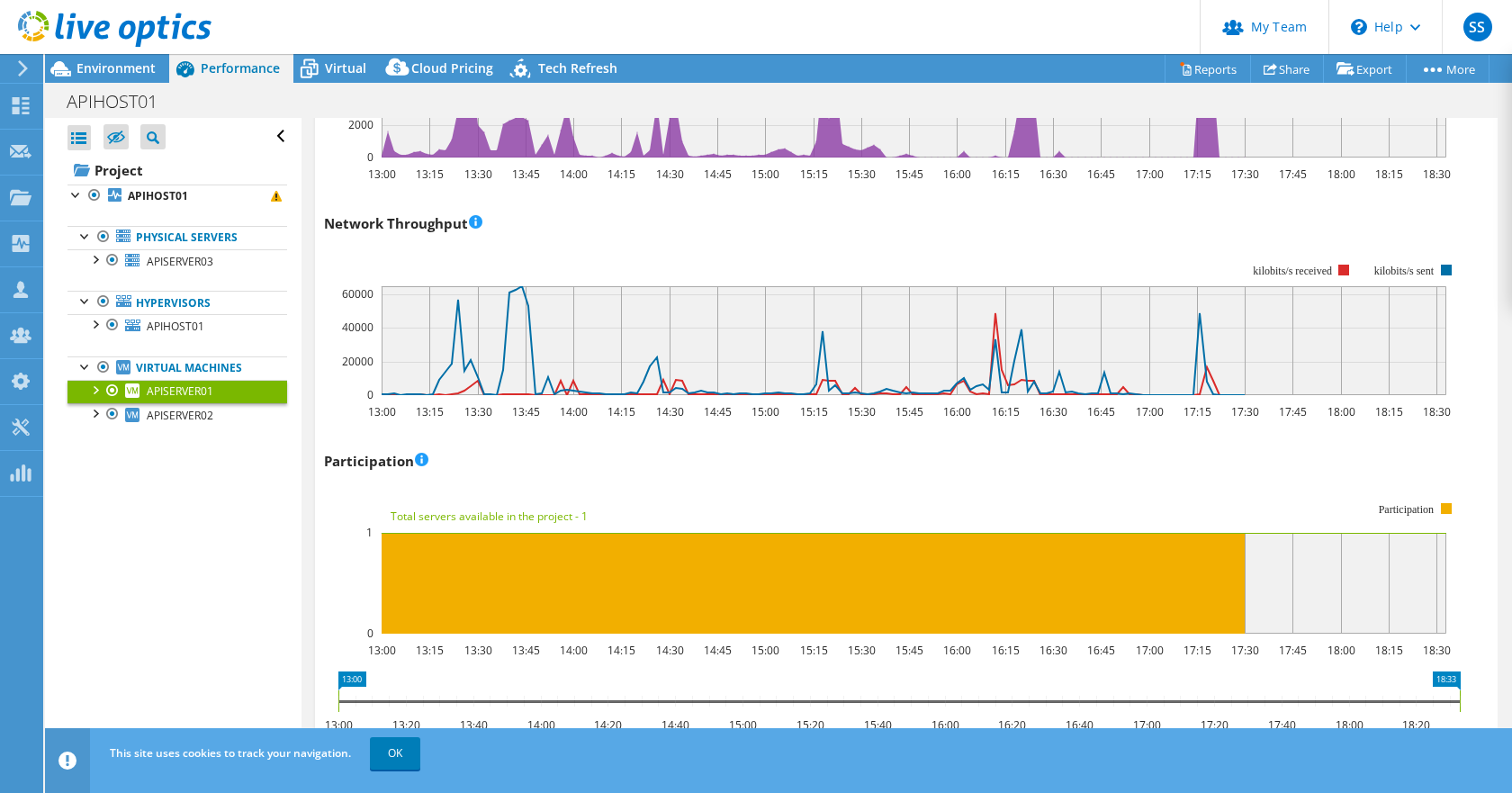
scroll to position [2251, 0]
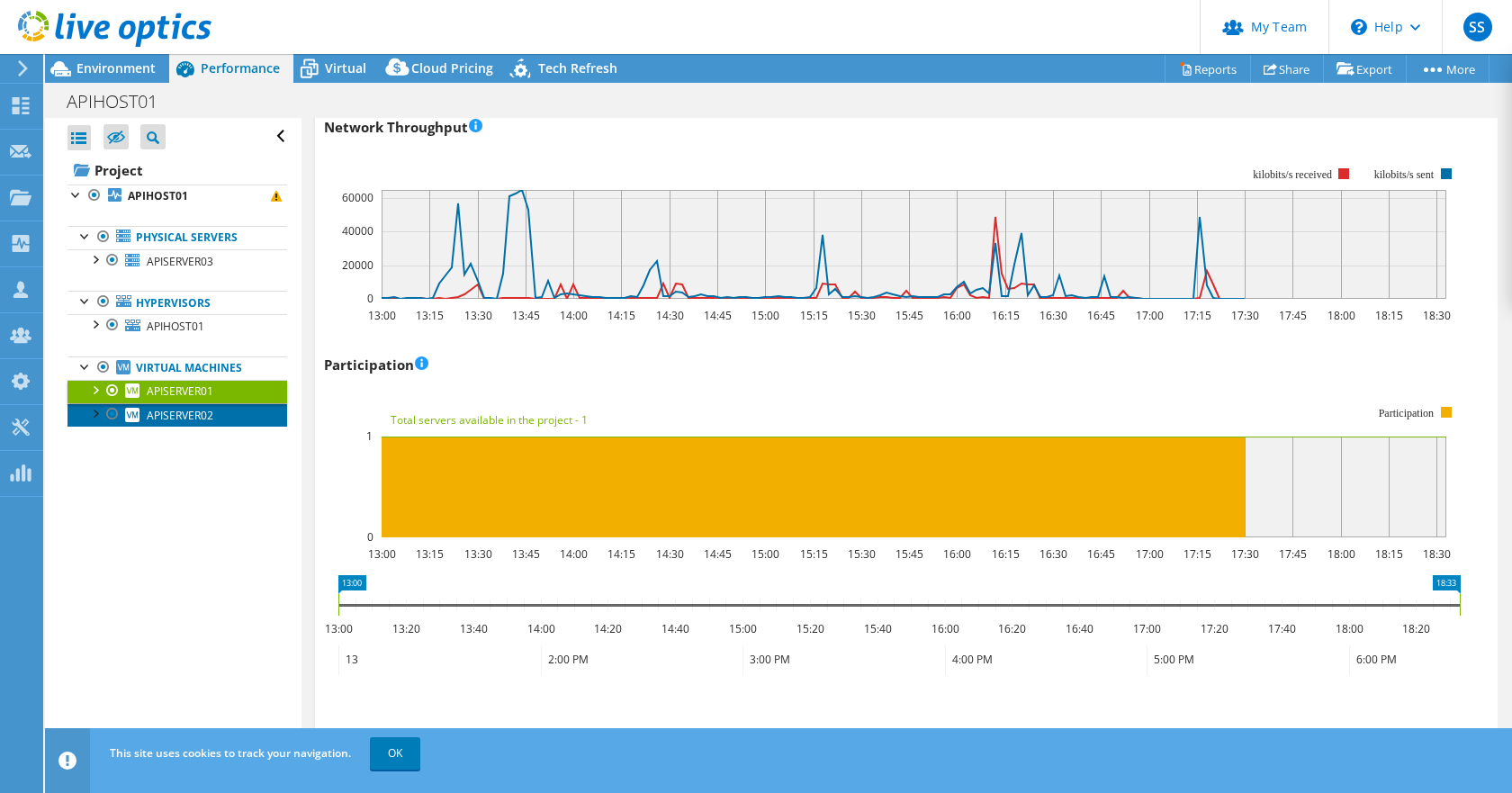
click at [213, 420] on span "APISERVER02" at bounding box center [179, 416] width 66 height 16
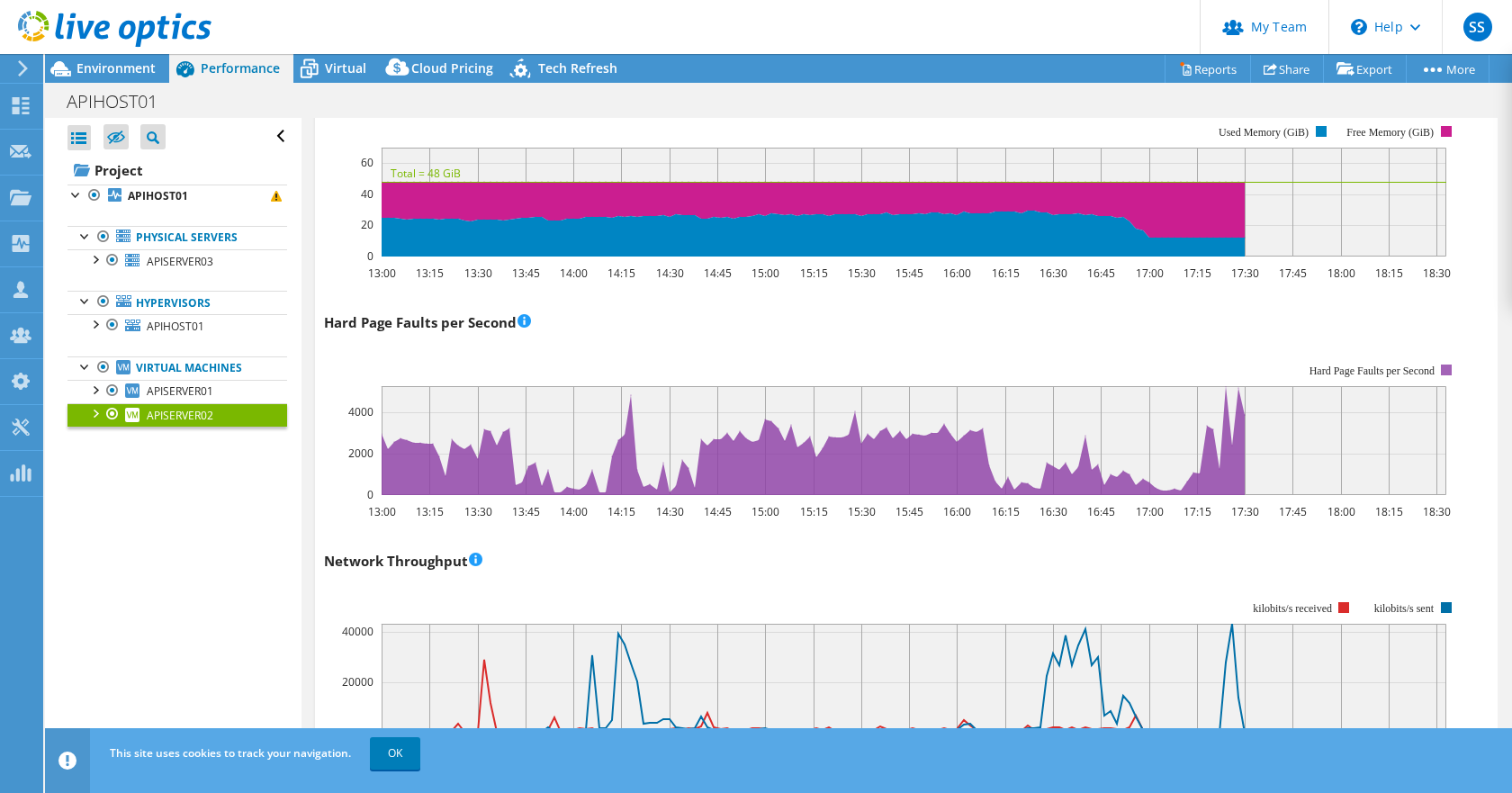
scroll to position [1890, 0]
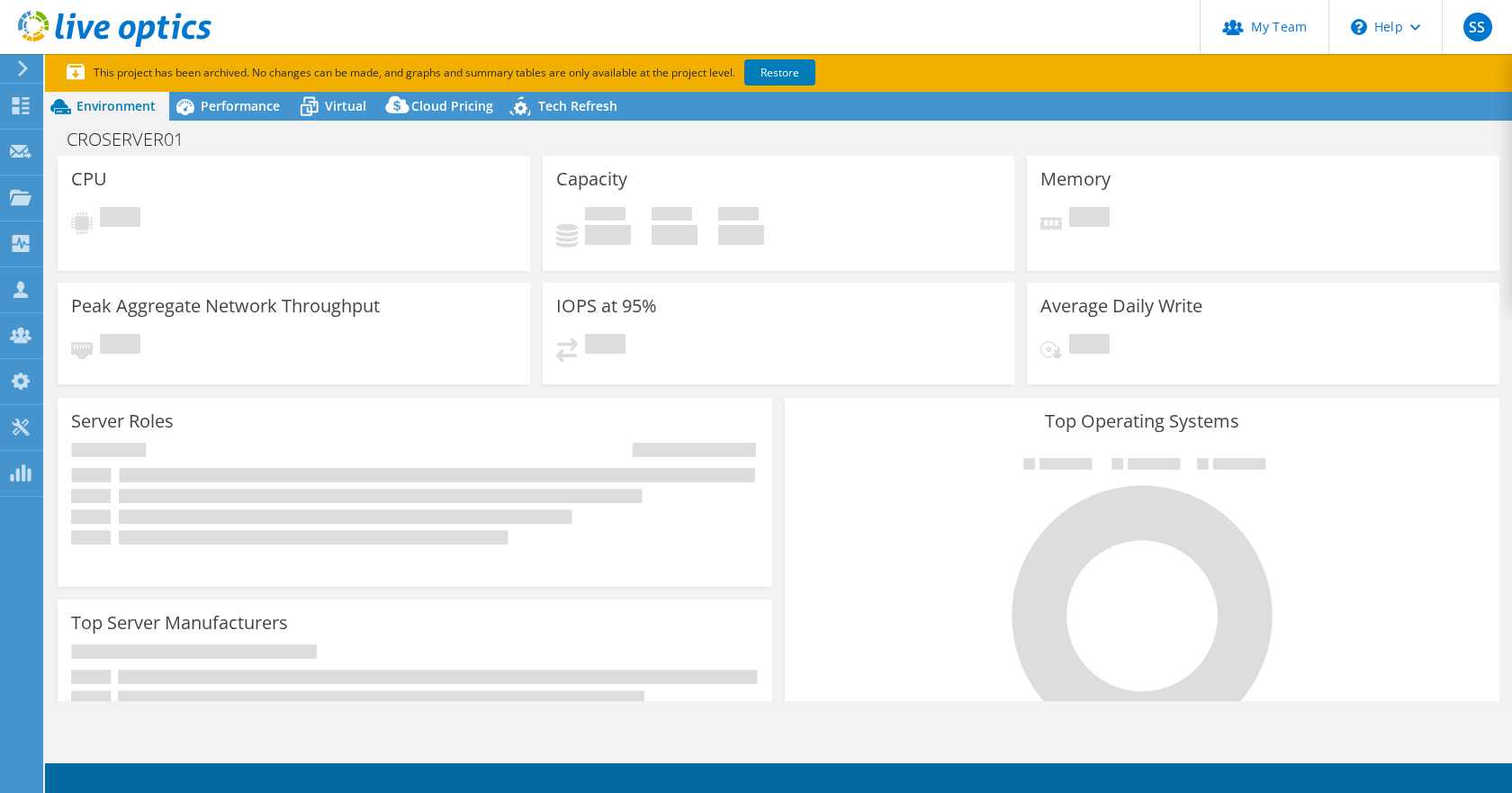
select select "USD"
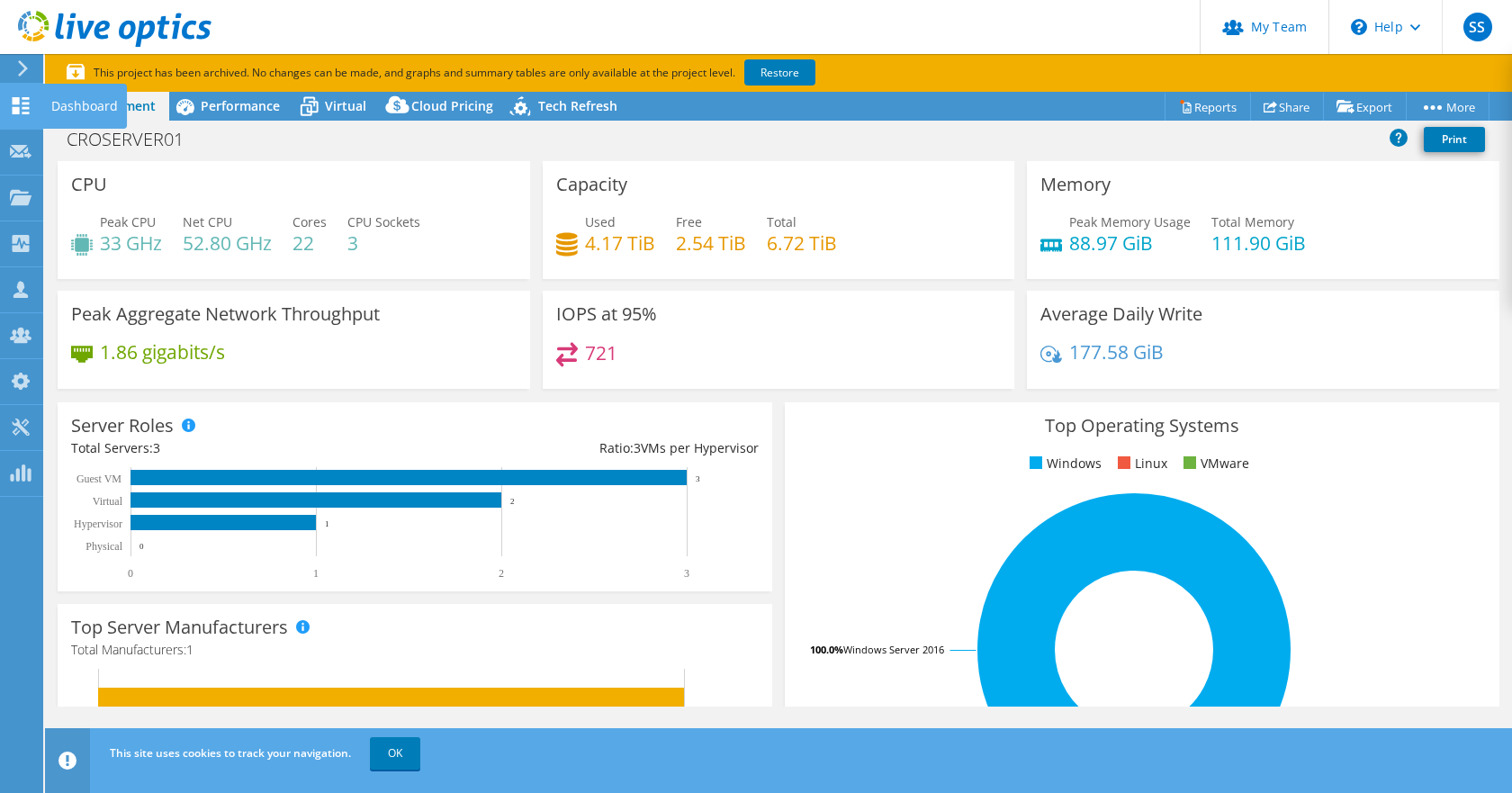
click at [25, 99] on use at bounding box center [21, 106] width 18 height 18
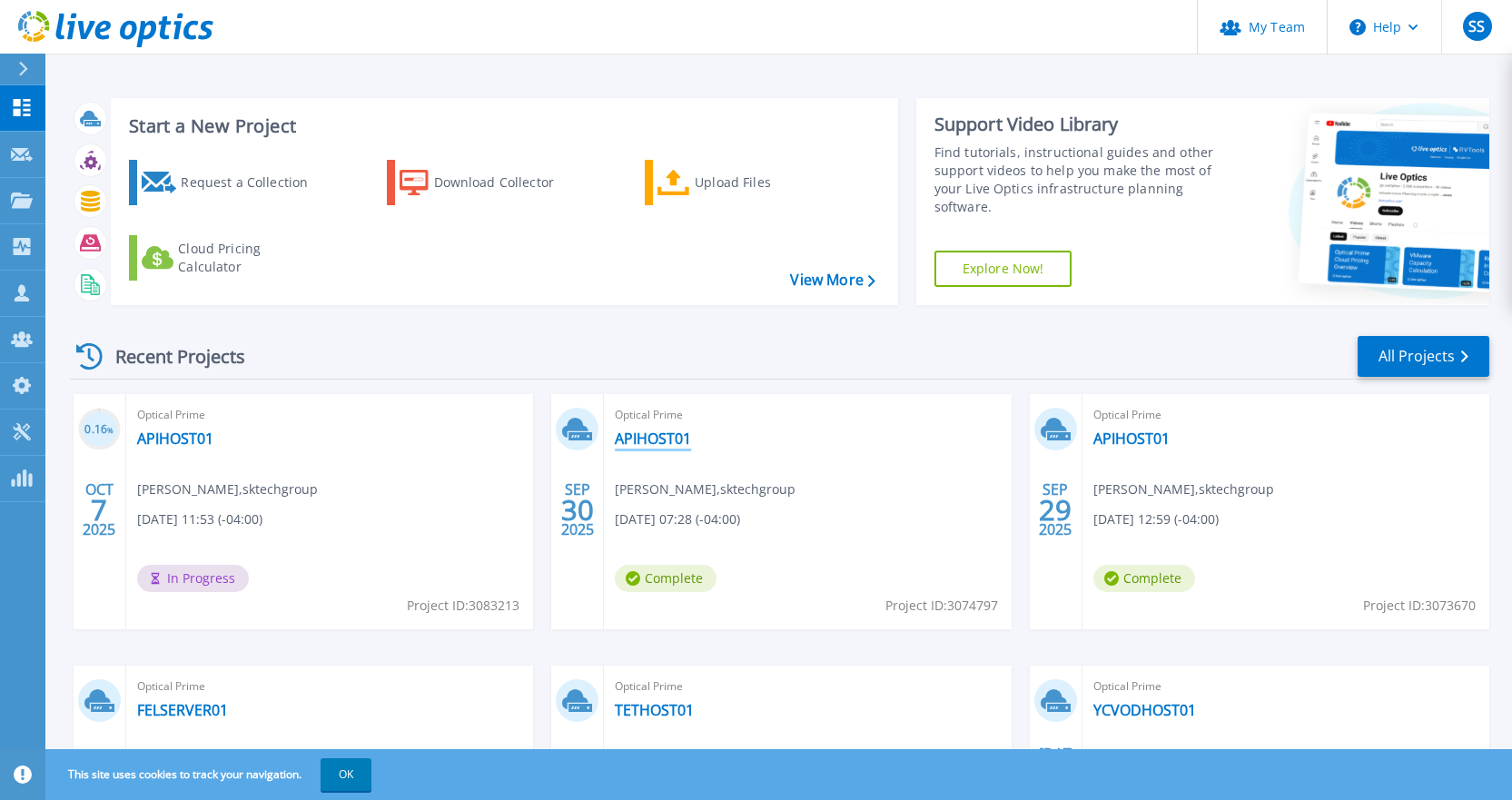
click at [672, 446] on link "APIHOST01" at bounding box center [653, 439] width 77 height 18
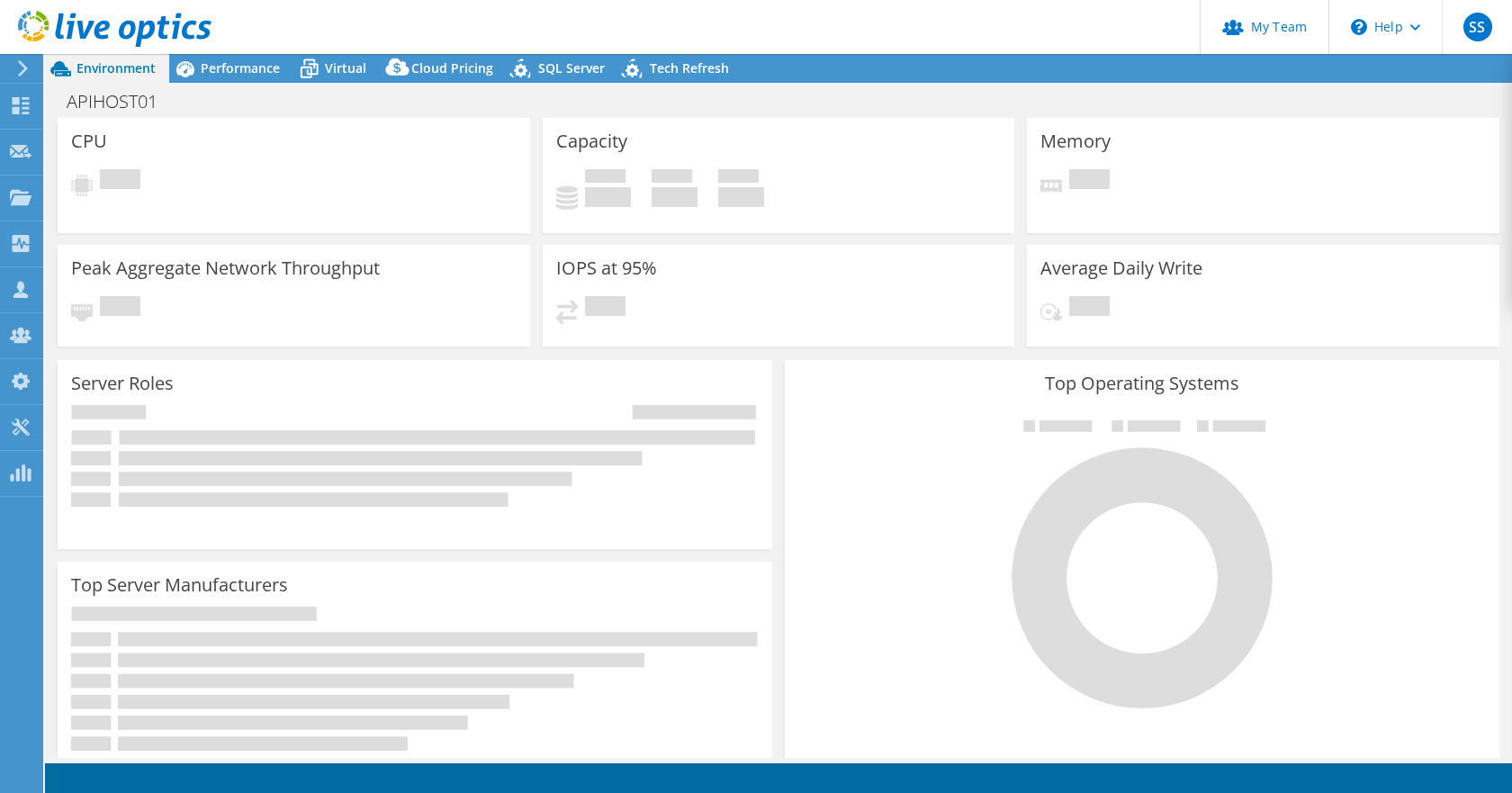
select select "USD"
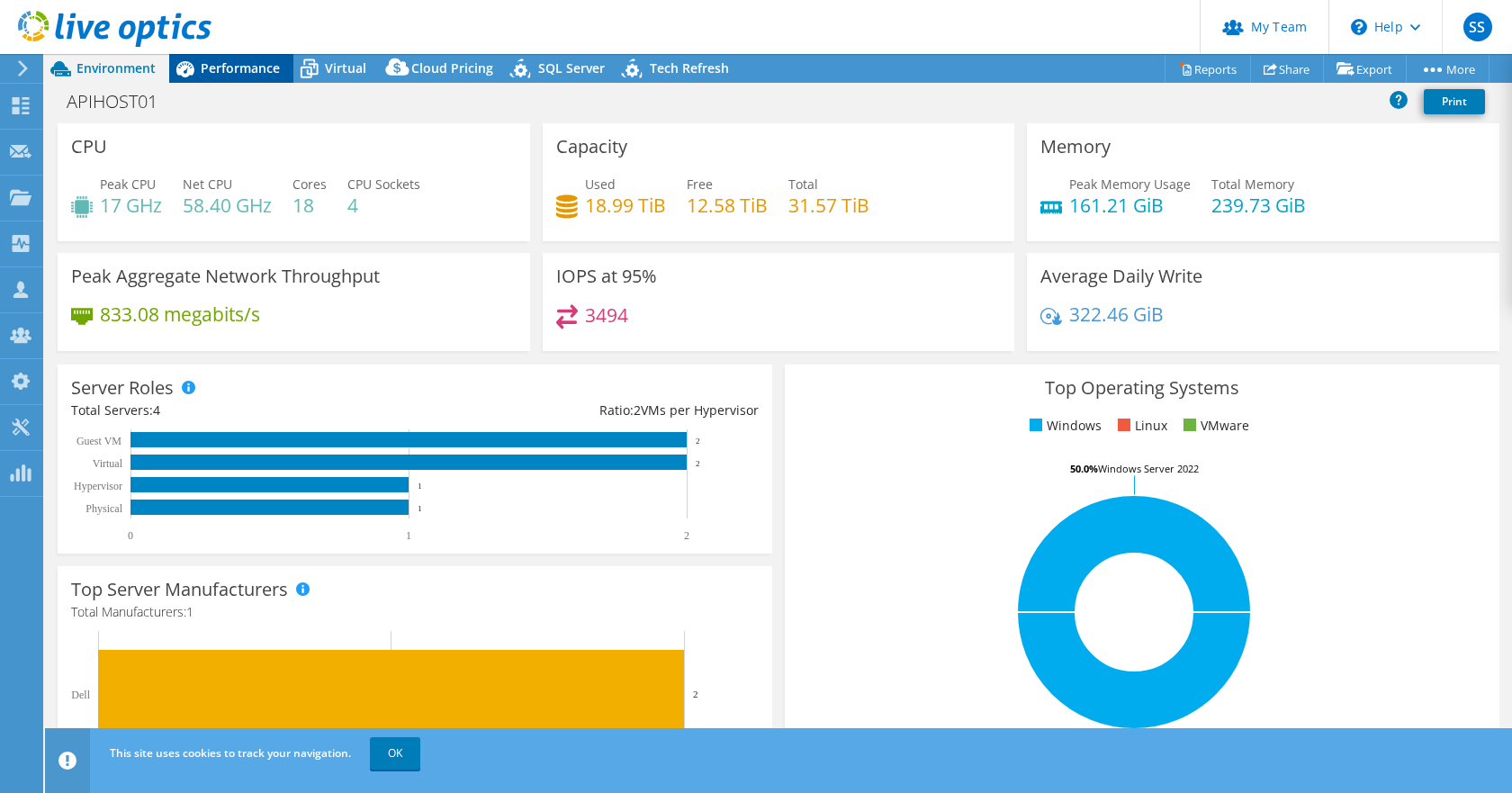
click at [218, 76] on div "Performance" at bounding box center [231, 68] width 124 height 29
